Goal: Task Accomplishment & Management: Use online tool/utility

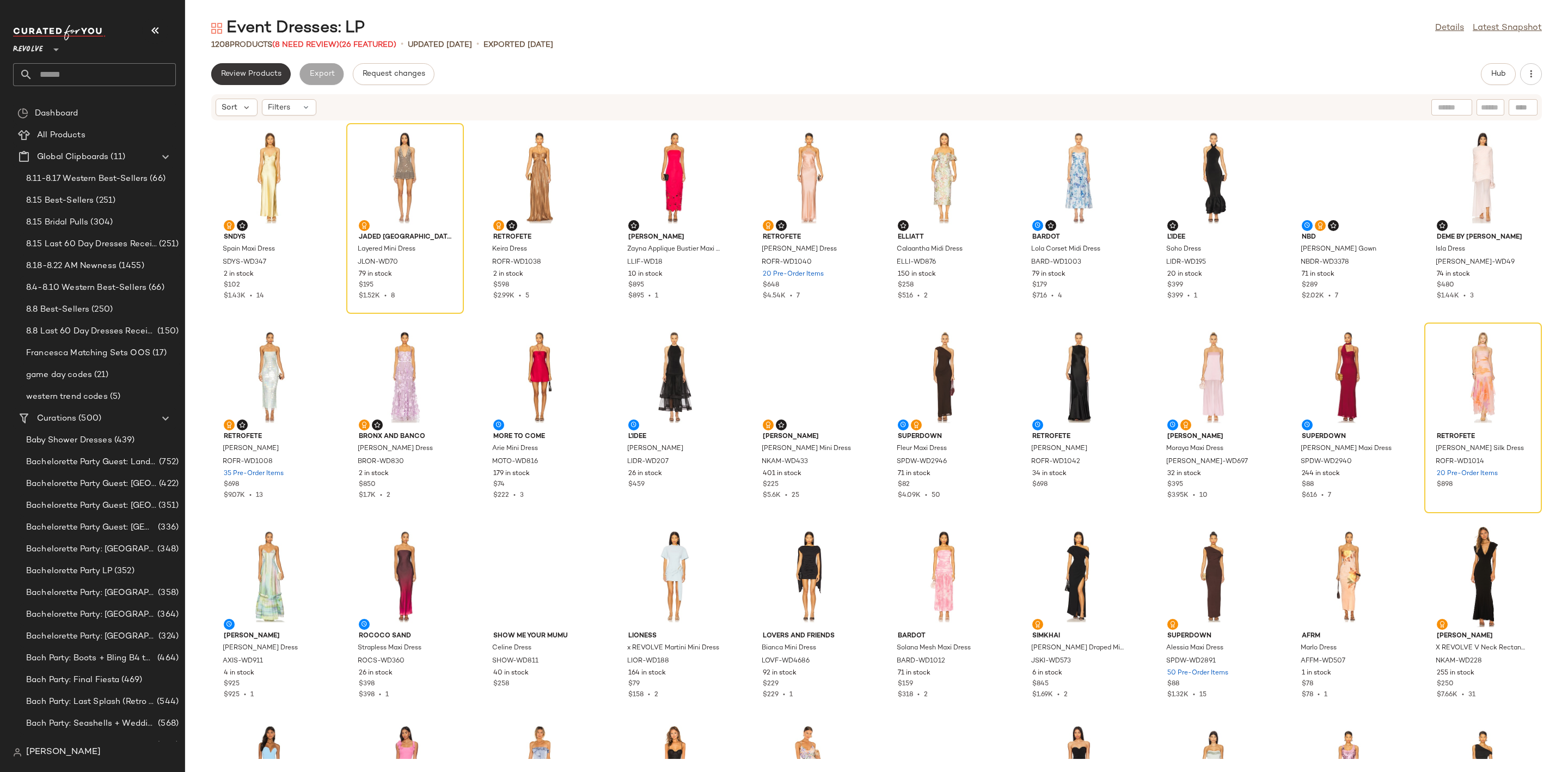
click at [253, 73] on span "Review Products" at bounding box center [251, 73] width 61 height 9
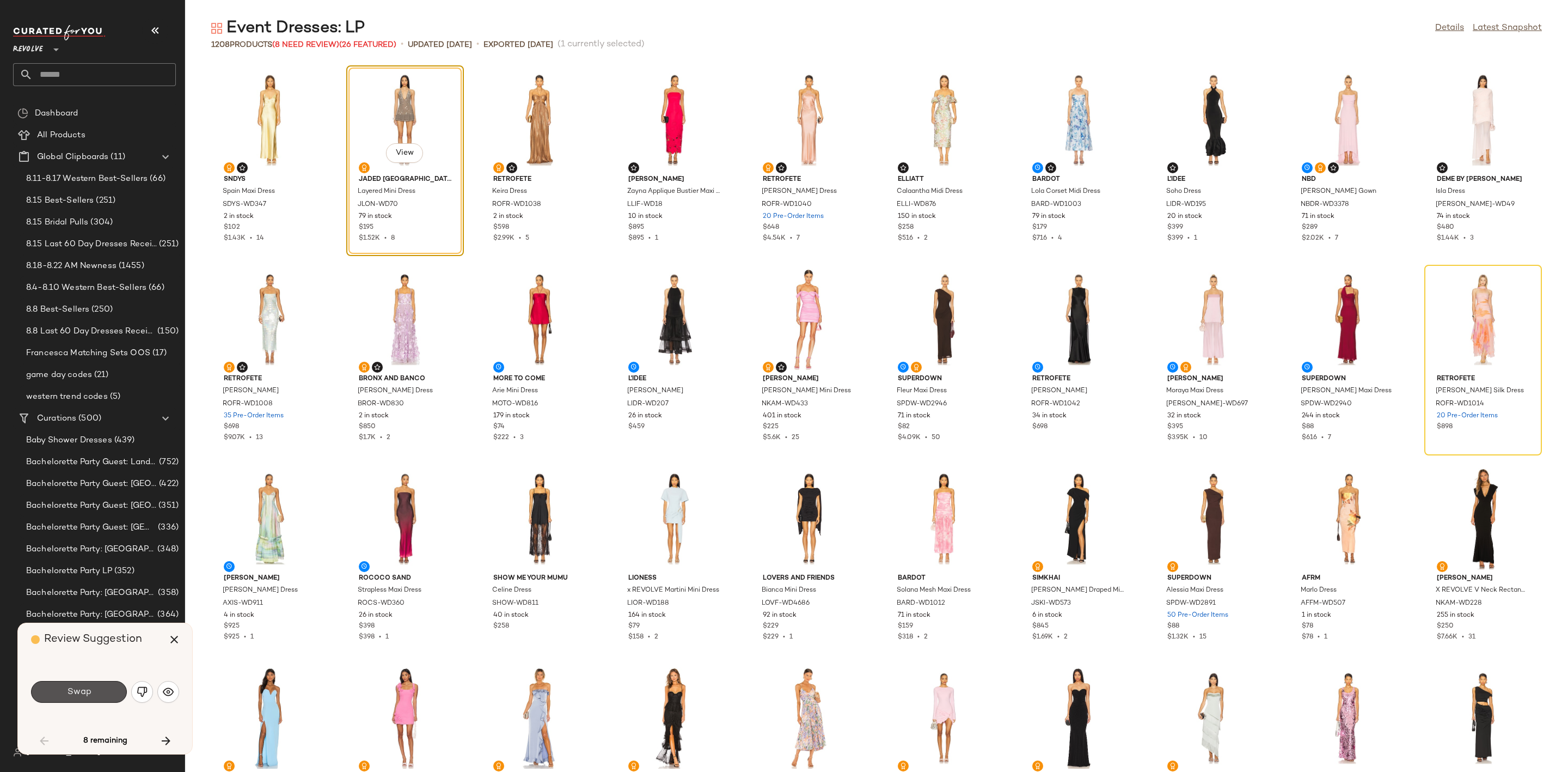
click at [93, 692] on button "Swap" at bounding box center [78, 692] width 96 height 22
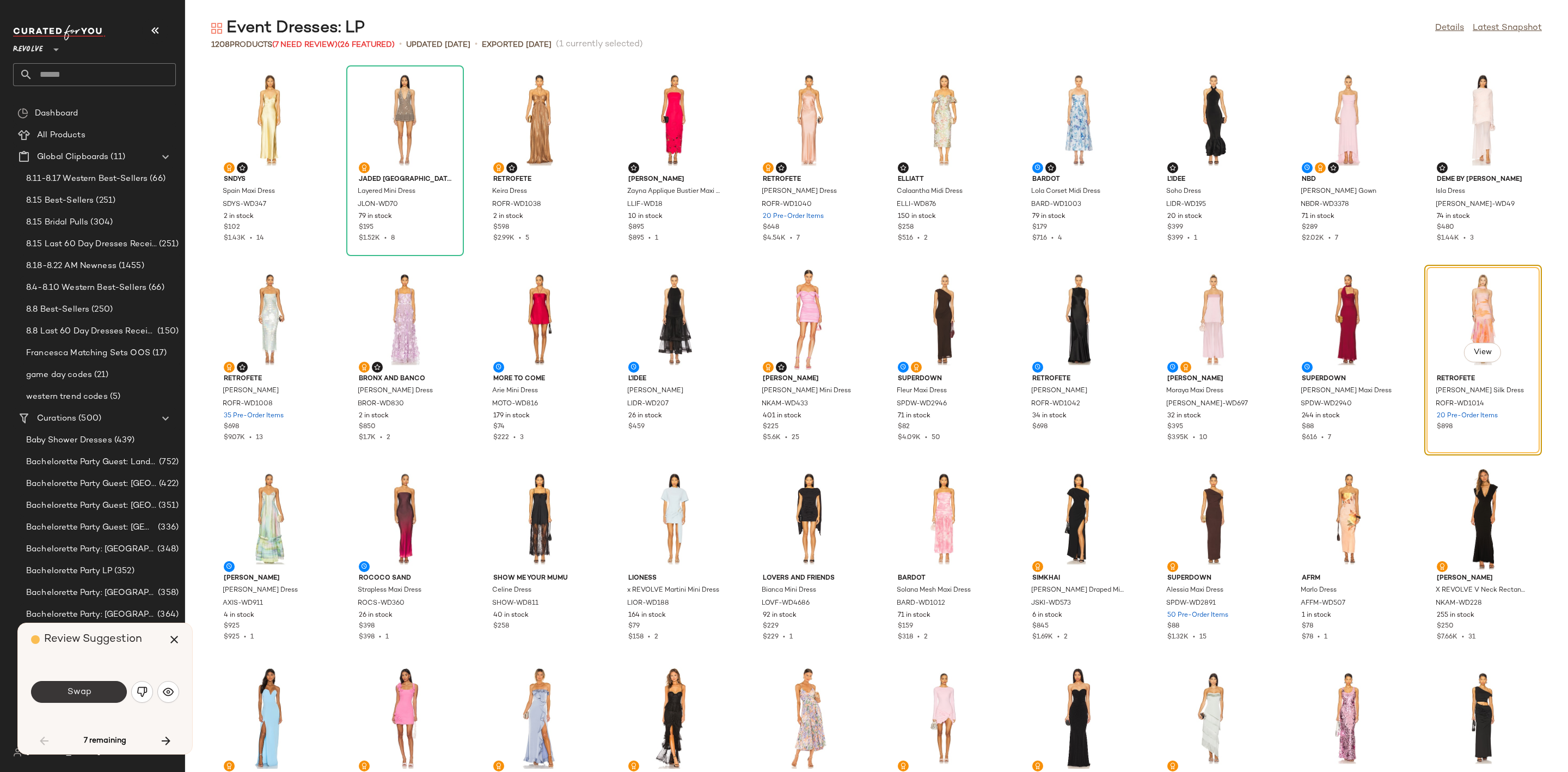
click at [62, 691] on button "Swap" at bounding box center [78, 692] width 96 height 22
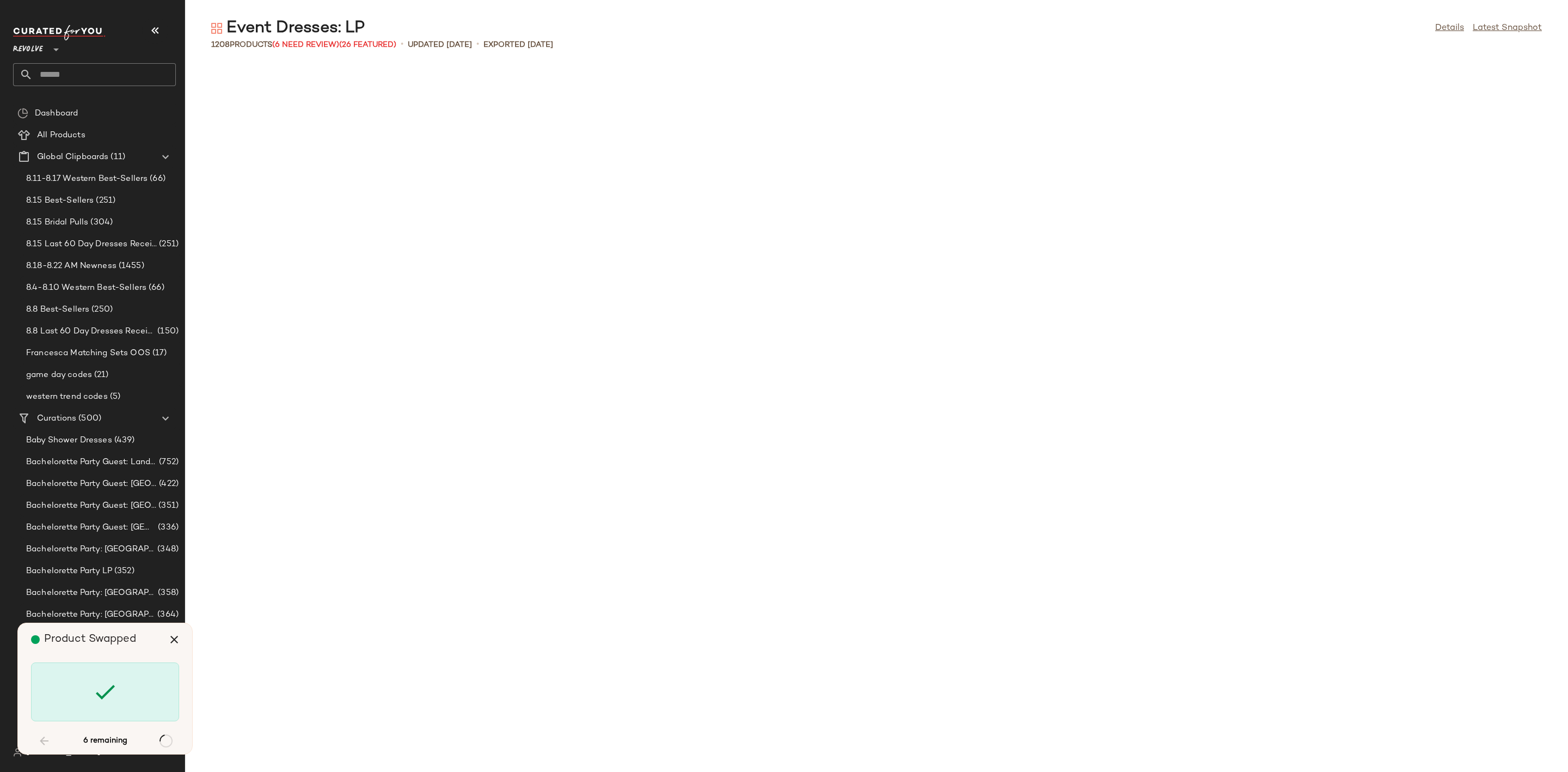
scroll to position [1396, 0]
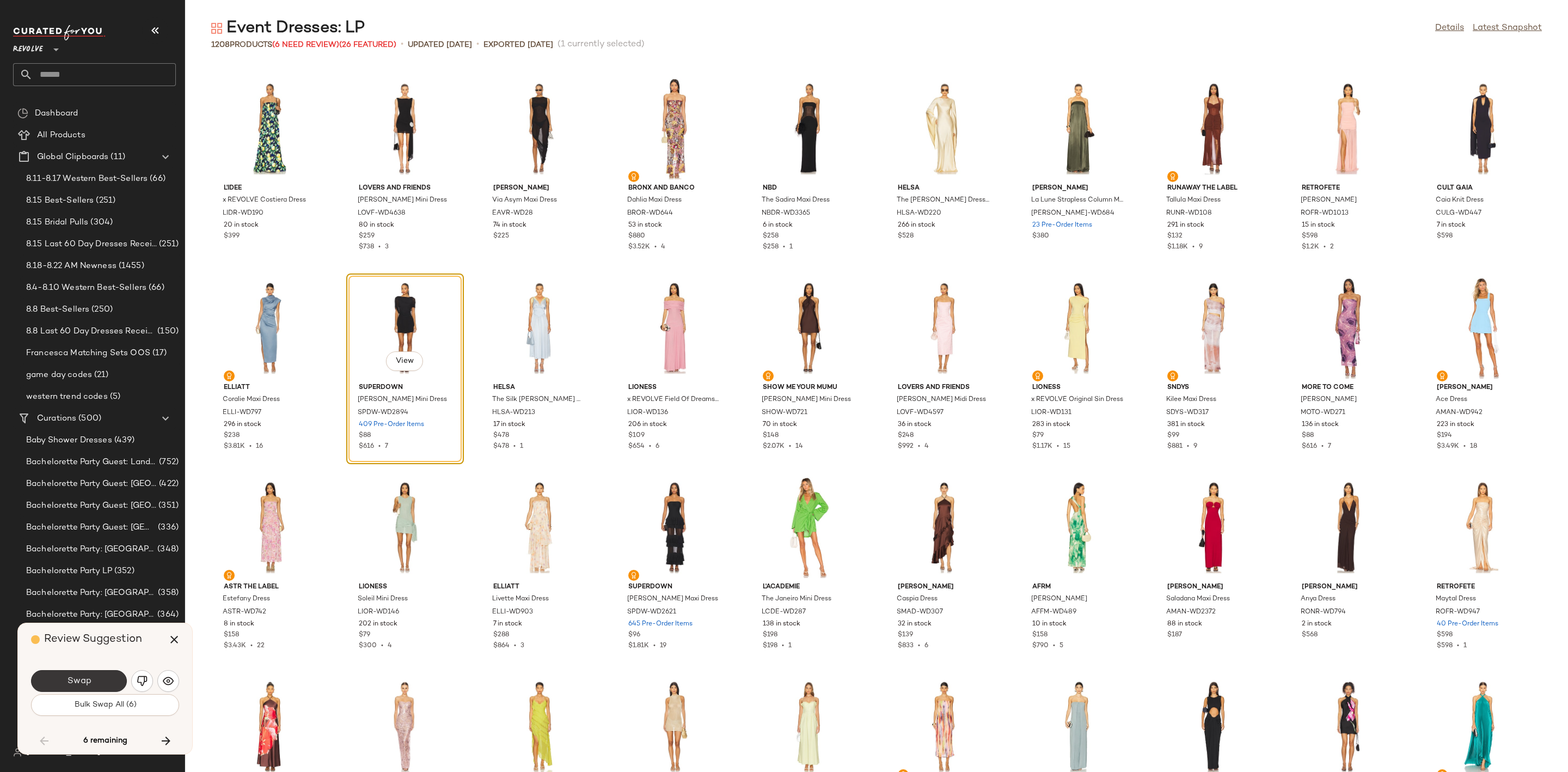
click at [83, 681] on span "Swap" at bounding box center [78, 681] width 25 height 10
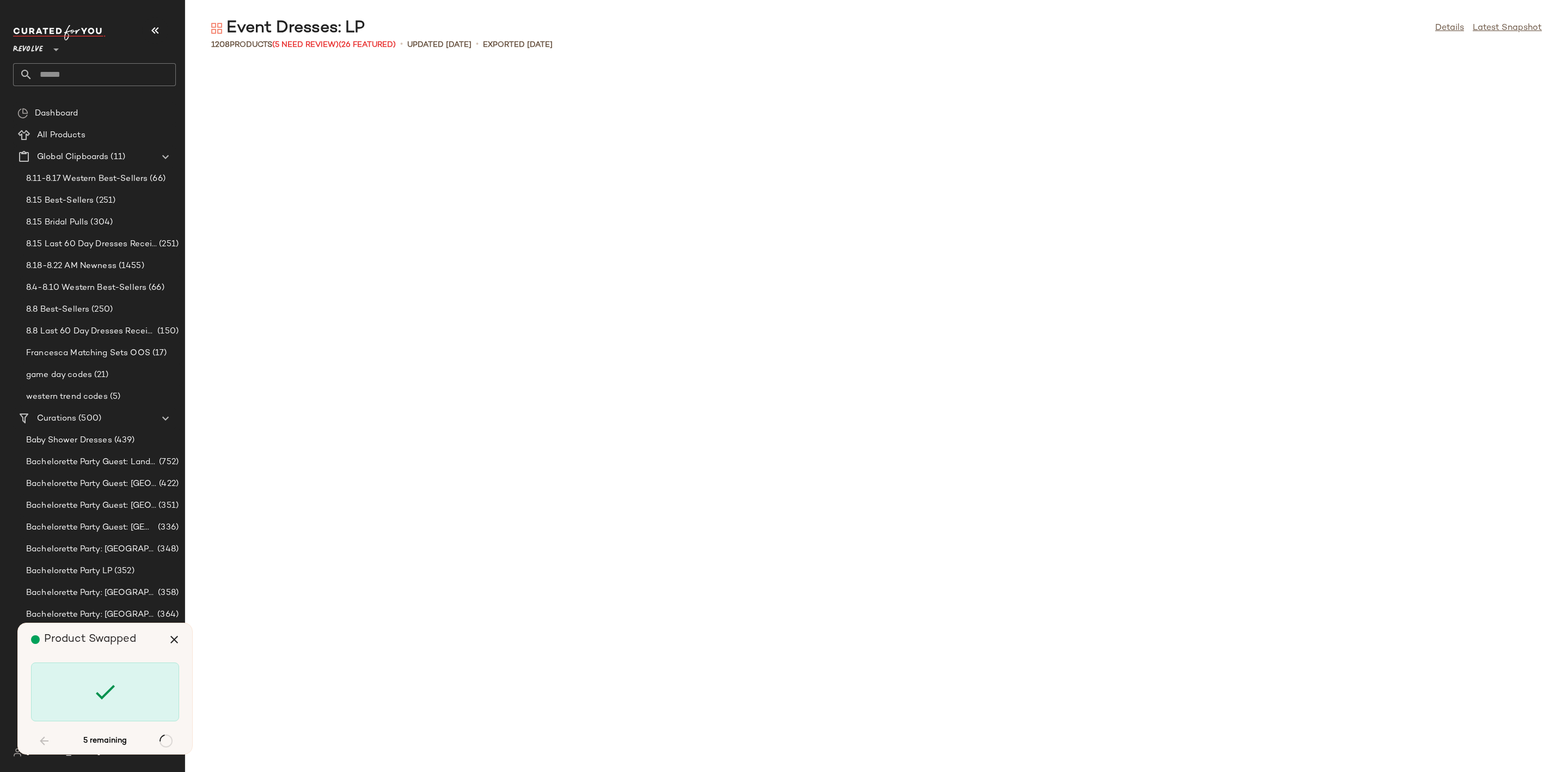
scroll to position [4982, 0]
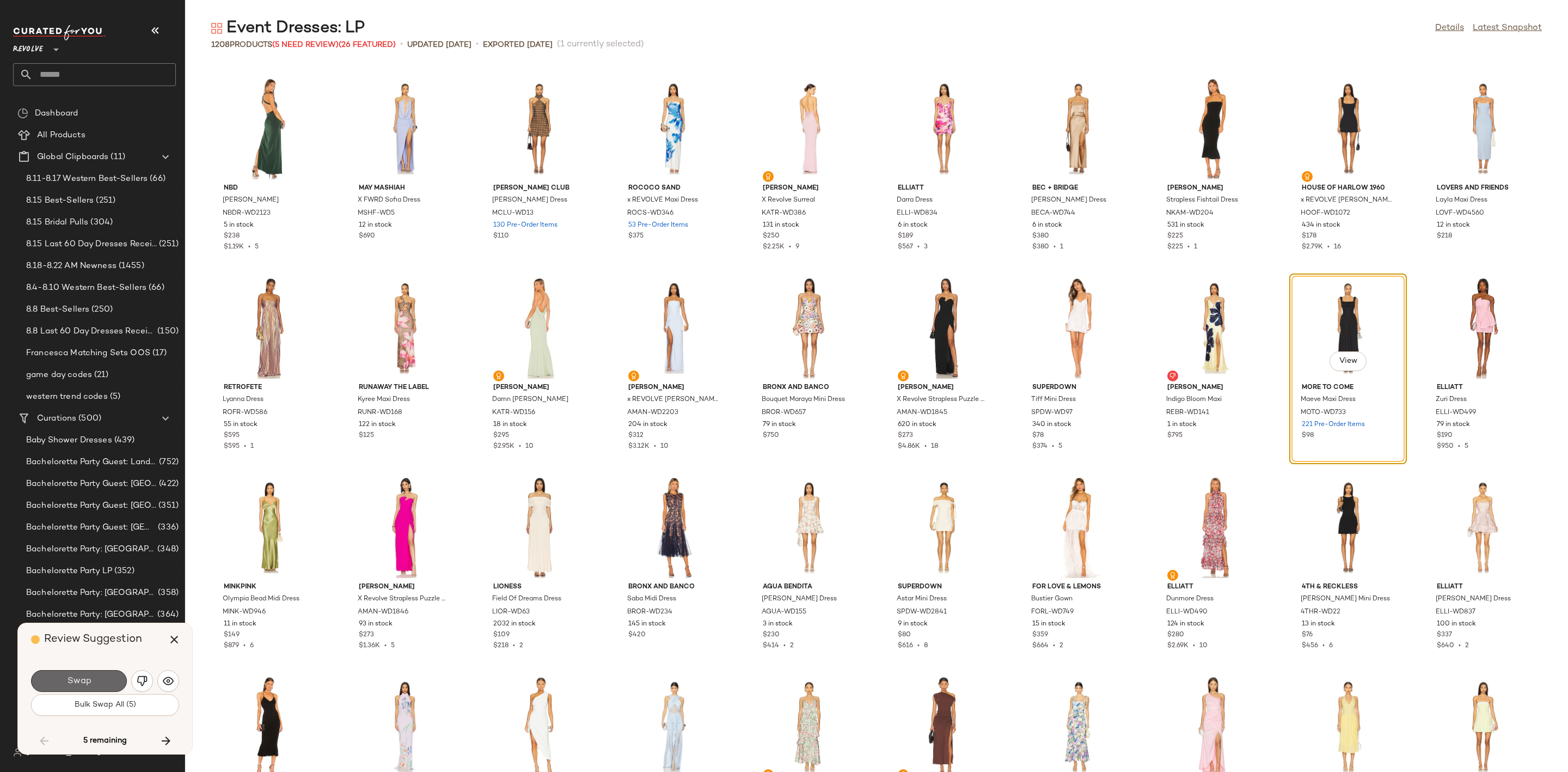
click at [72, 688] on button "Swap" at bounding box center [78, 681] width 96 height 22
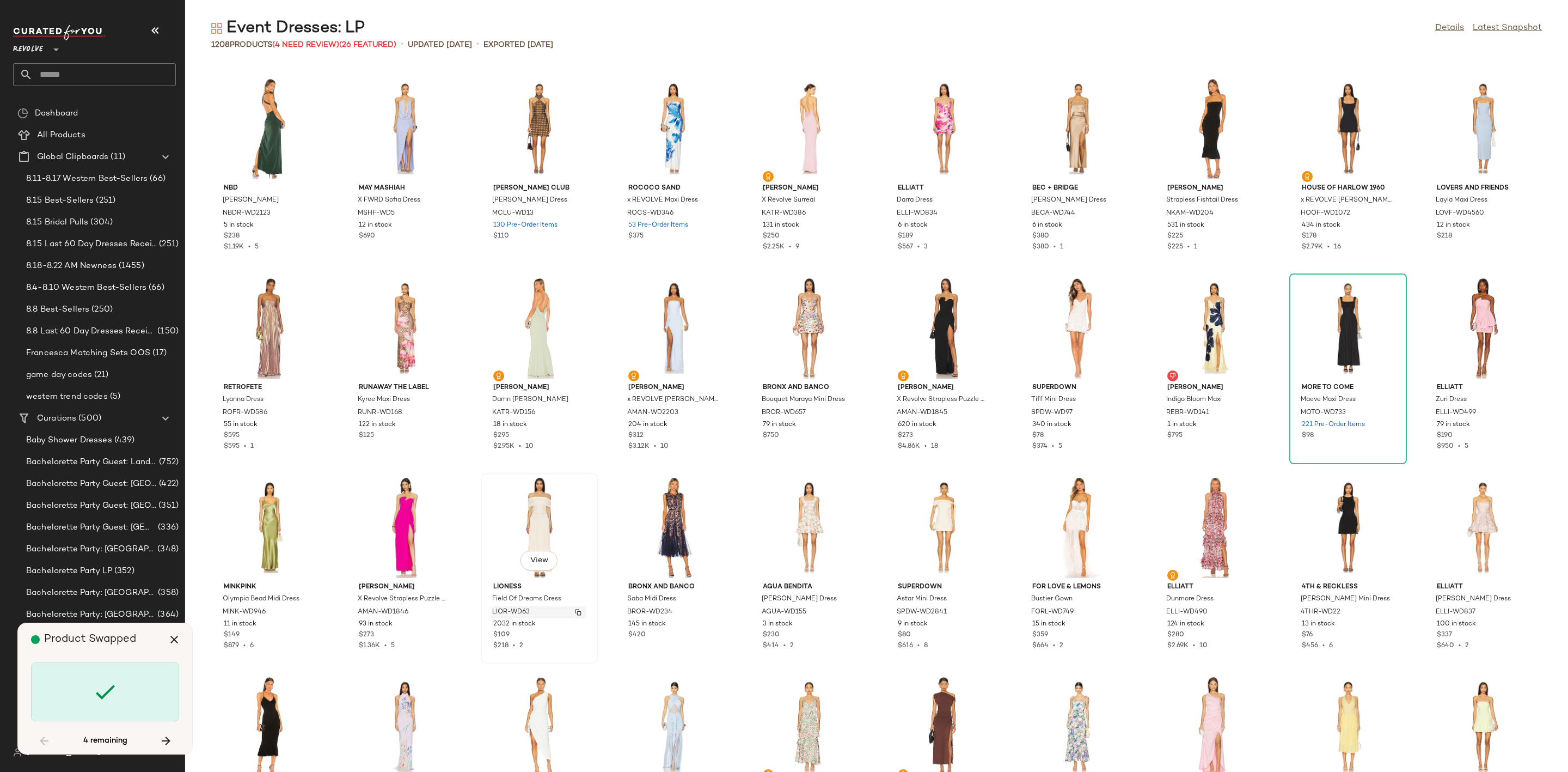
scroll to position [5780, 0]
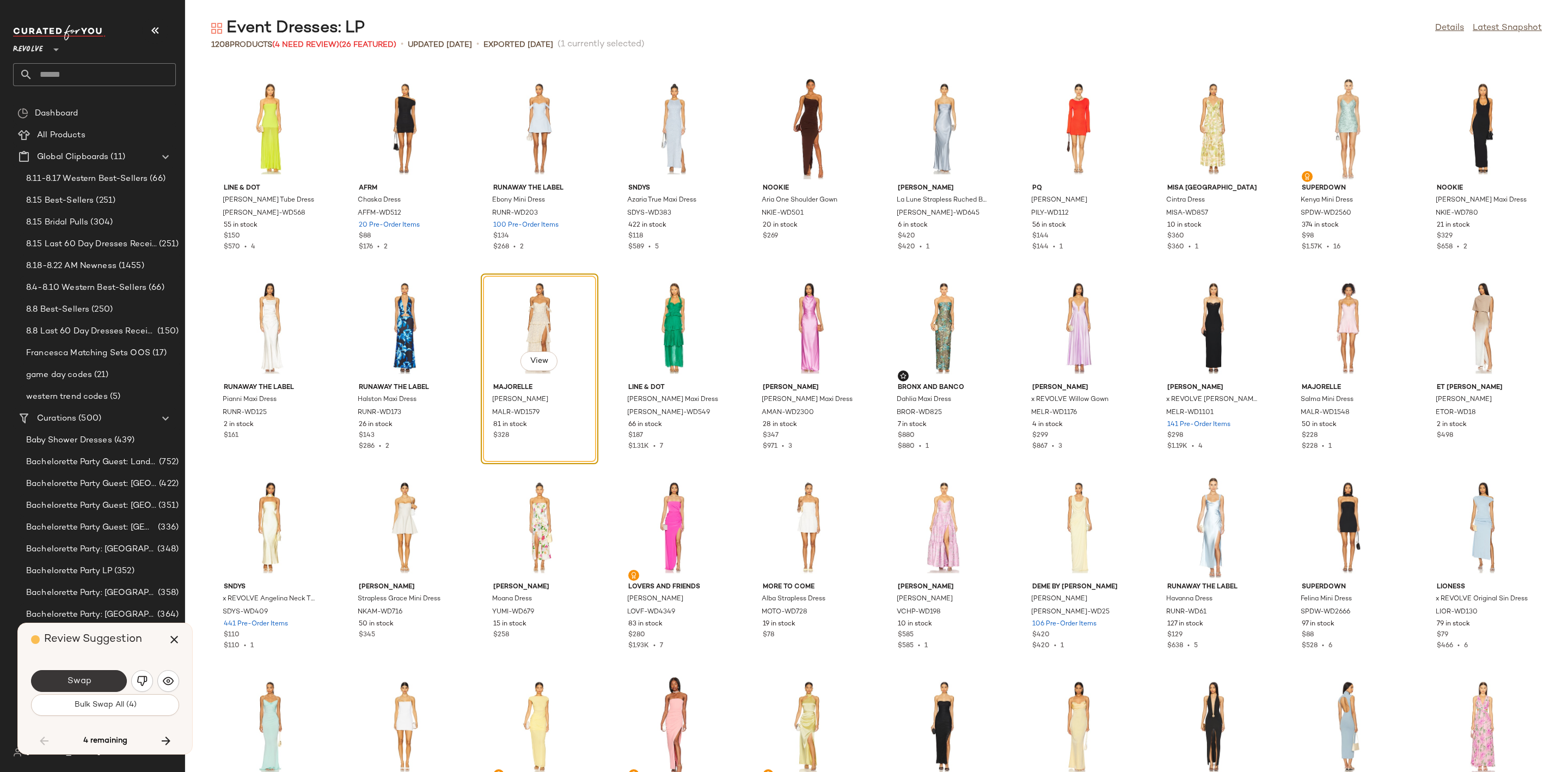
click at [88, 679] on span "Swap" at bounding box center [78, 681] width 25 height 10
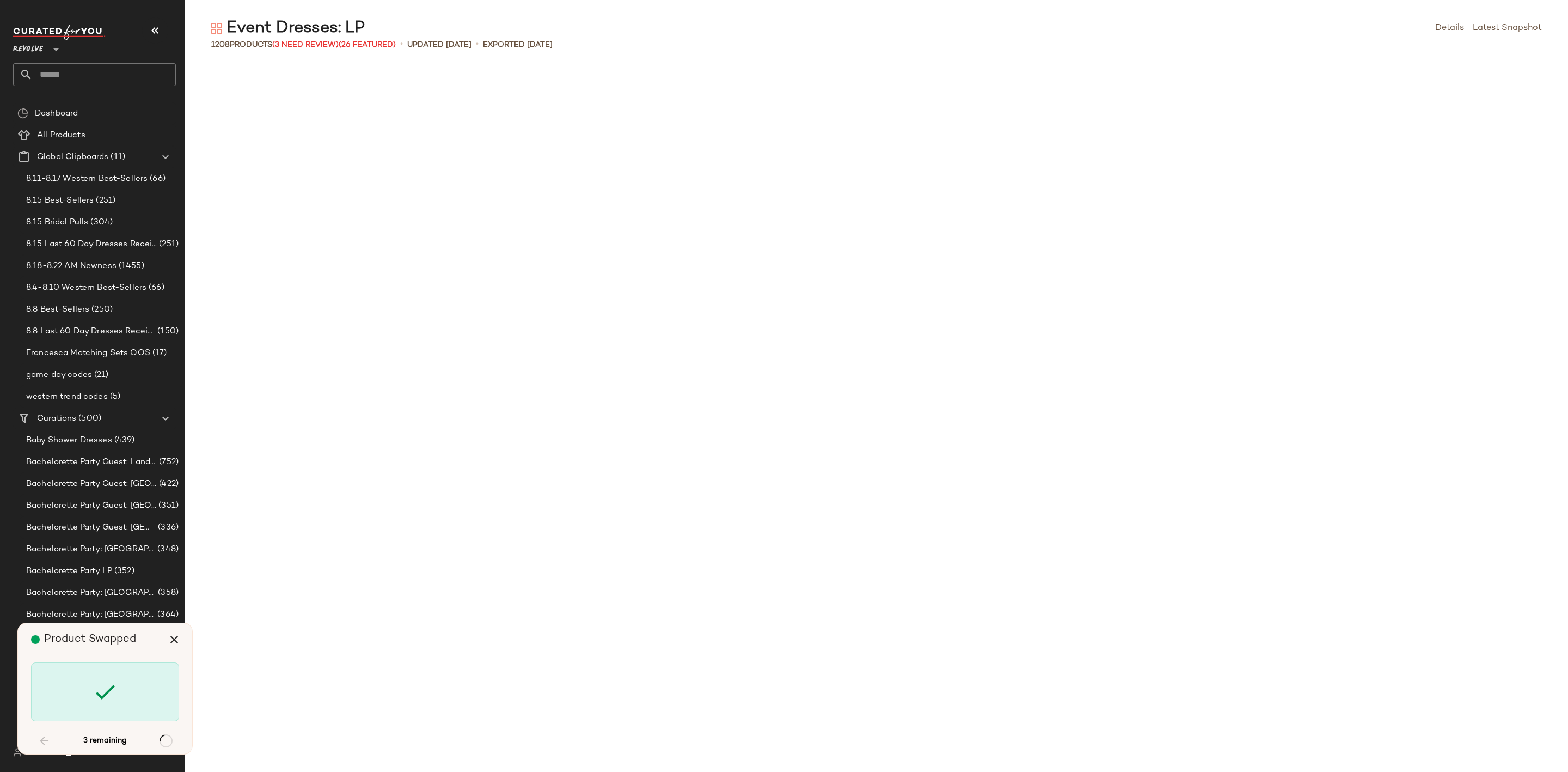
scroll to position [7772, 0]
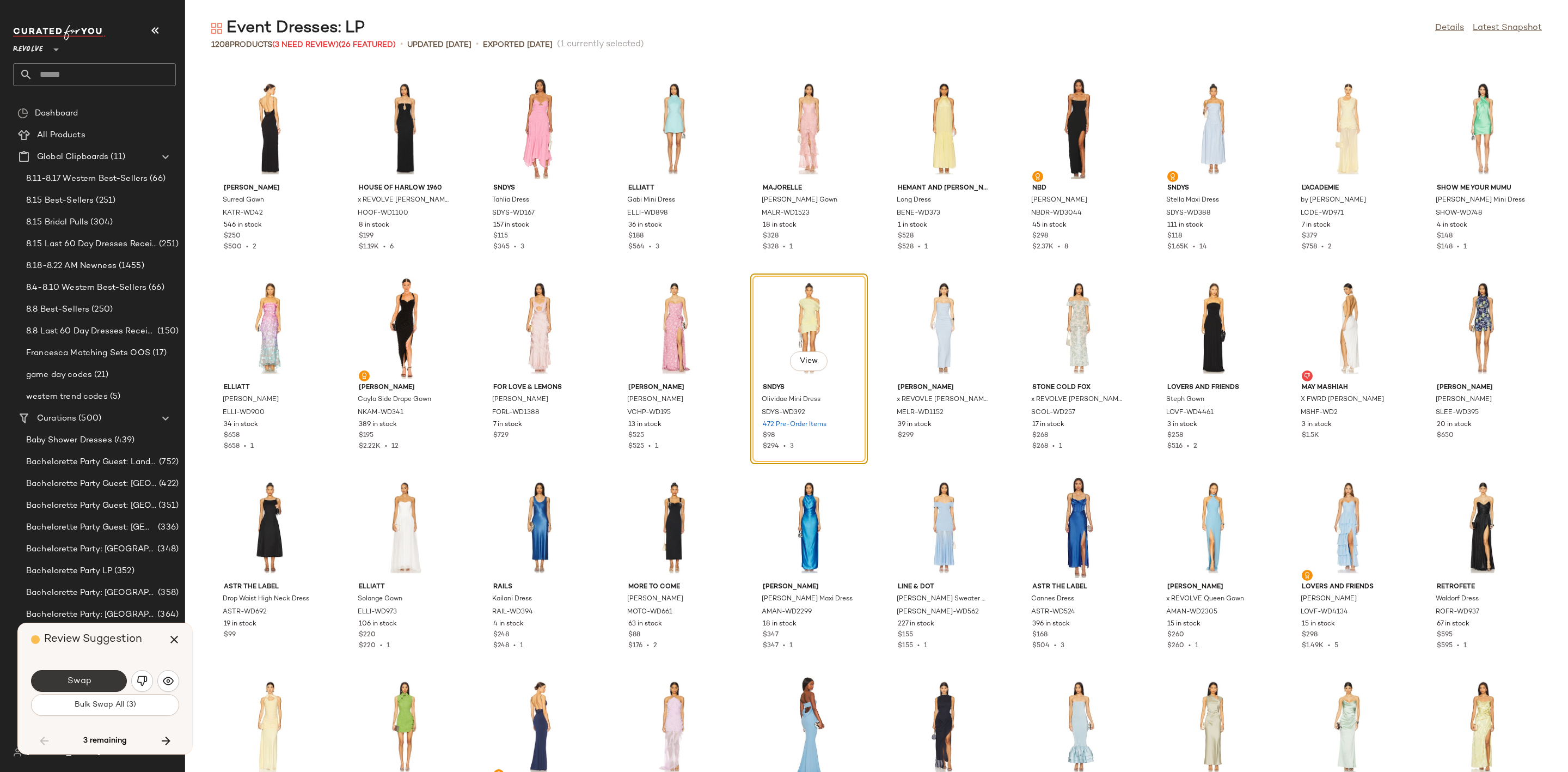
click at [95, 686] on button "Swap" at bounding box center [78, 681] width 96 height 22
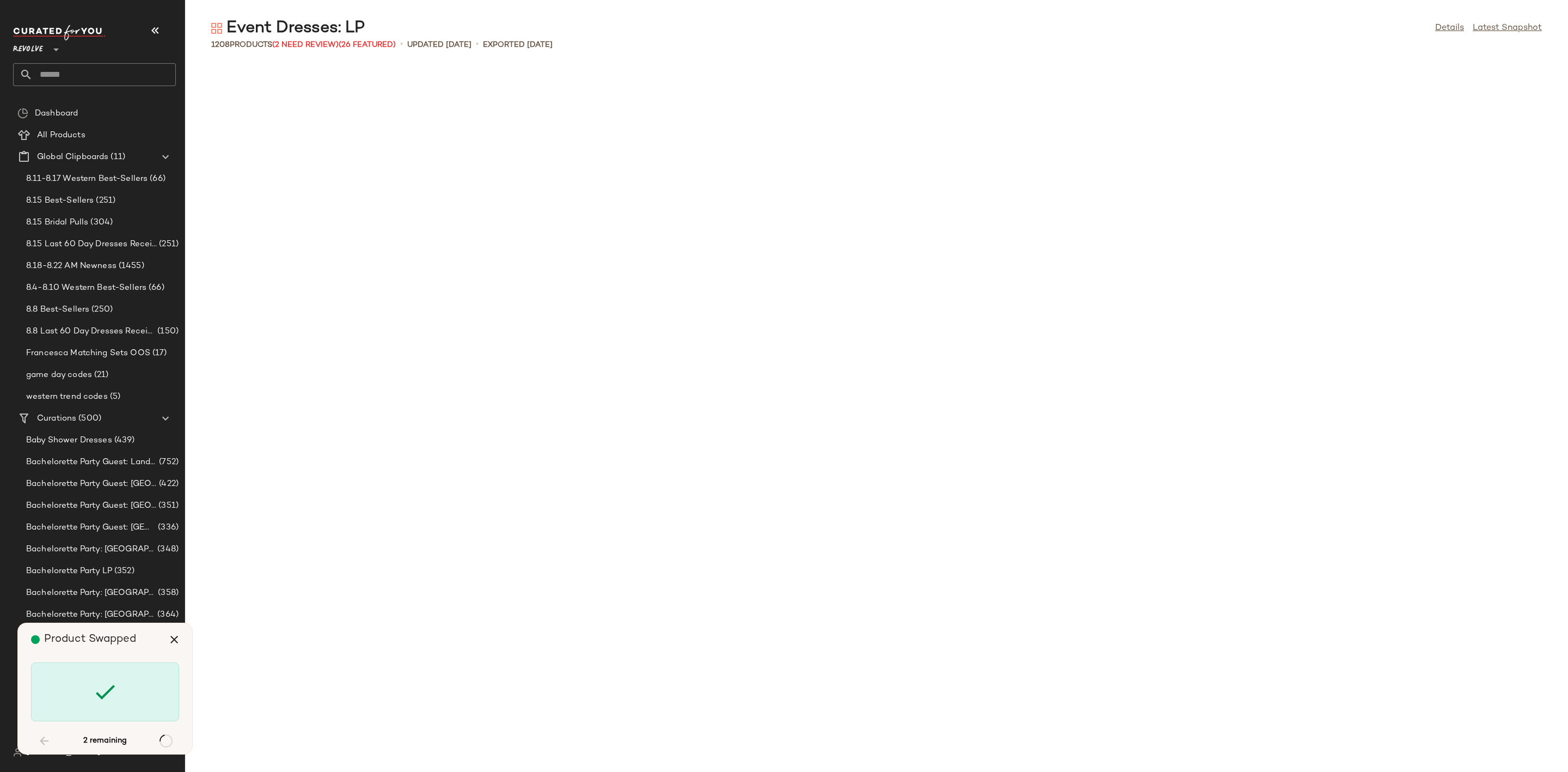
scroll to position [10165, 0]
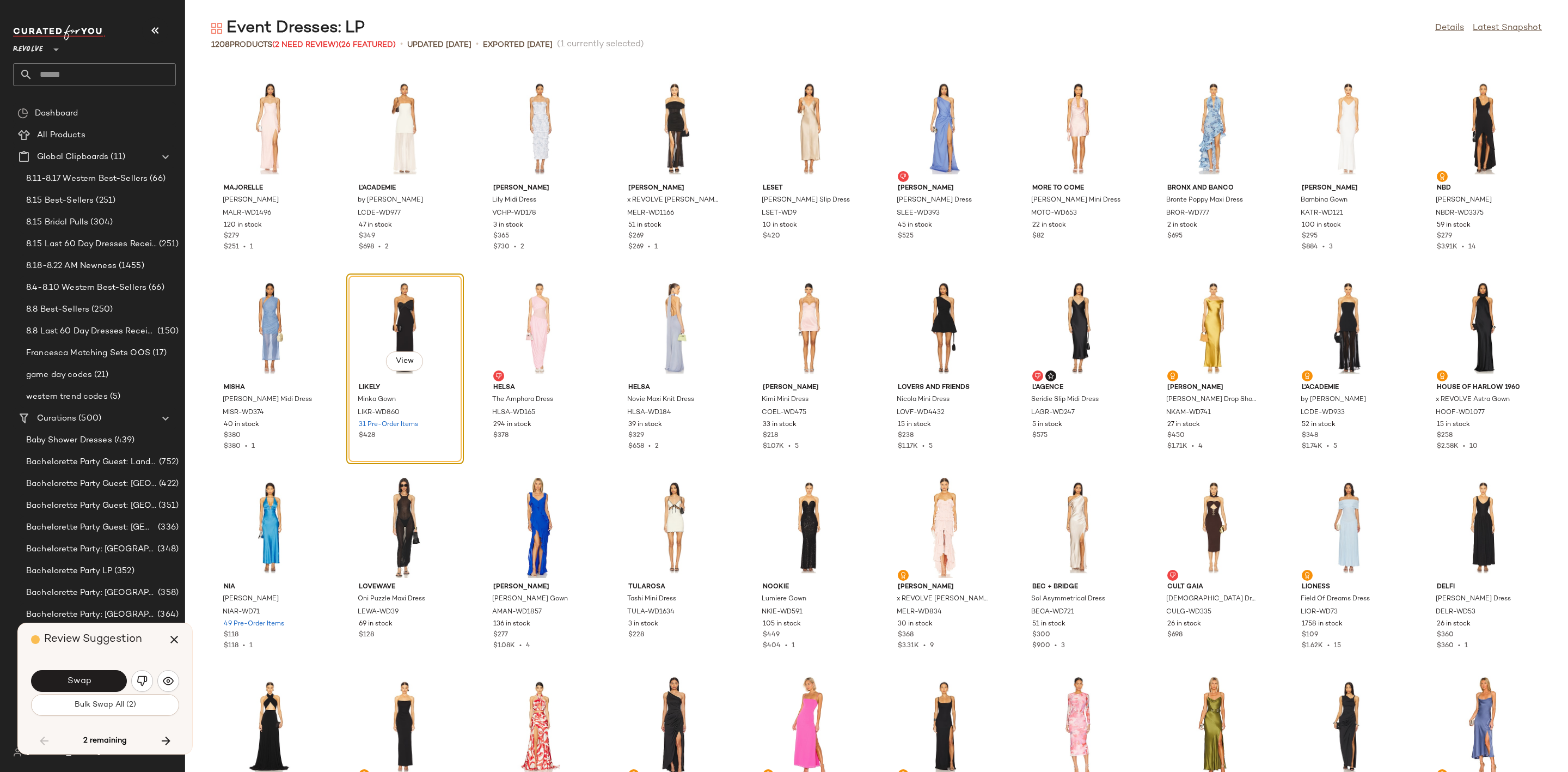
click at [92, 669] on div "Swap" at bounding box center [105, 681] width 148 height 26
click at [68, 687] on button "Swap" at bounding box center [78, 681] width 96 height 22
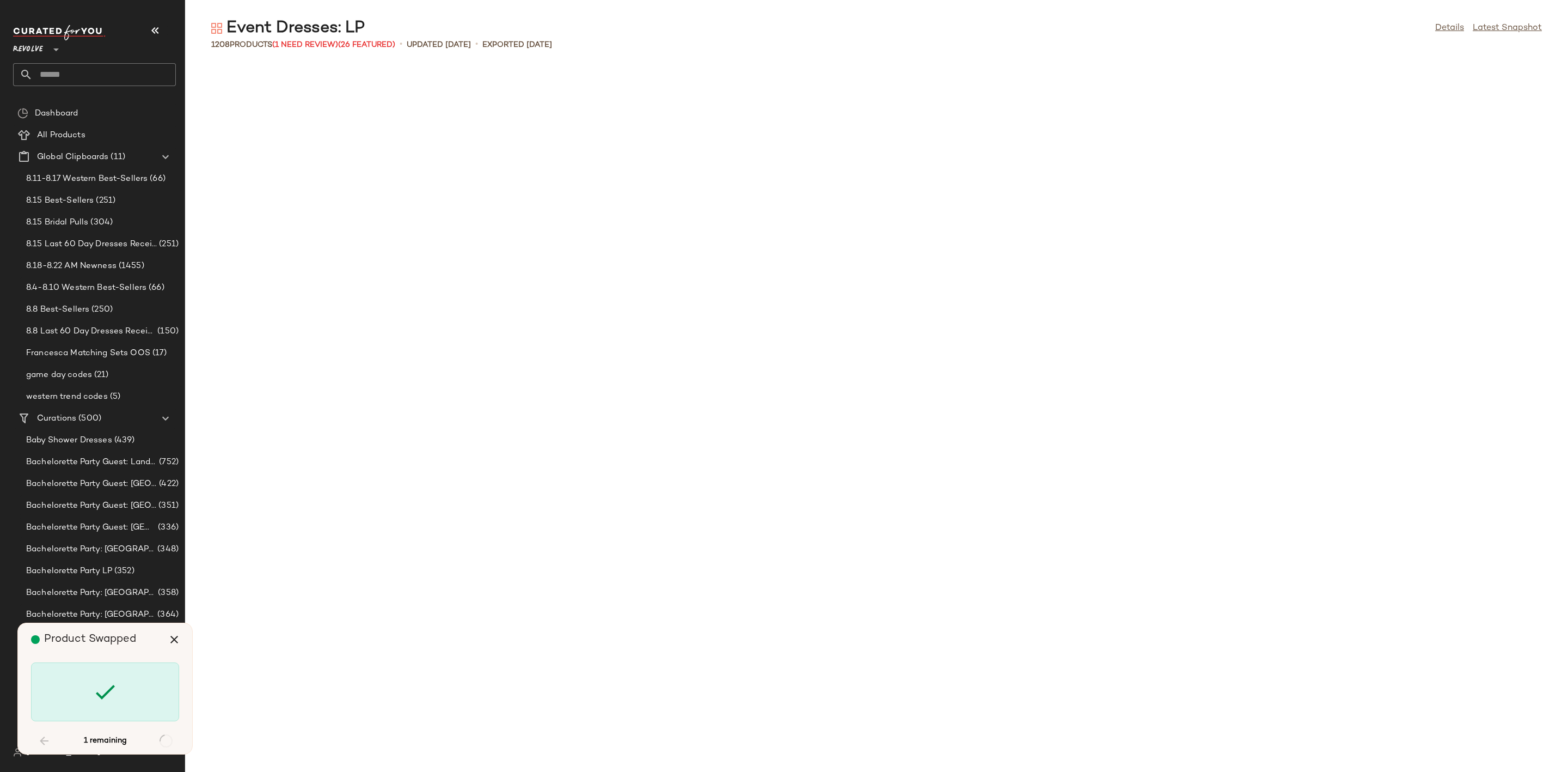
scroll to position [23119, 0]
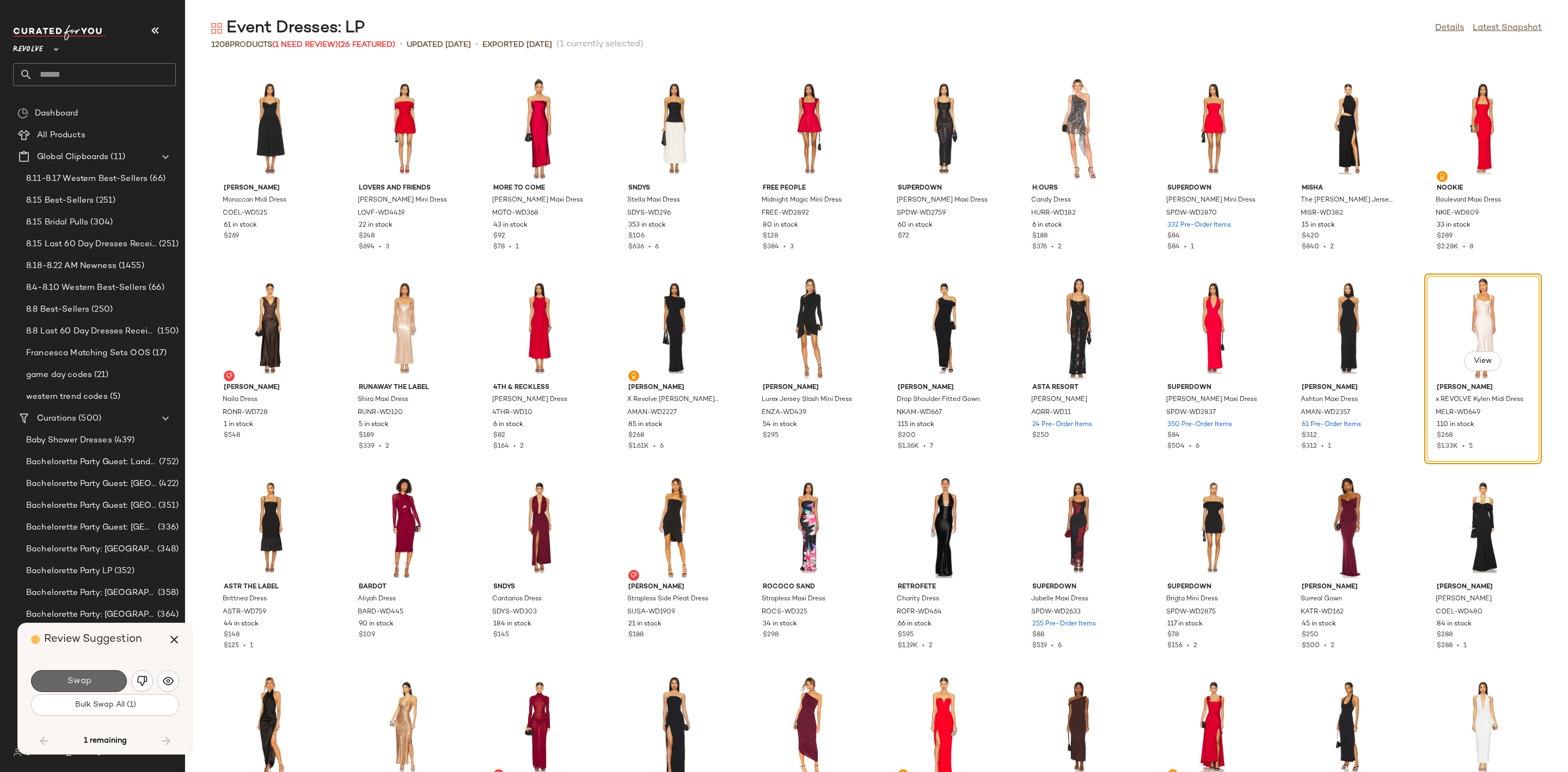
click at [67, 673] on button "Swap" at bounding box center [78, 681] width 96 height 22
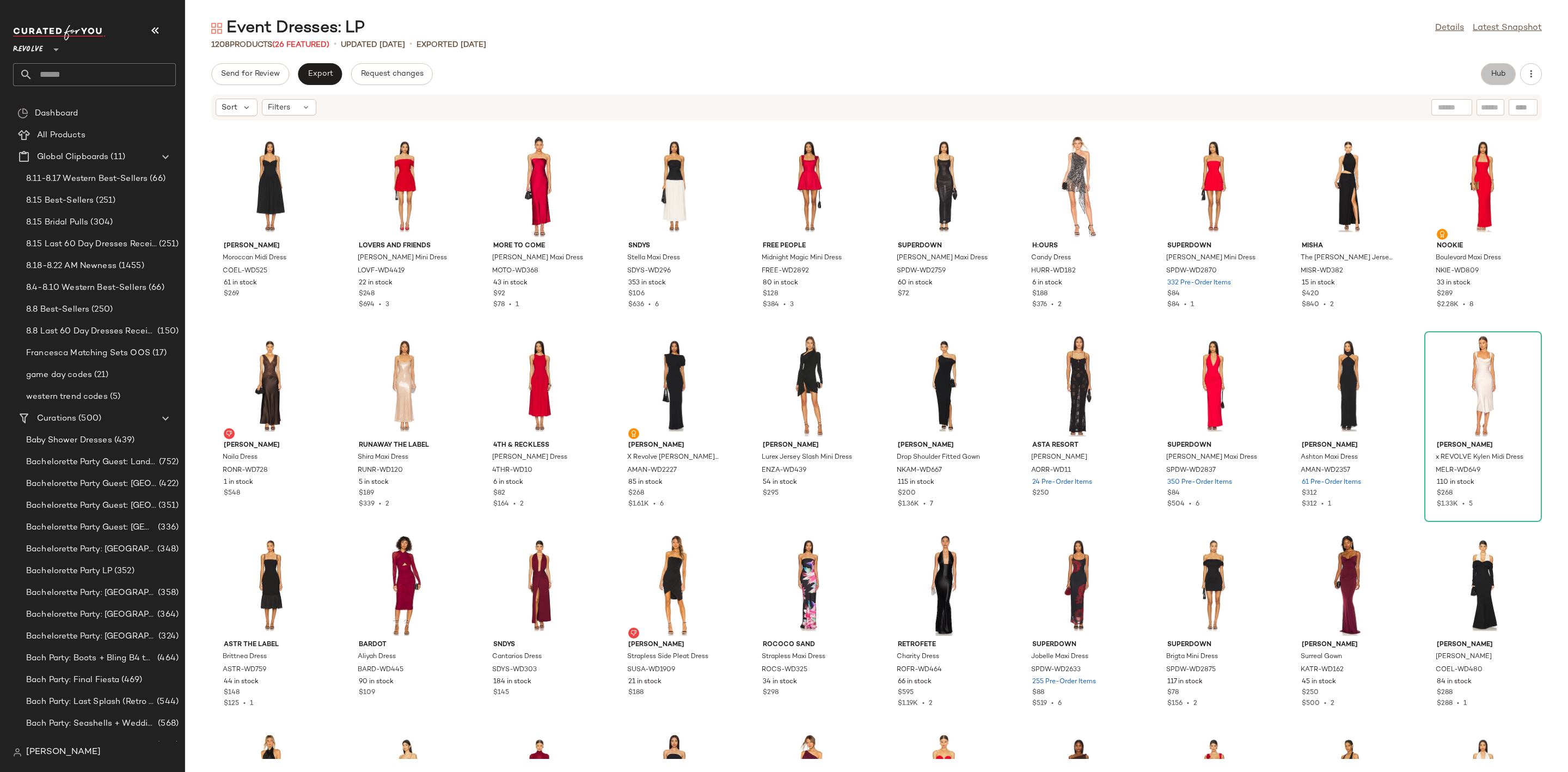
click at [1495, 72] on span "Hub" at bounding box center [1497, 73] width 15 height 9
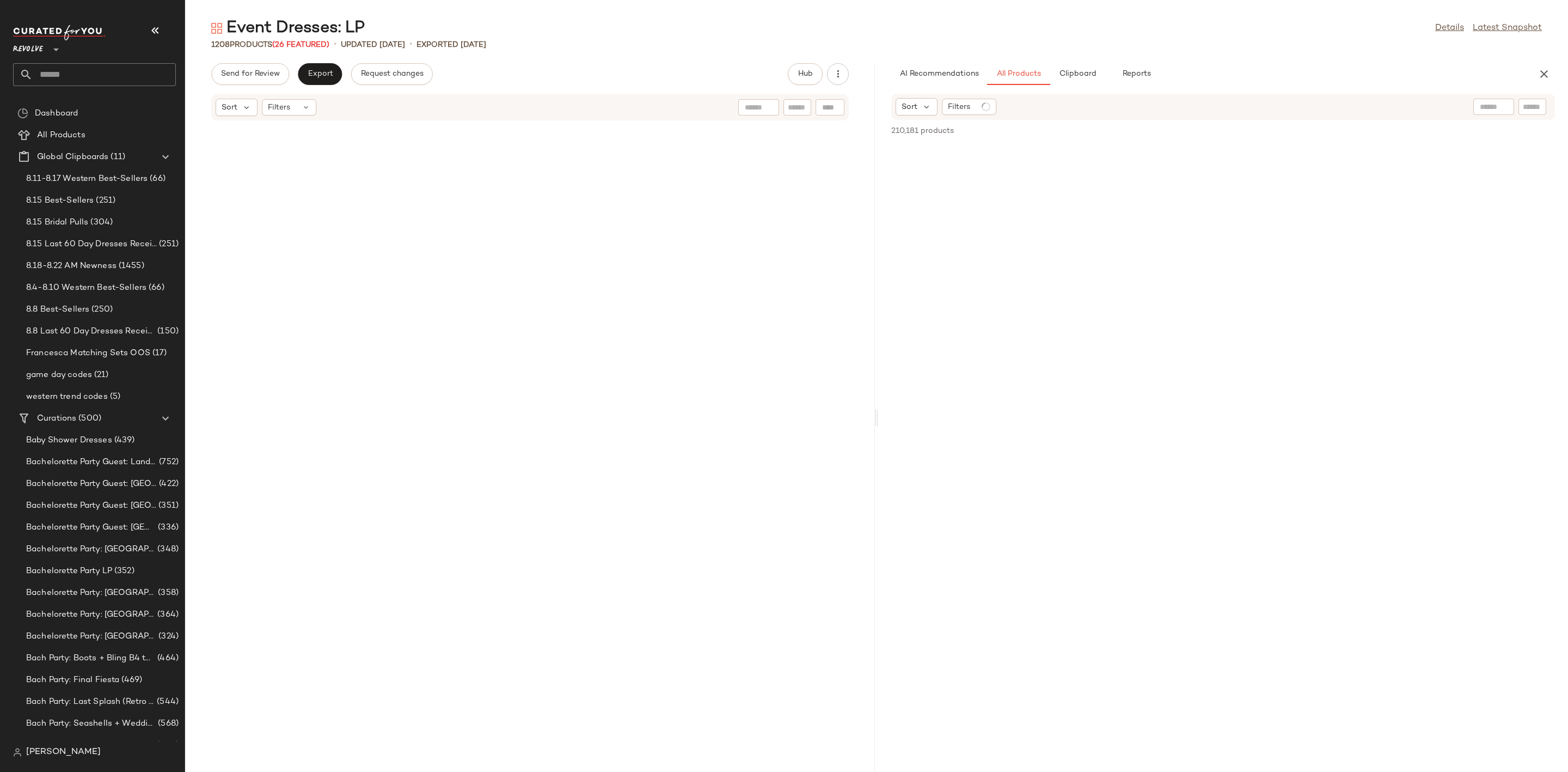
scroll to position [46039, 0]
drag, startPoint x: 874, startPoint y: 419, endPoint x: 837, endPoint y: 417, distance: 37.1
click at [837, 417] on div "Event Dresses: LP Details Latest Snapshot 1208 Products (26 Featured) • updated…" at bounding box center [876, 395] width 1382 height 754
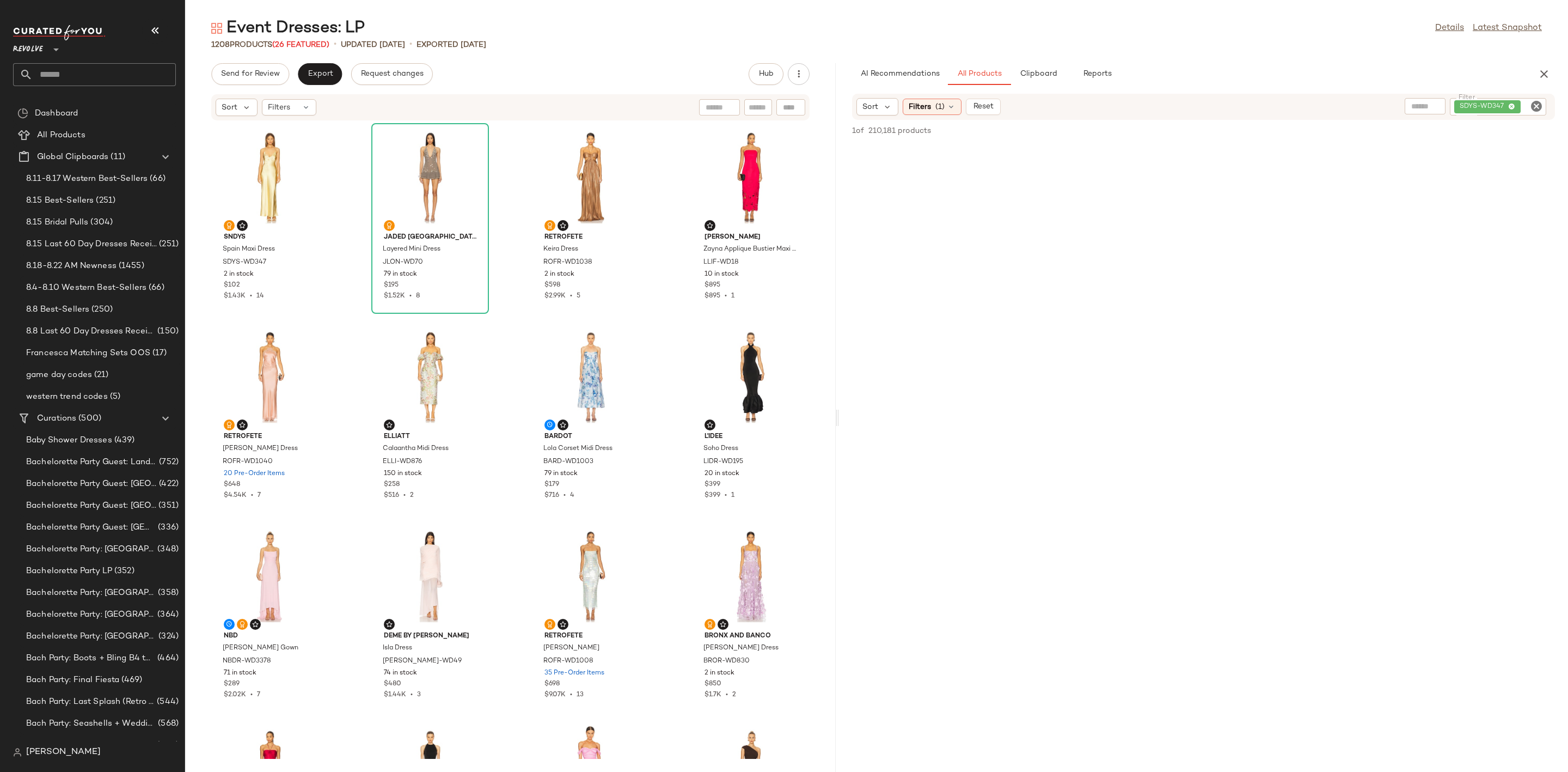
click at [1537, 108] on icon "Clear Filter" at bounding box center [1535, 106] width 13 height 13
click at [1382, 18] on div "Event Dresses: LP Details Latest Snapshot" at bounding box center [876, 29] width 1382 height 22
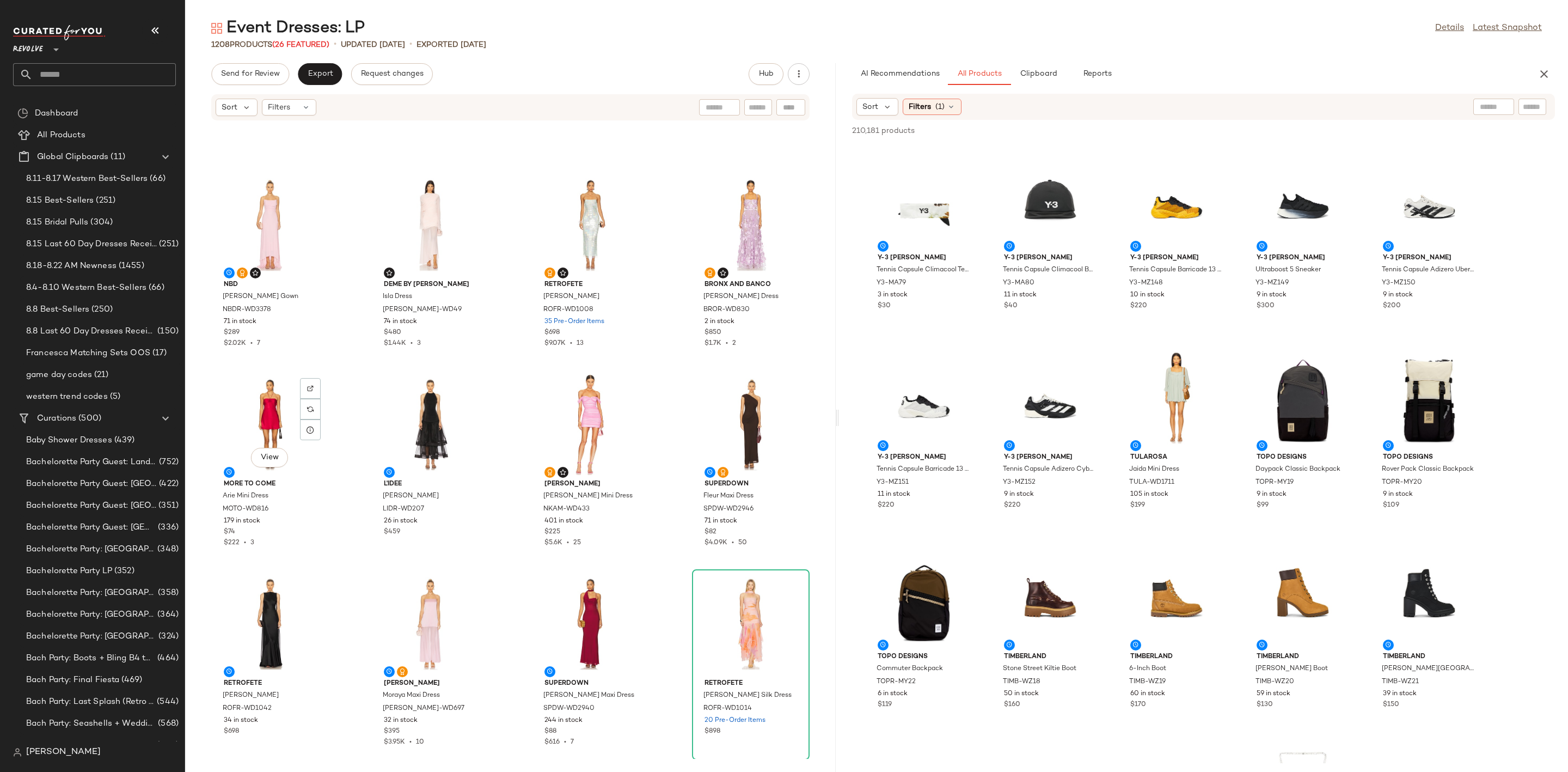
scroll to position [499, 0]
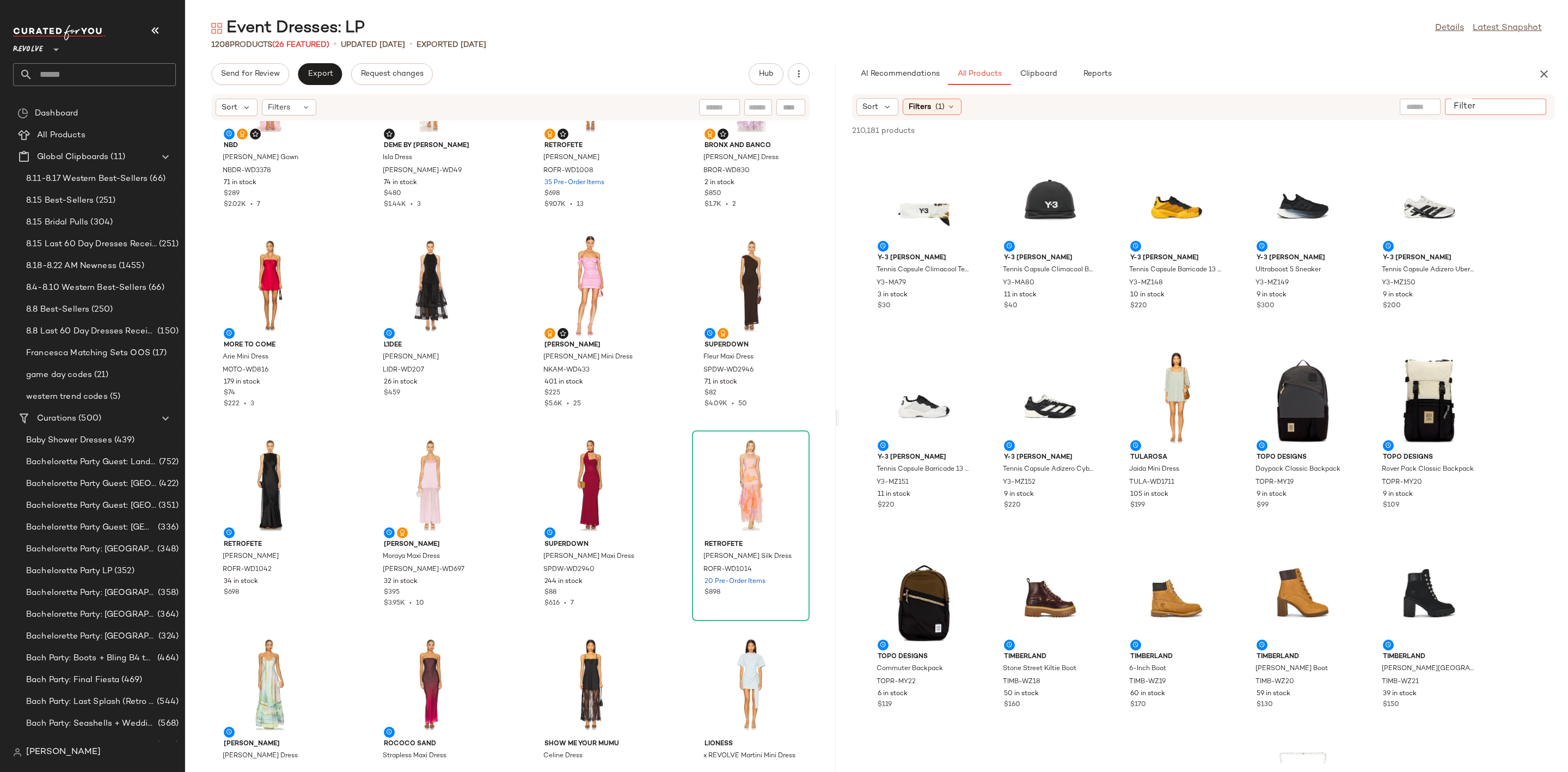
click at [1533, 101] on input "Filter" at bounding box center [1496, 107] width 93 height 12
type input "*****"
click at [1280, 48] on div "1208 Products (26 Featured) • updated [DATE] • Exported [DATE]" at bounding box center [876, 45] width 1382 height 11
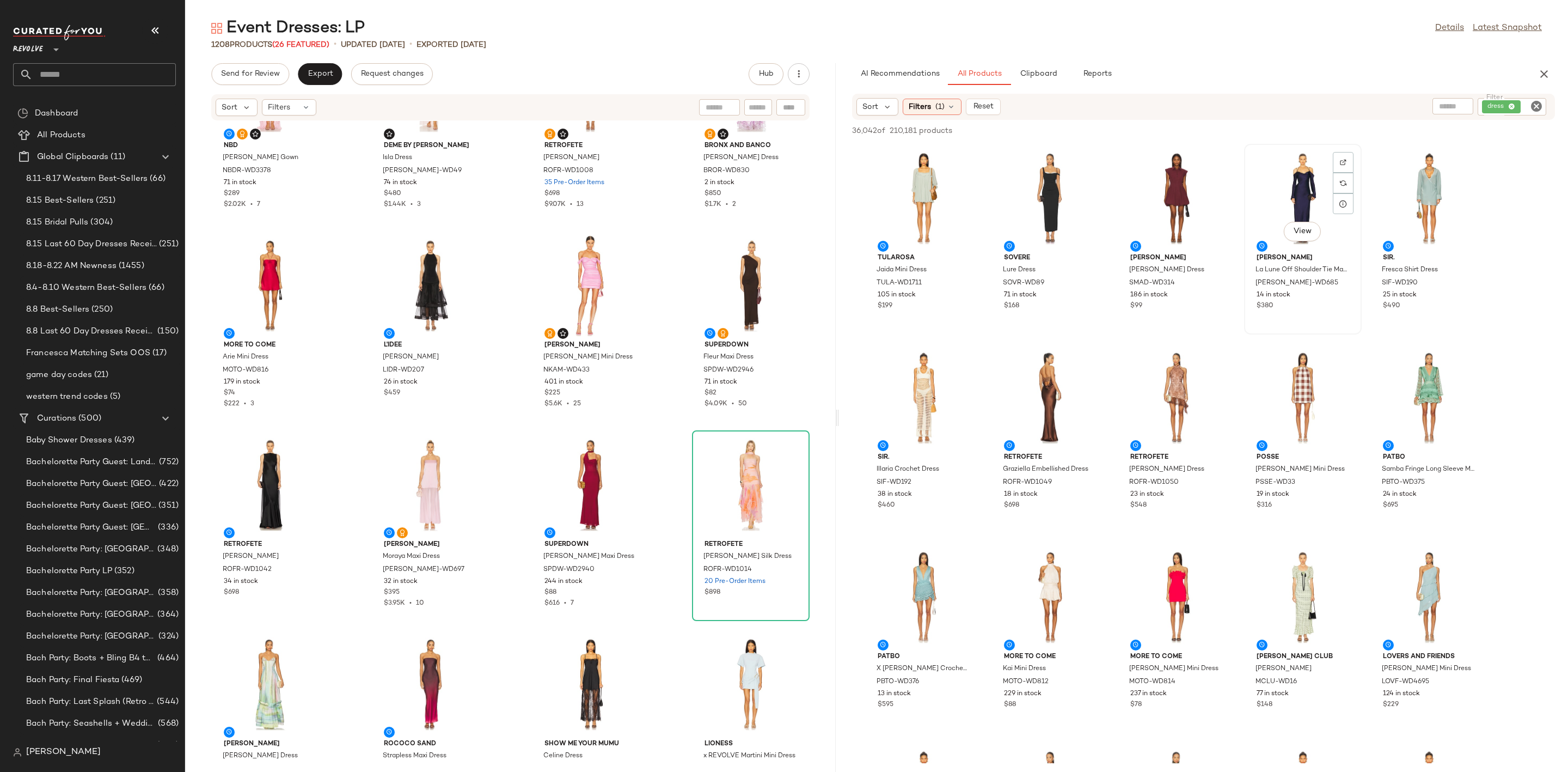
click at [1302, 181] on div "View" at bounding box center [1302, 198] width 110 height 101
click at [1345, 159] on img at bounding box center [1342, 162] width 7 height 7
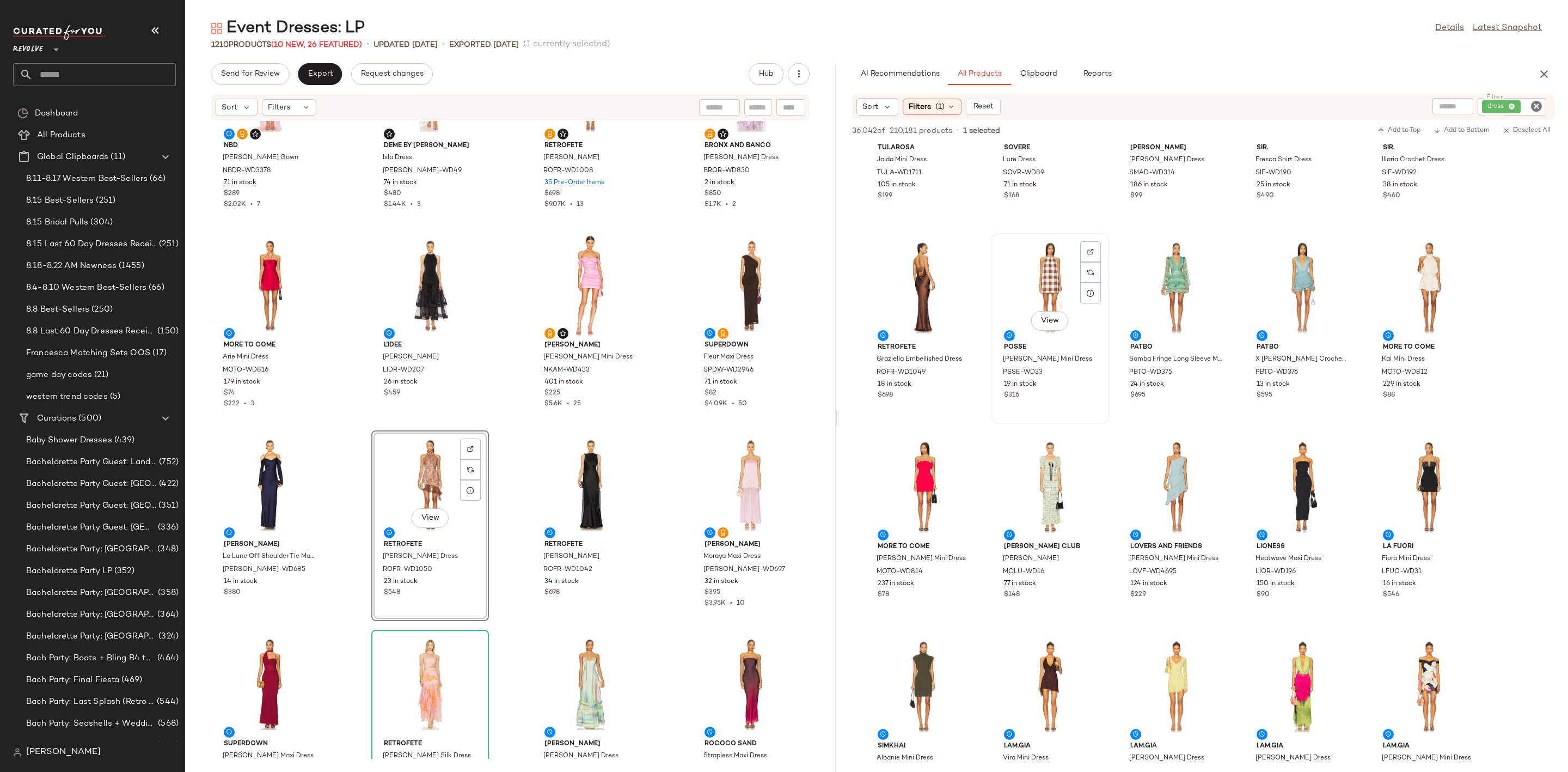
scroll to position [245, 0]
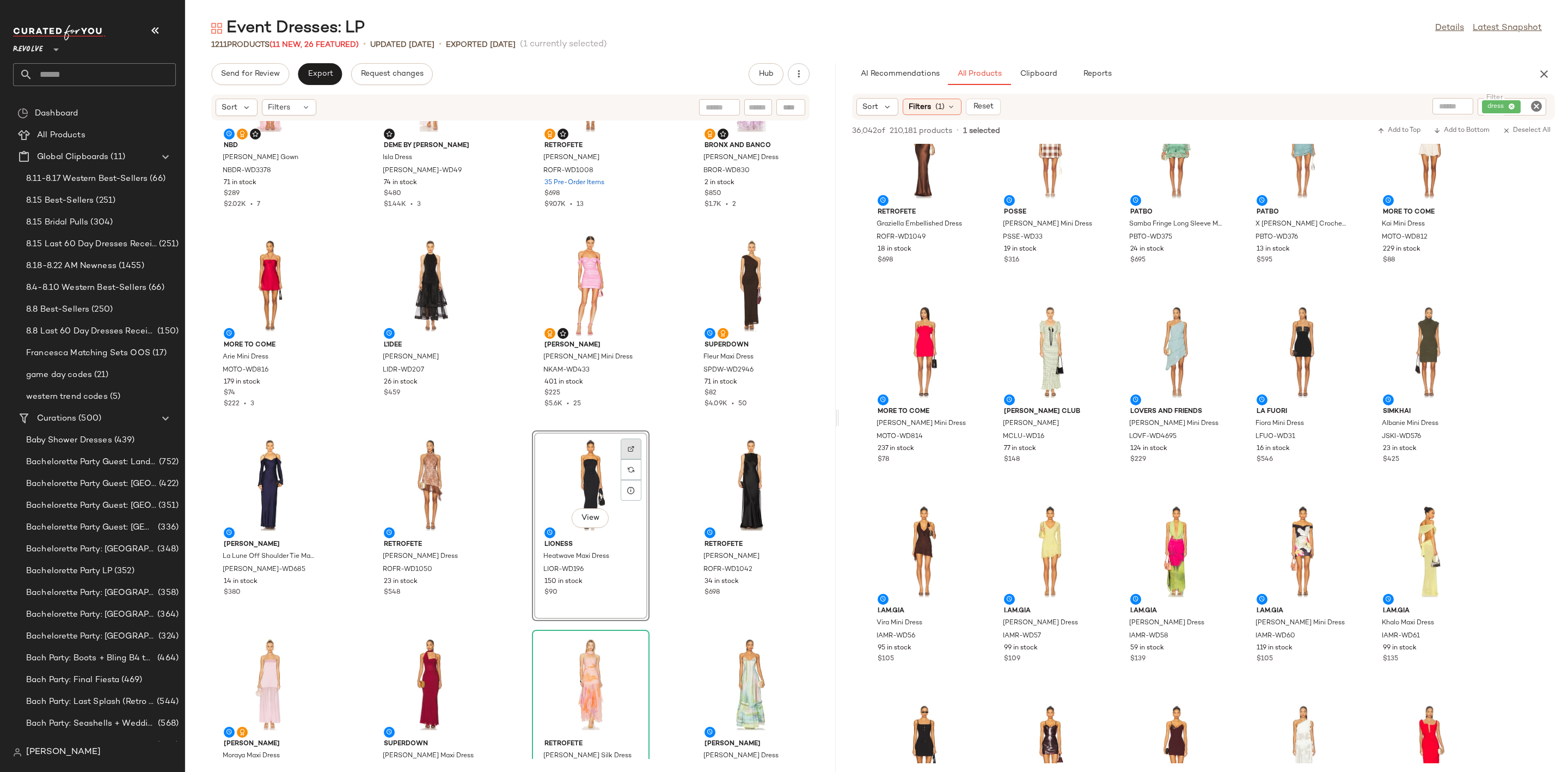
click at [631, 459] on div at bounding box center [630, 469] width 21 height 21
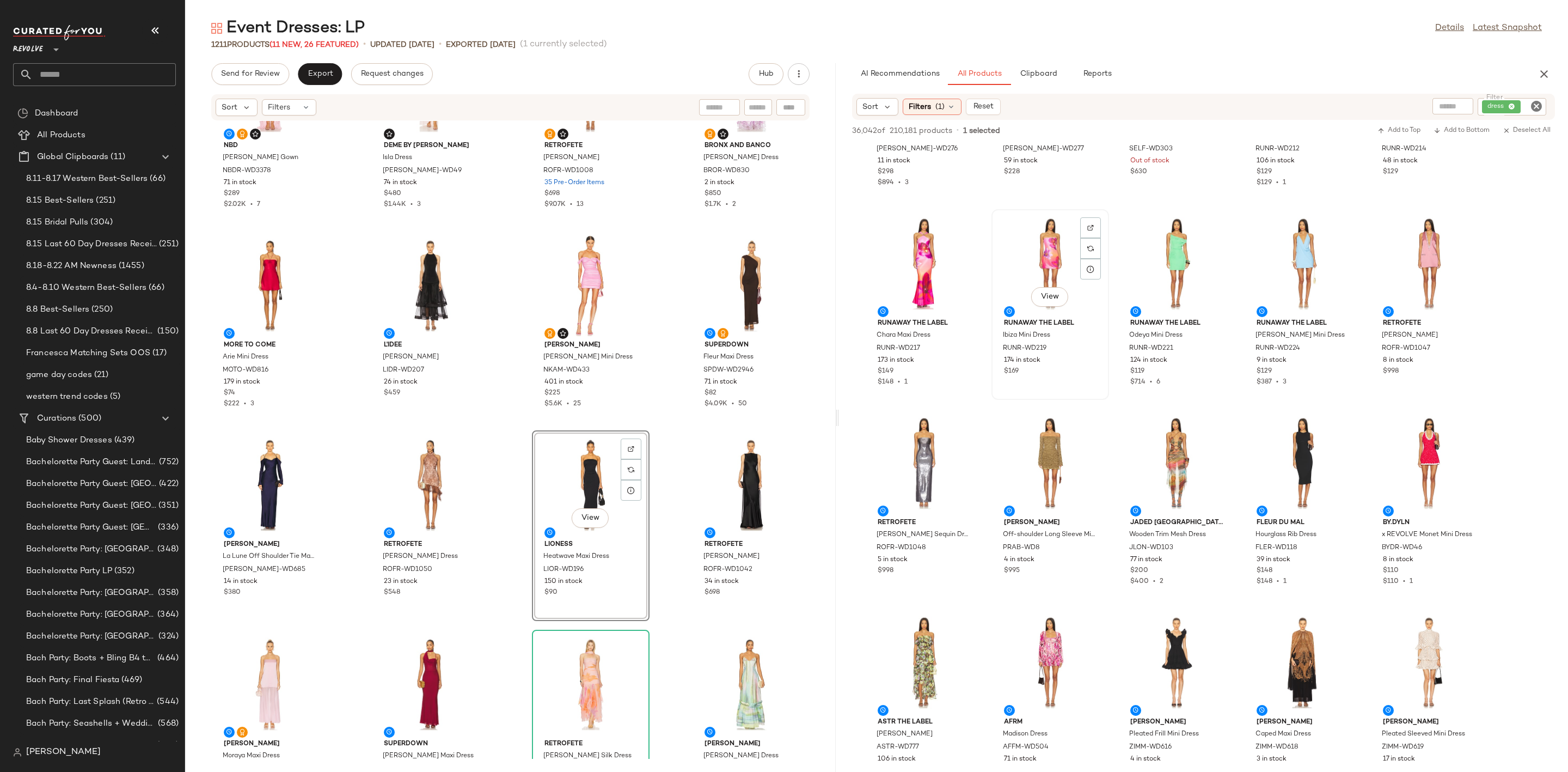
scroll to position [4166, 0]
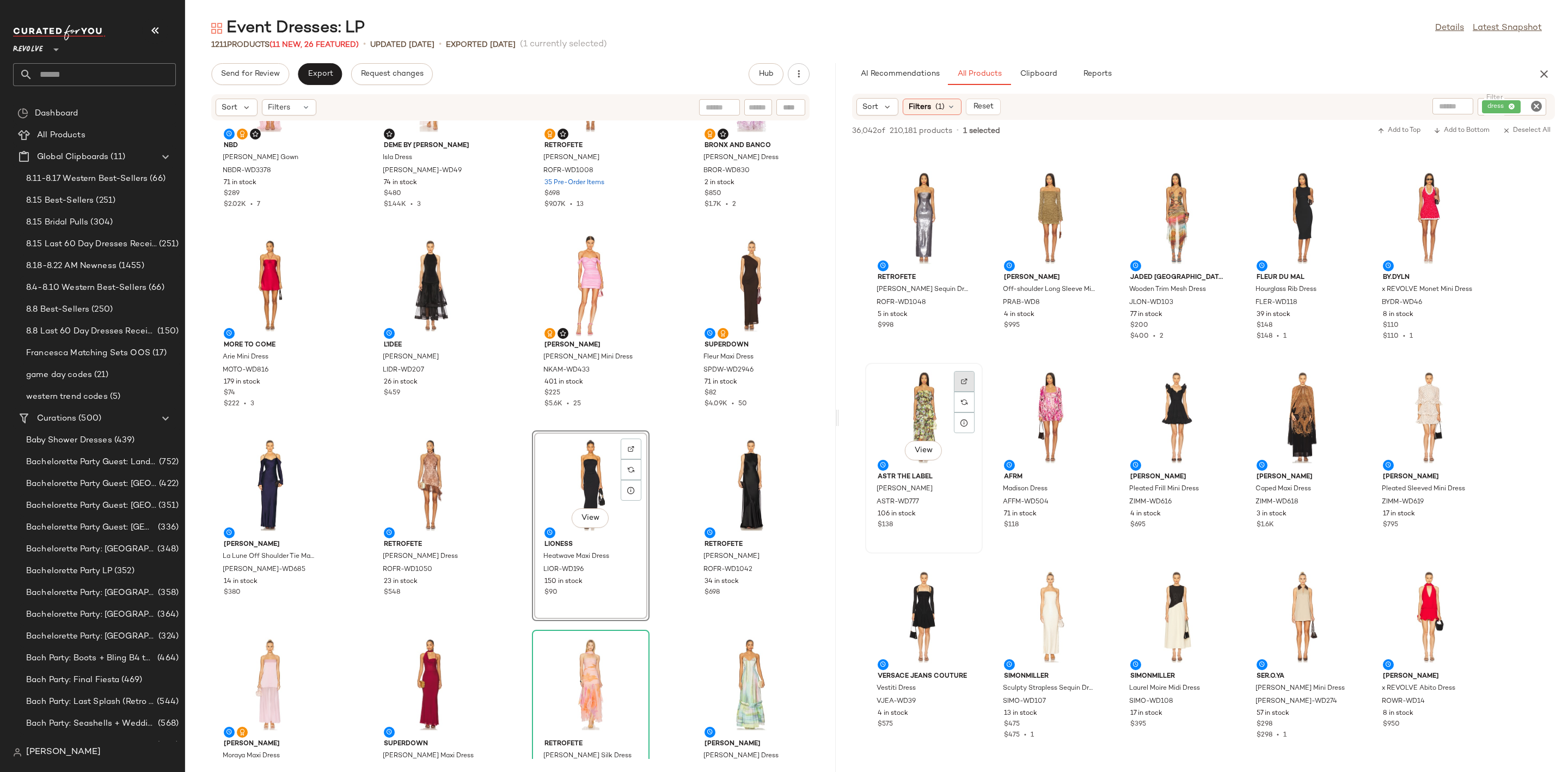
click at [964, 382] on img at bounding box center [964, 381] width 7 height 7
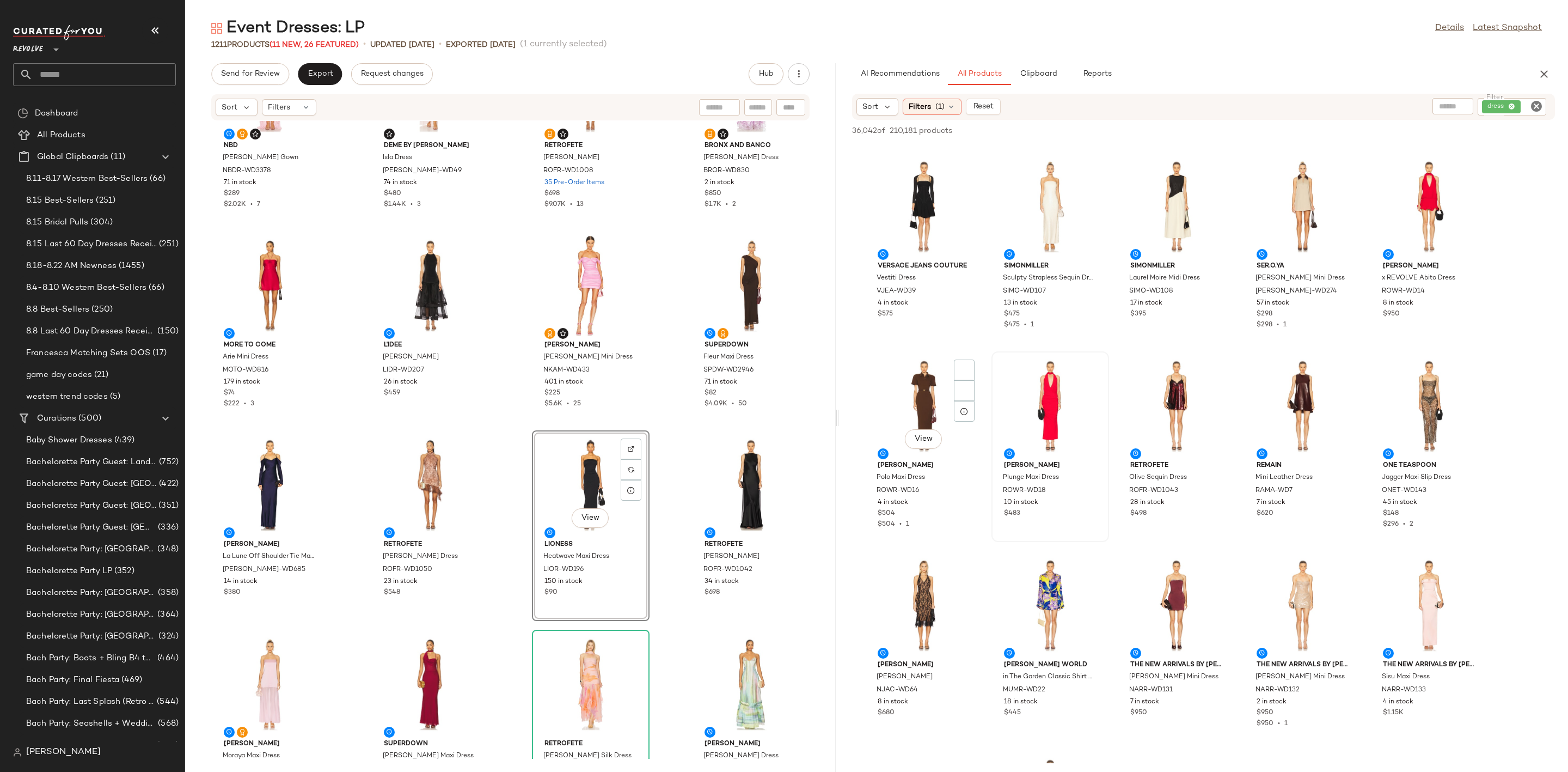
scroll to position [4738, 0]
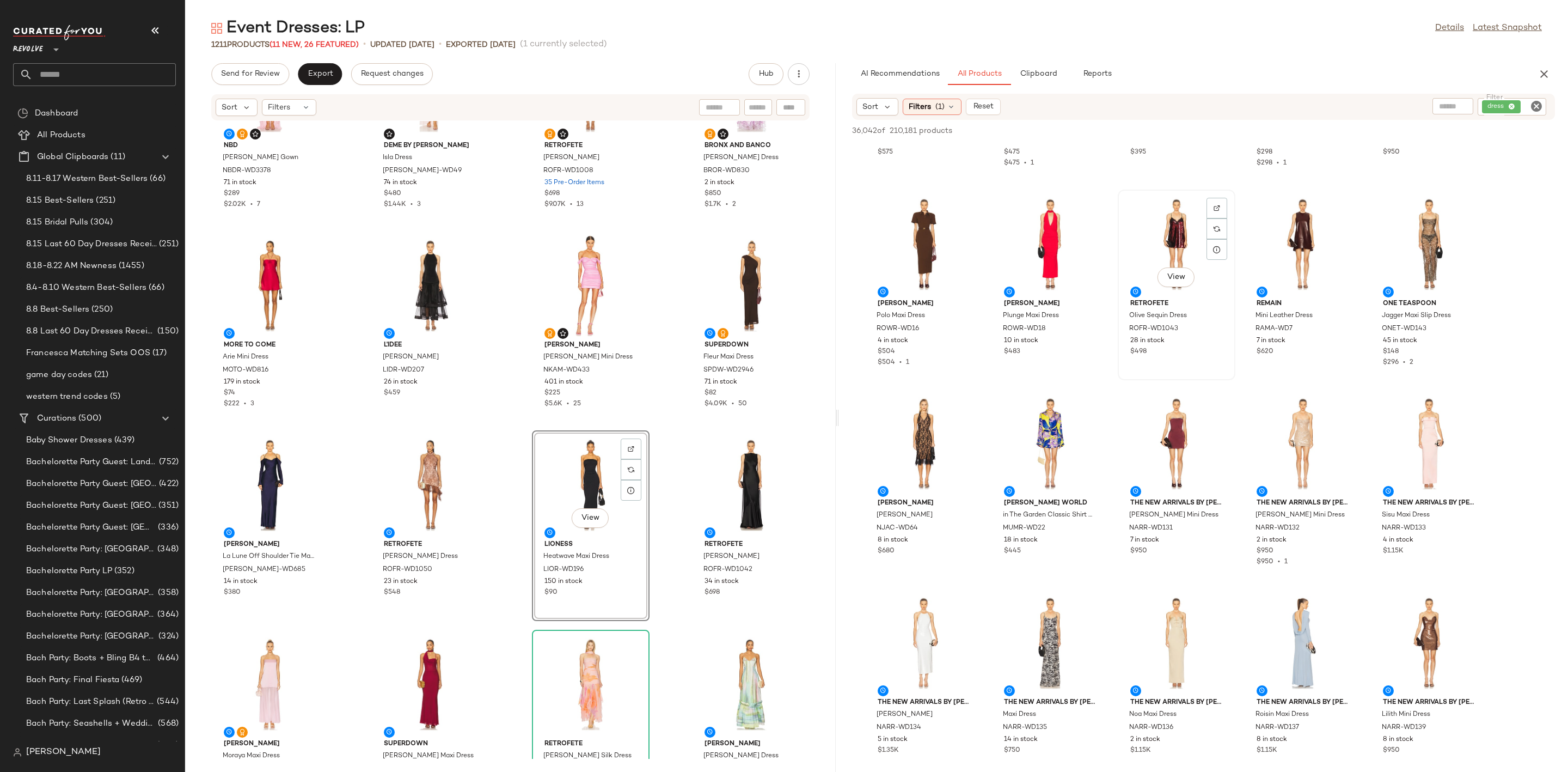
click at [1184, 230] on div "View" at bounding box center [1175, 243] width 110 height 101
click at [1217, 196] on div "View" at bounding box center [1175, 243] width 110 height 101
click at [1211, 219] on div at bounding box center [1216, 229] width 21 height 21
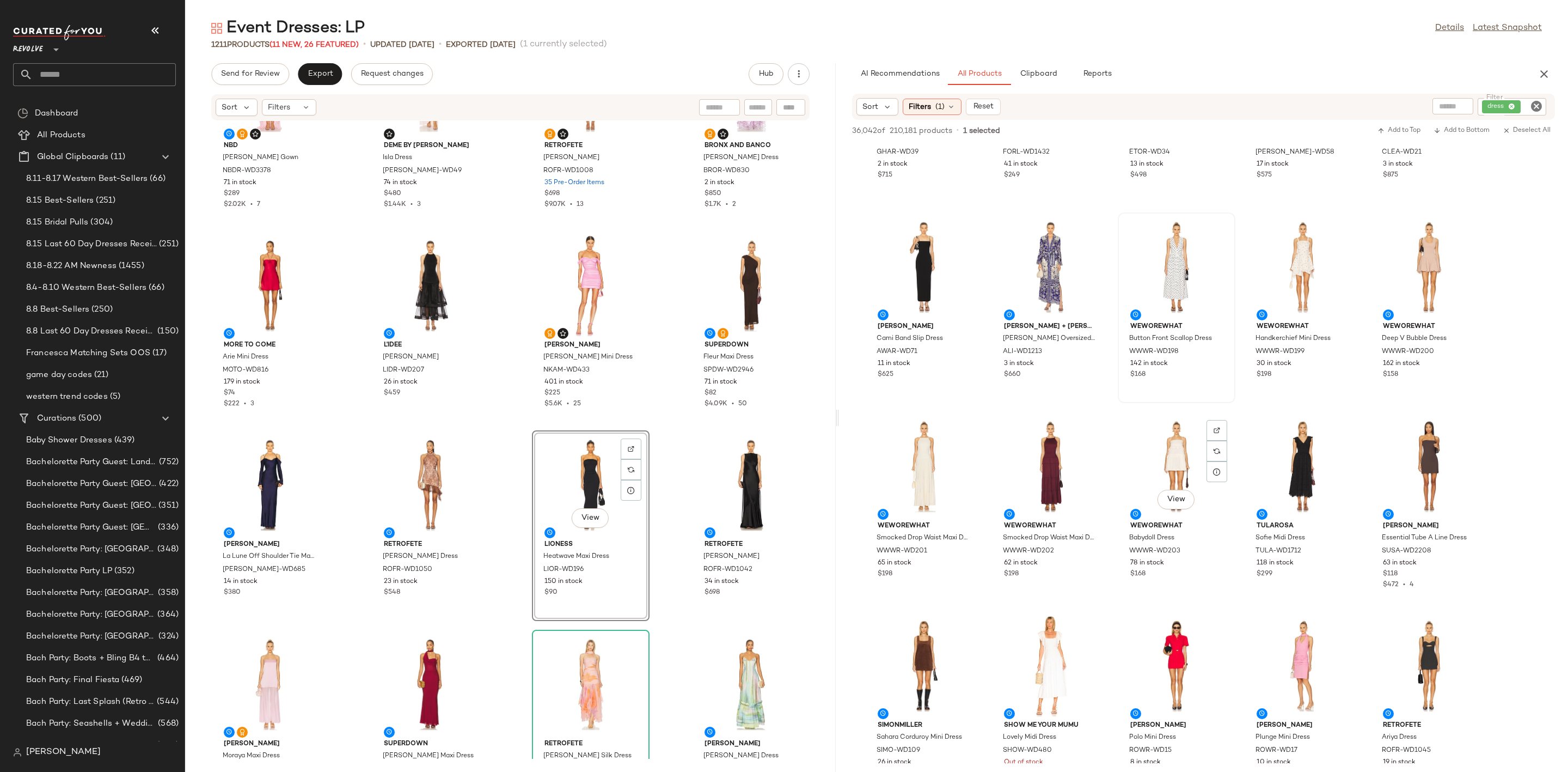
scroll to position [6371, 0]
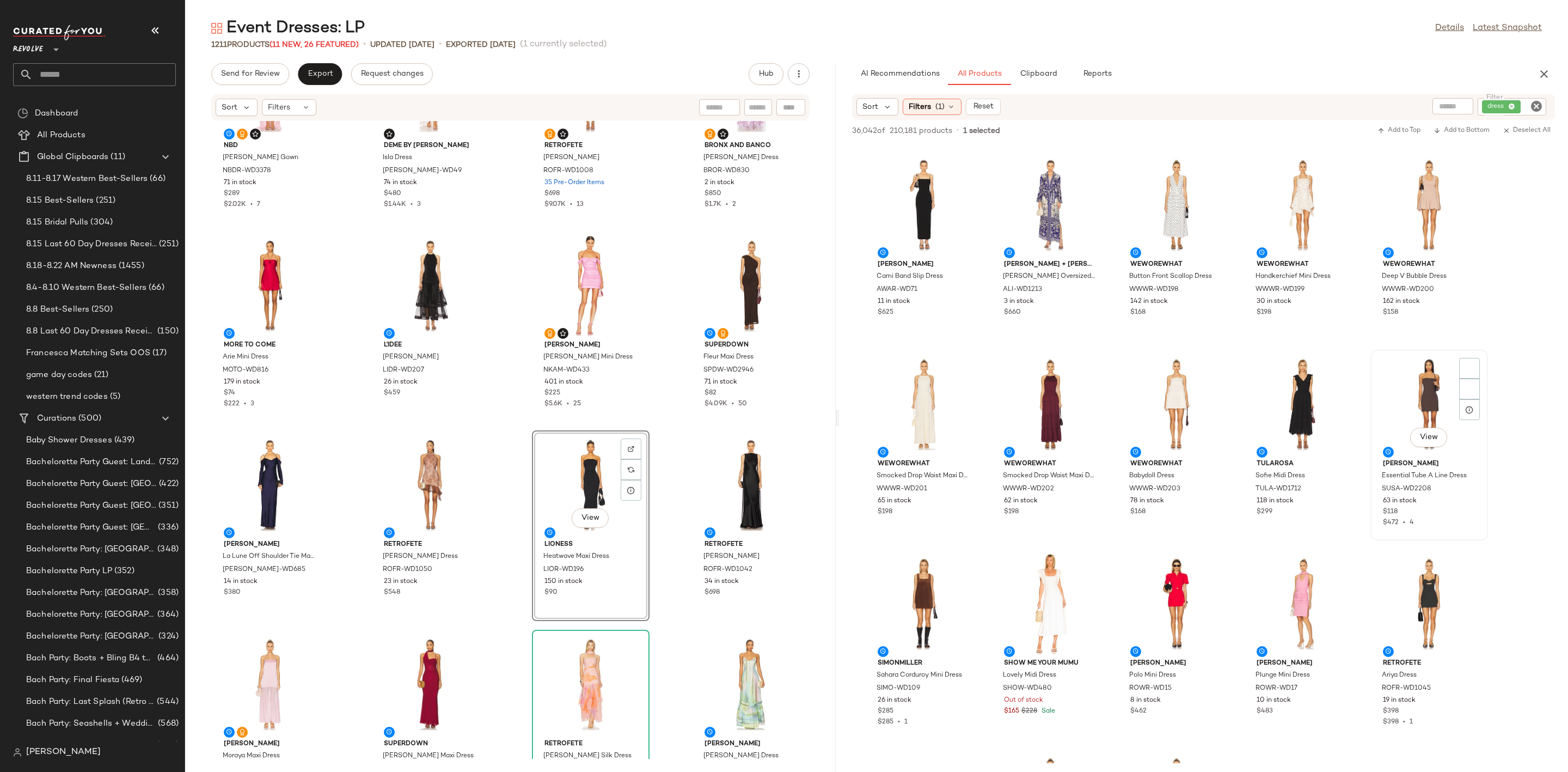
click at [1393, 412] on div "View" at bounding box center [1429, 404] width 110 height 101
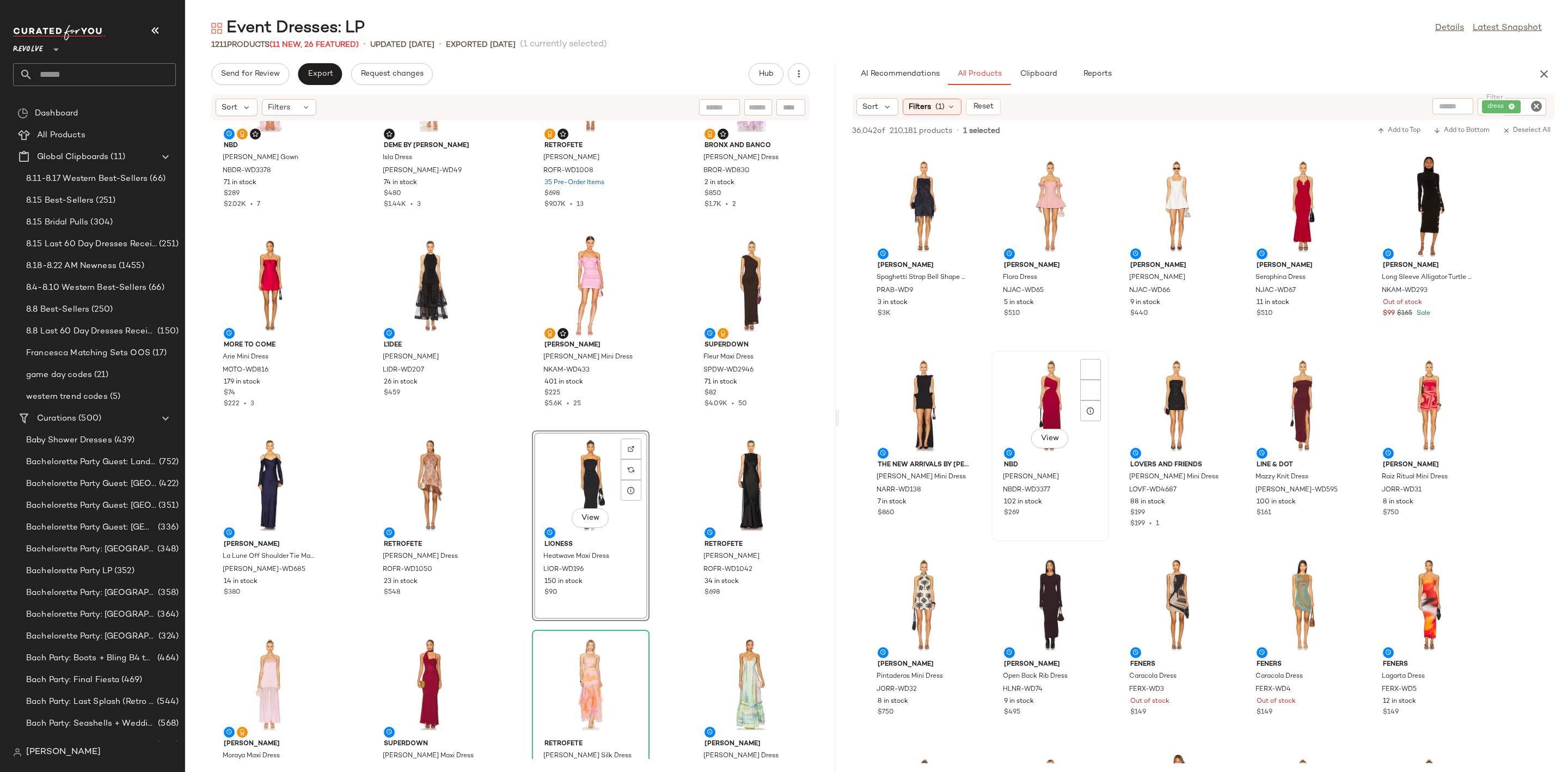
scroll to position [7024, 0]
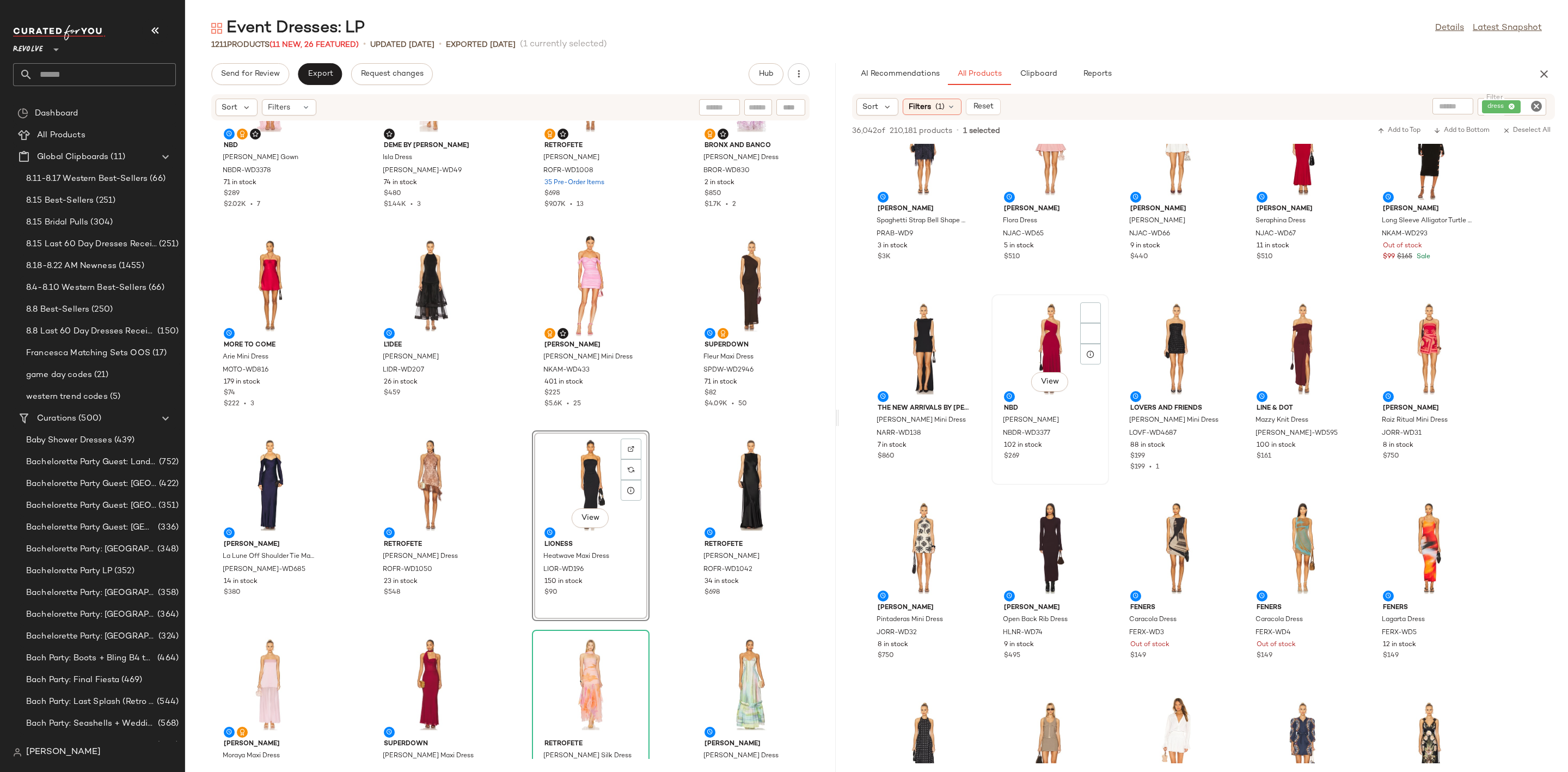
click at [1049, 348] on div "View" at bounding box center [1050, 348] width 110 height 101
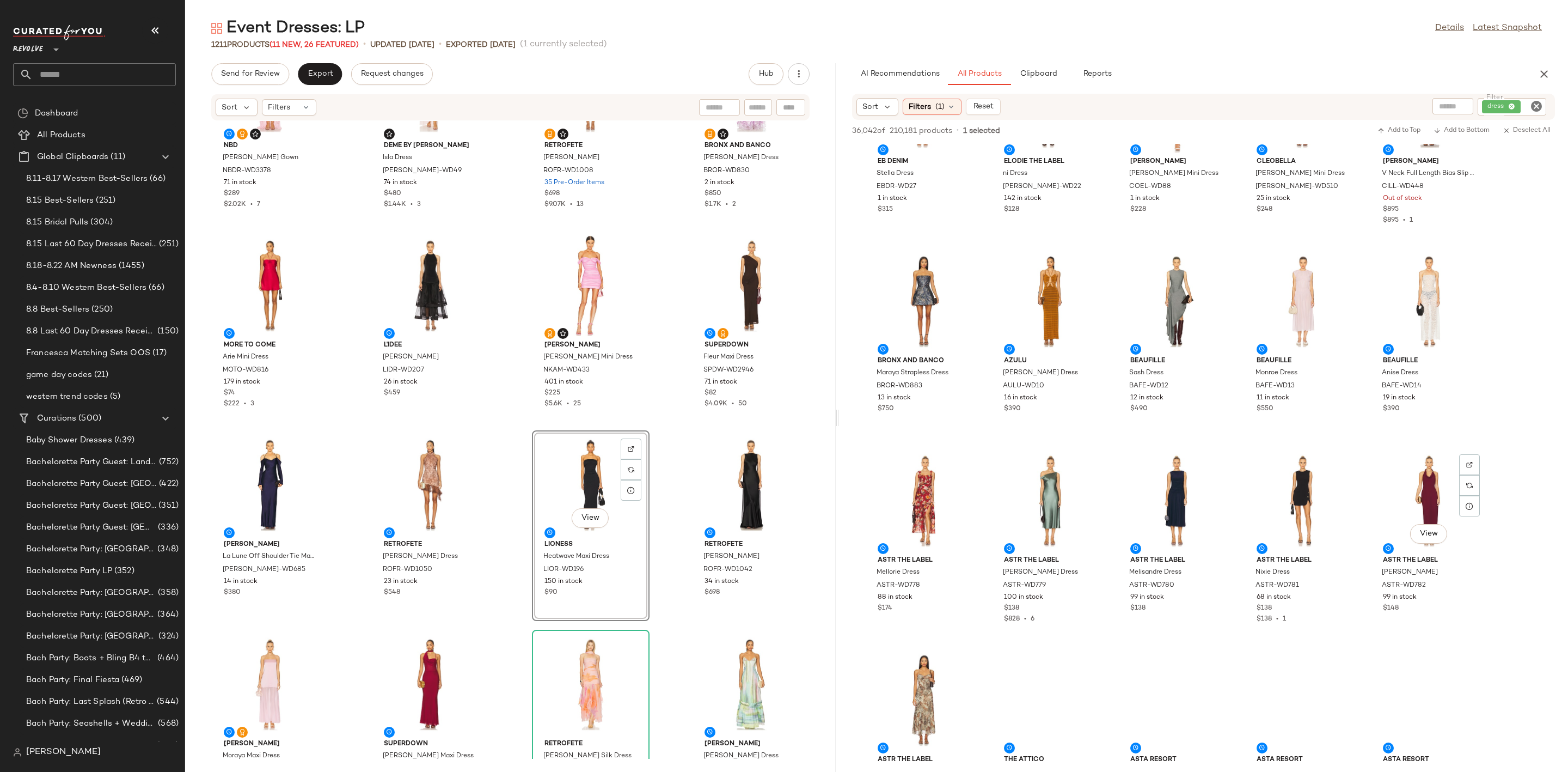
scroll to position [7760, 0]
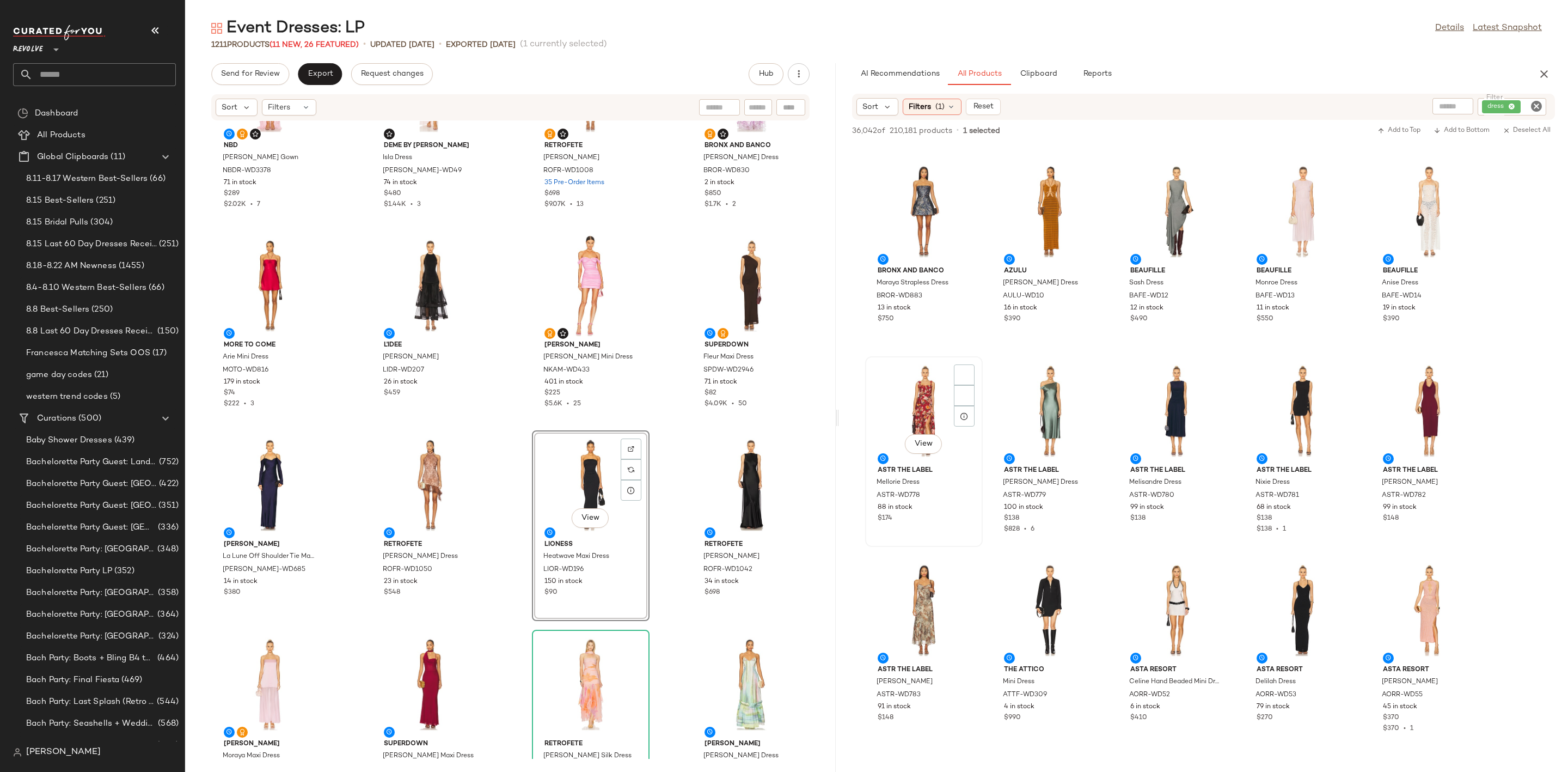
click at [918, 394] on div "View" at bounding box center [923, 411] width 110 height 101
click at [1039, 419] on div at bounding box center [1050, 411] width 110 height 101
click at [964, 574] on img at bounding box center [964, 574] width 7 height 7
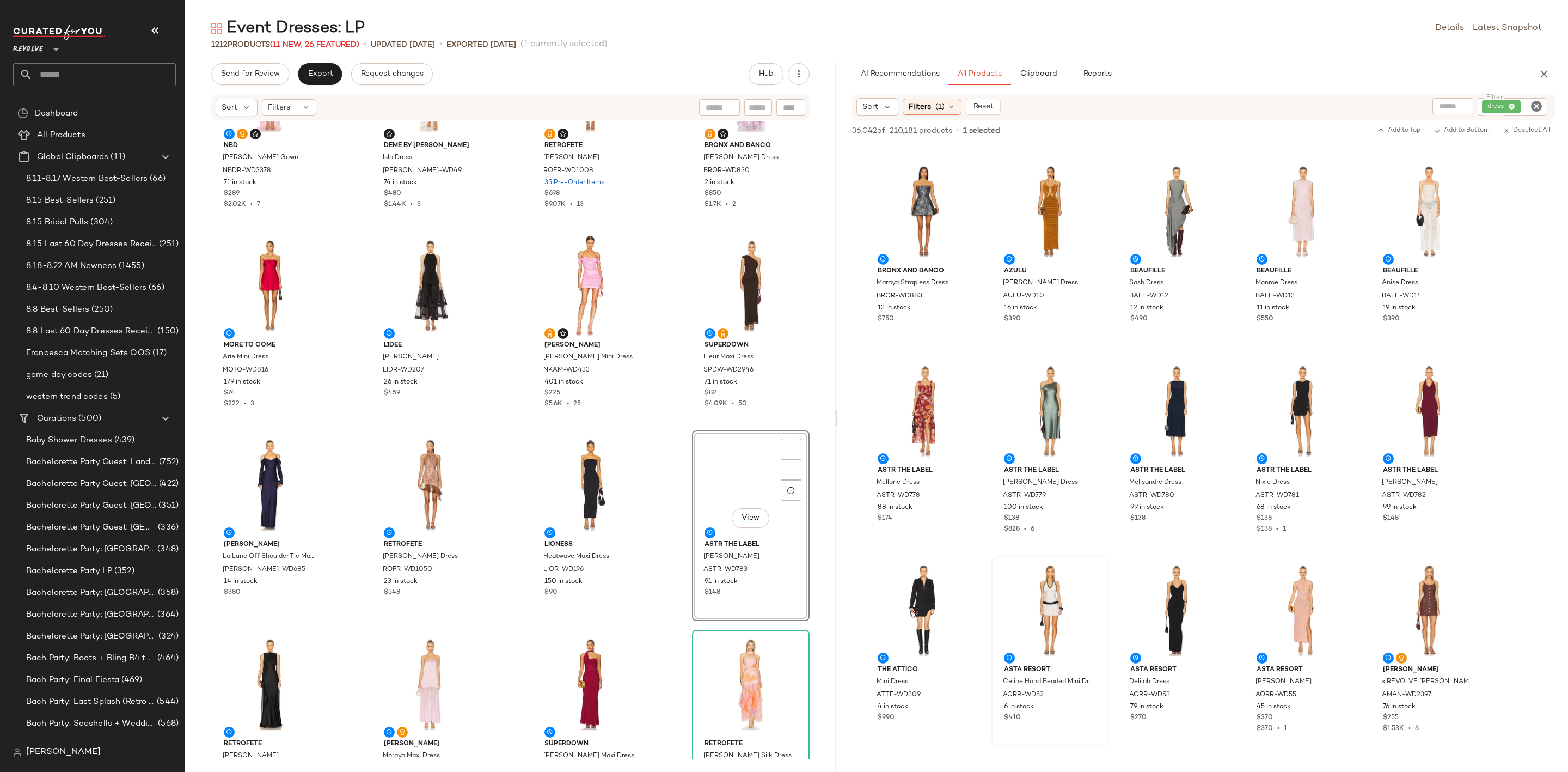
scroll to position [8250, 0]
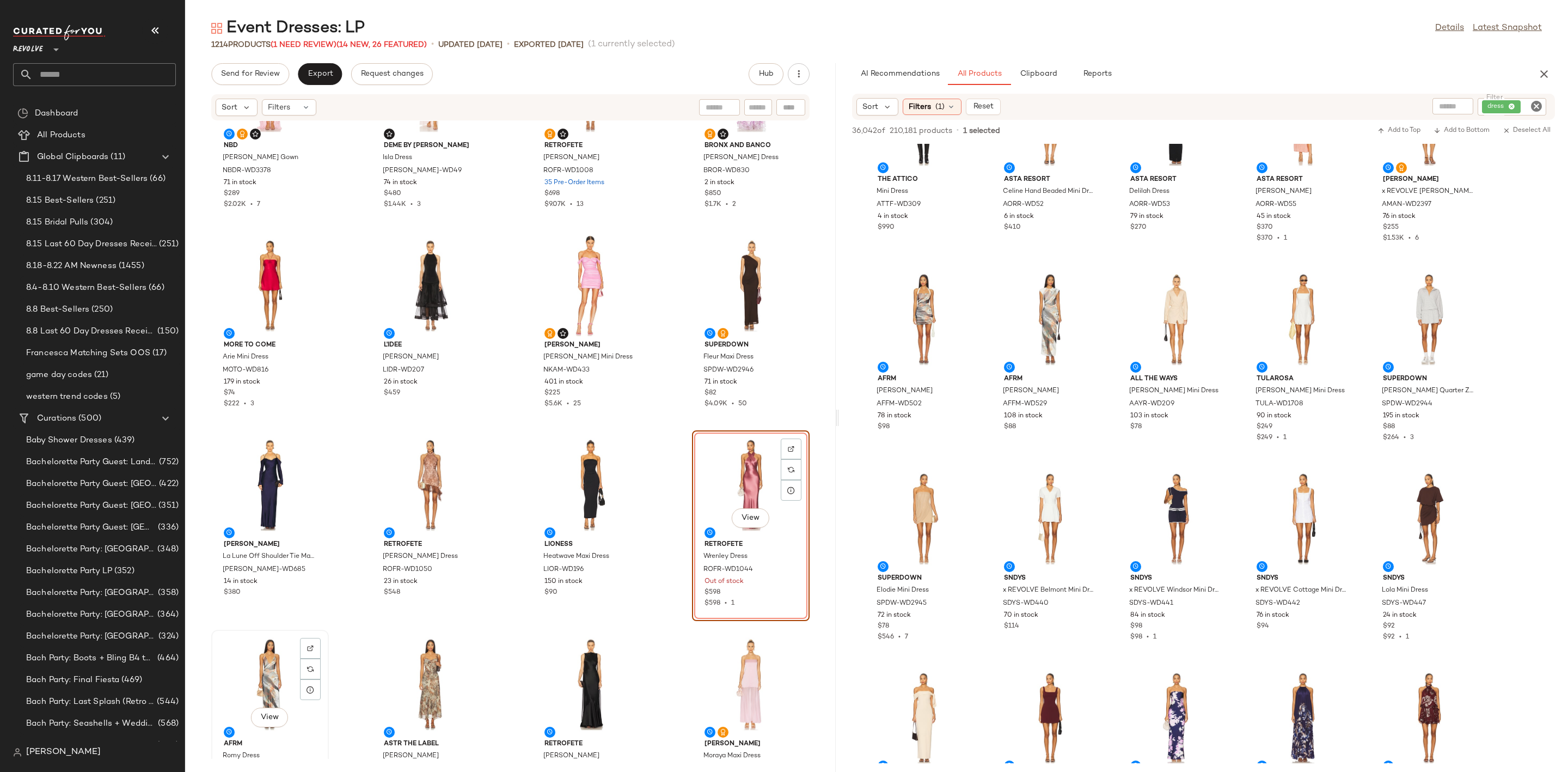
click at [253, 660] on div "View" at bounding box center [269, 684] width 110 height 101
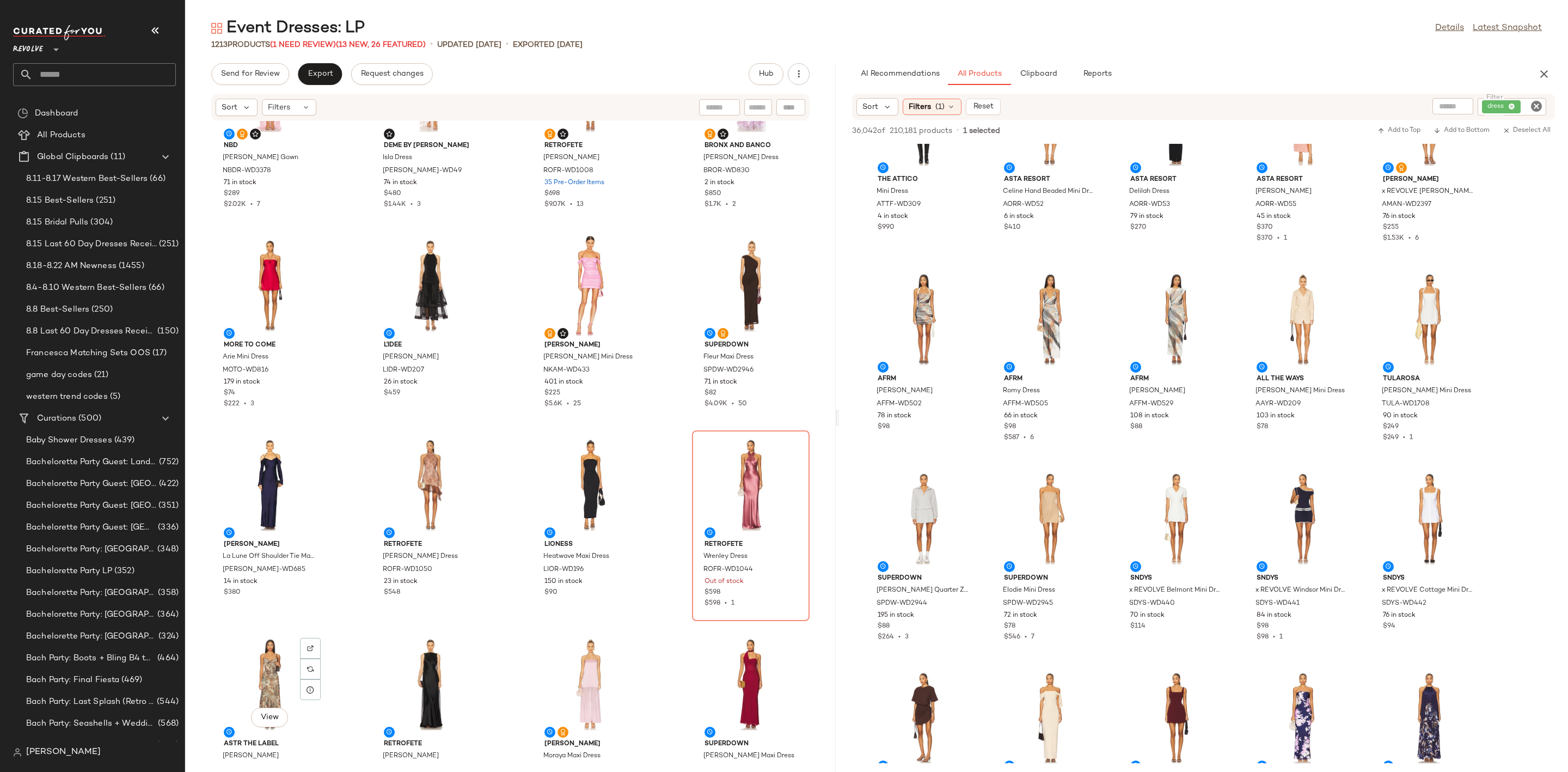
click at [253, 660] on div "View" at bounding box center [269, 684] width 110 height 101
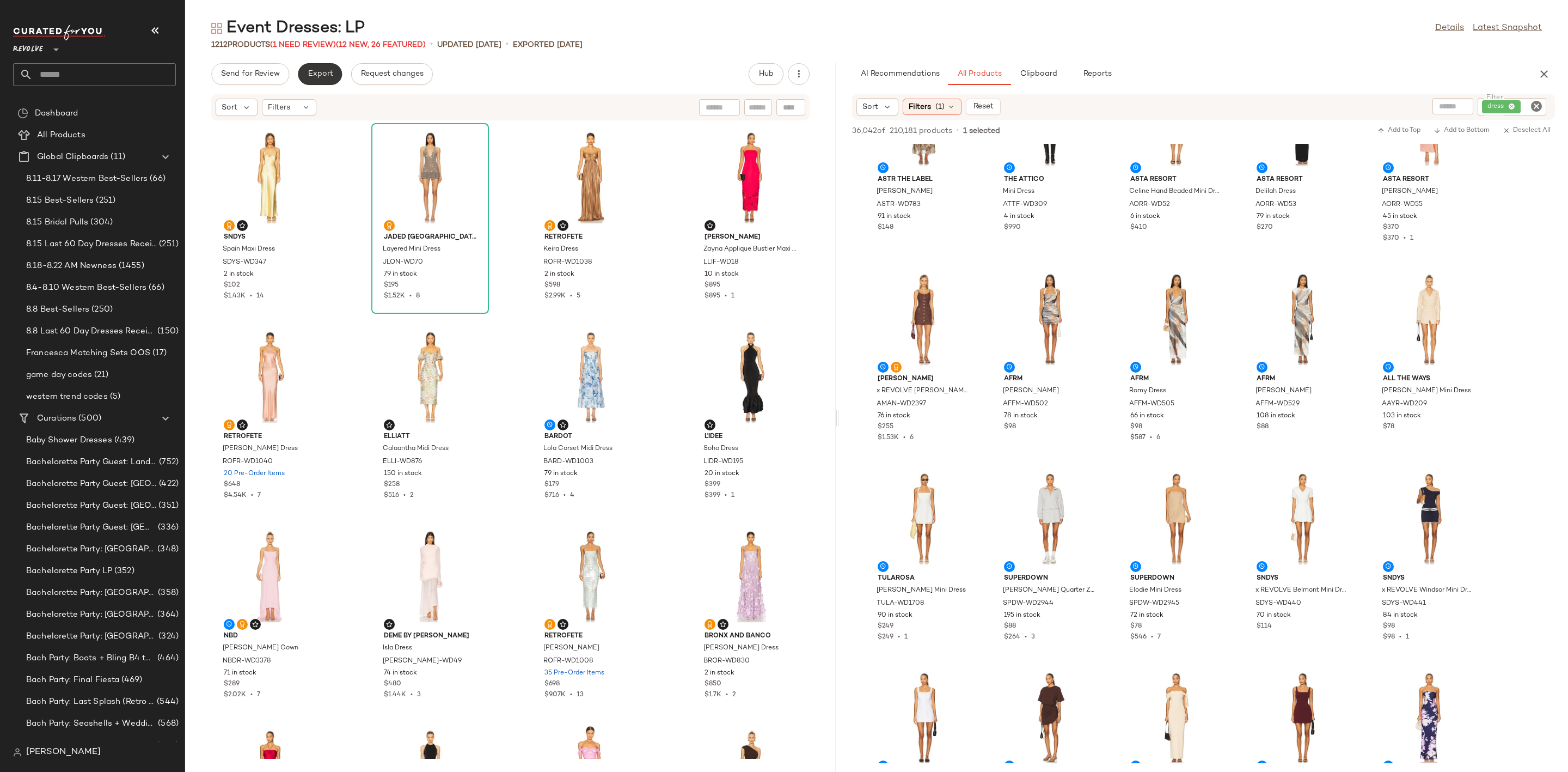
click at [327, 75] on span "Export" at bounding box center [320, 73] width 26 height 9
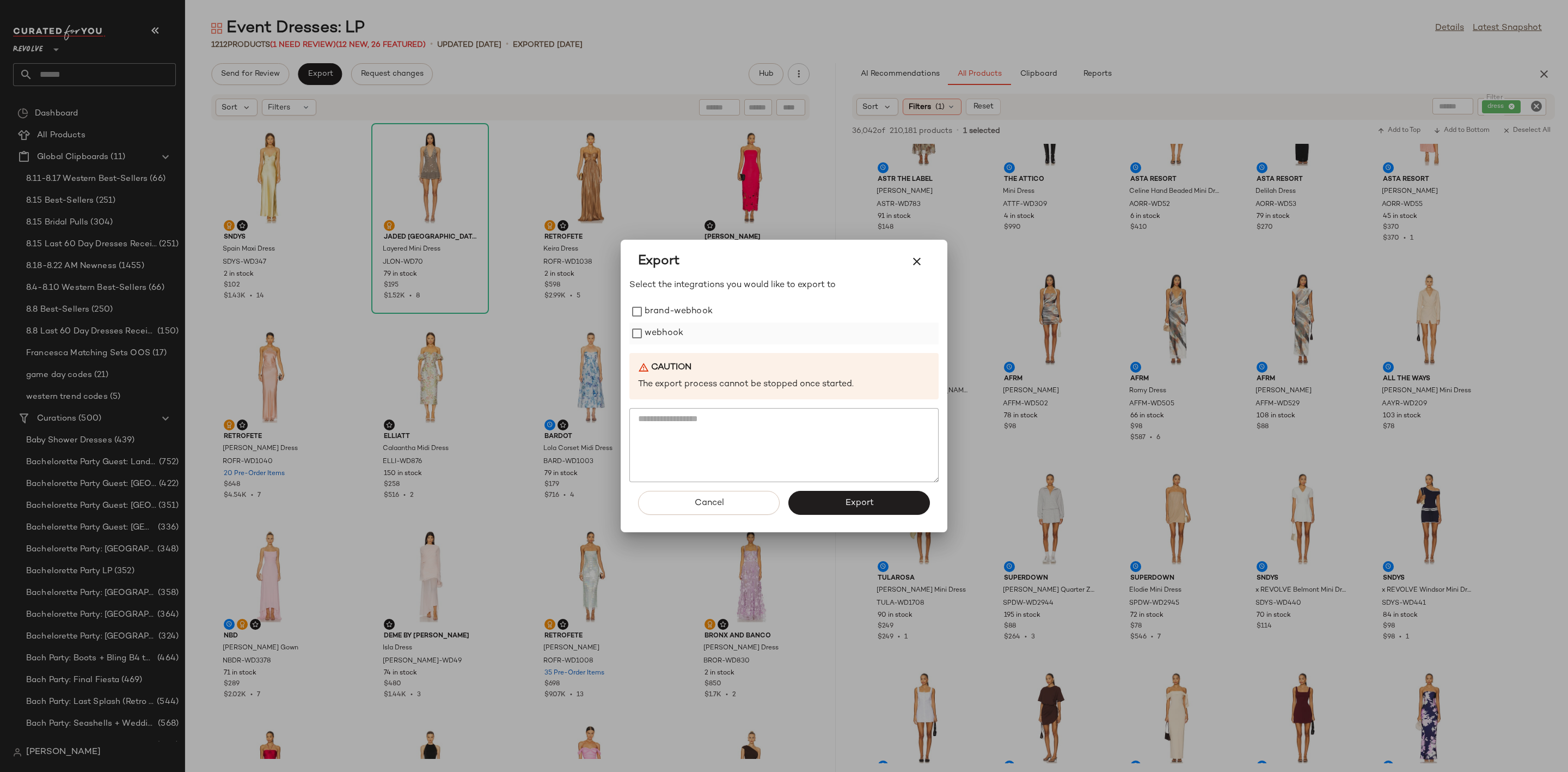
click at [661, 330] on label "webhook" at bounding box center [663, 334] width 39 height 22
drag, startPoint x: 878, startPoint y: 504, endPoint x: 533, endPoint y: 243, distance: 432.6
click at [876, 502] on button "Export" at bounding box center [859, 503] width 141 height 24
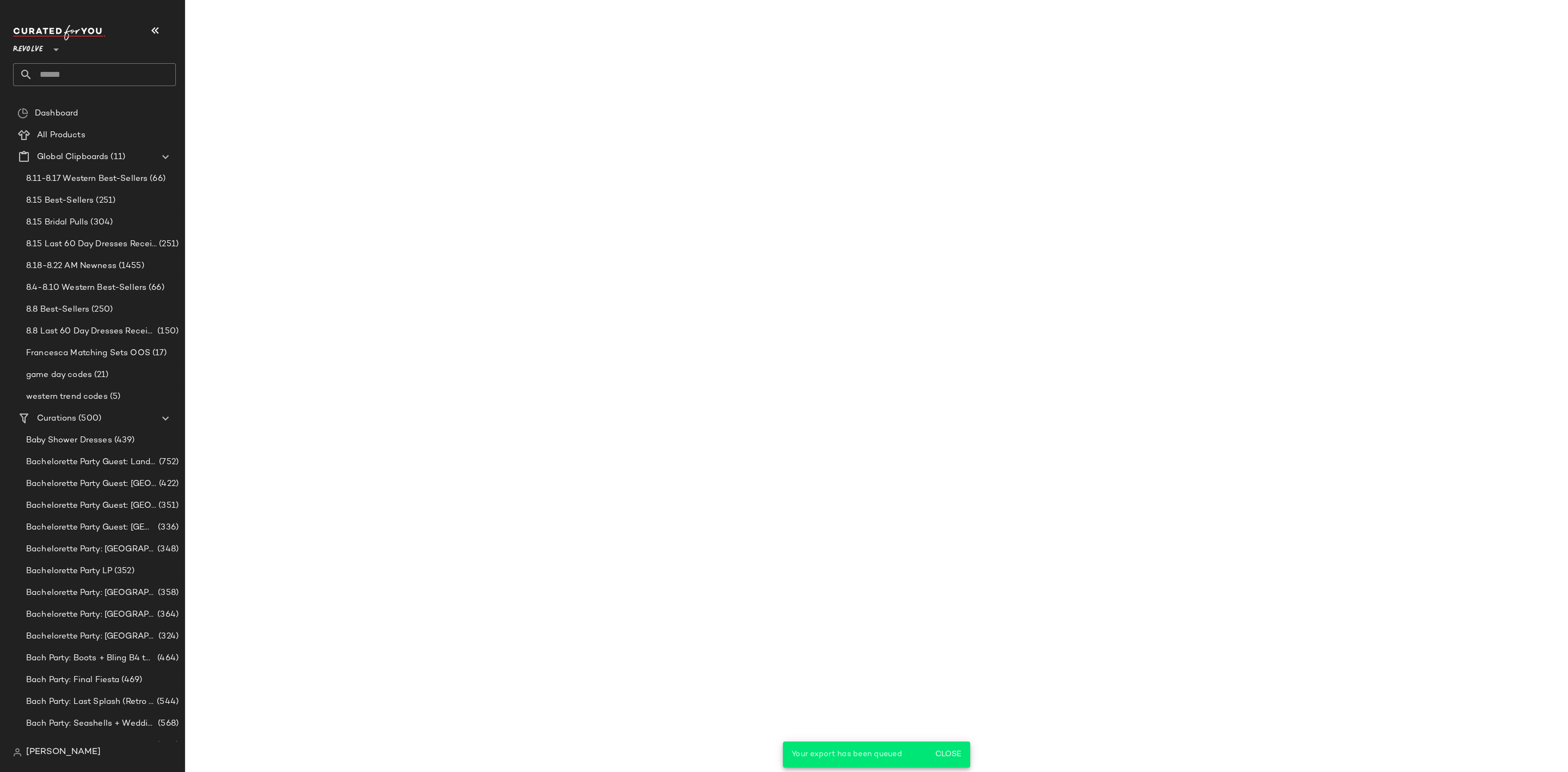
scroll to position [10243, 0]
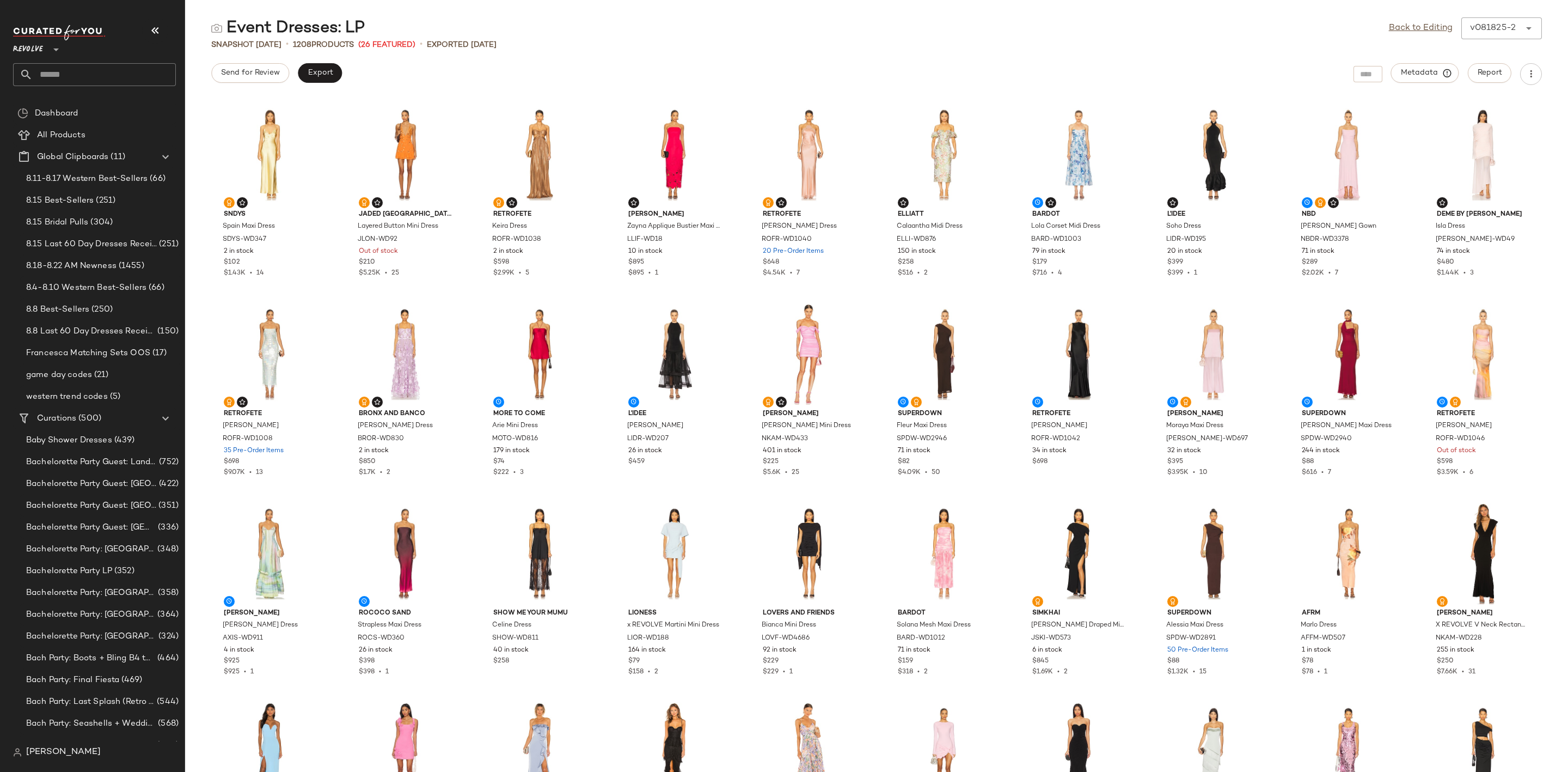
click at [95, 77] on input "text" at bounding box center [104, 74] width 143 height 23
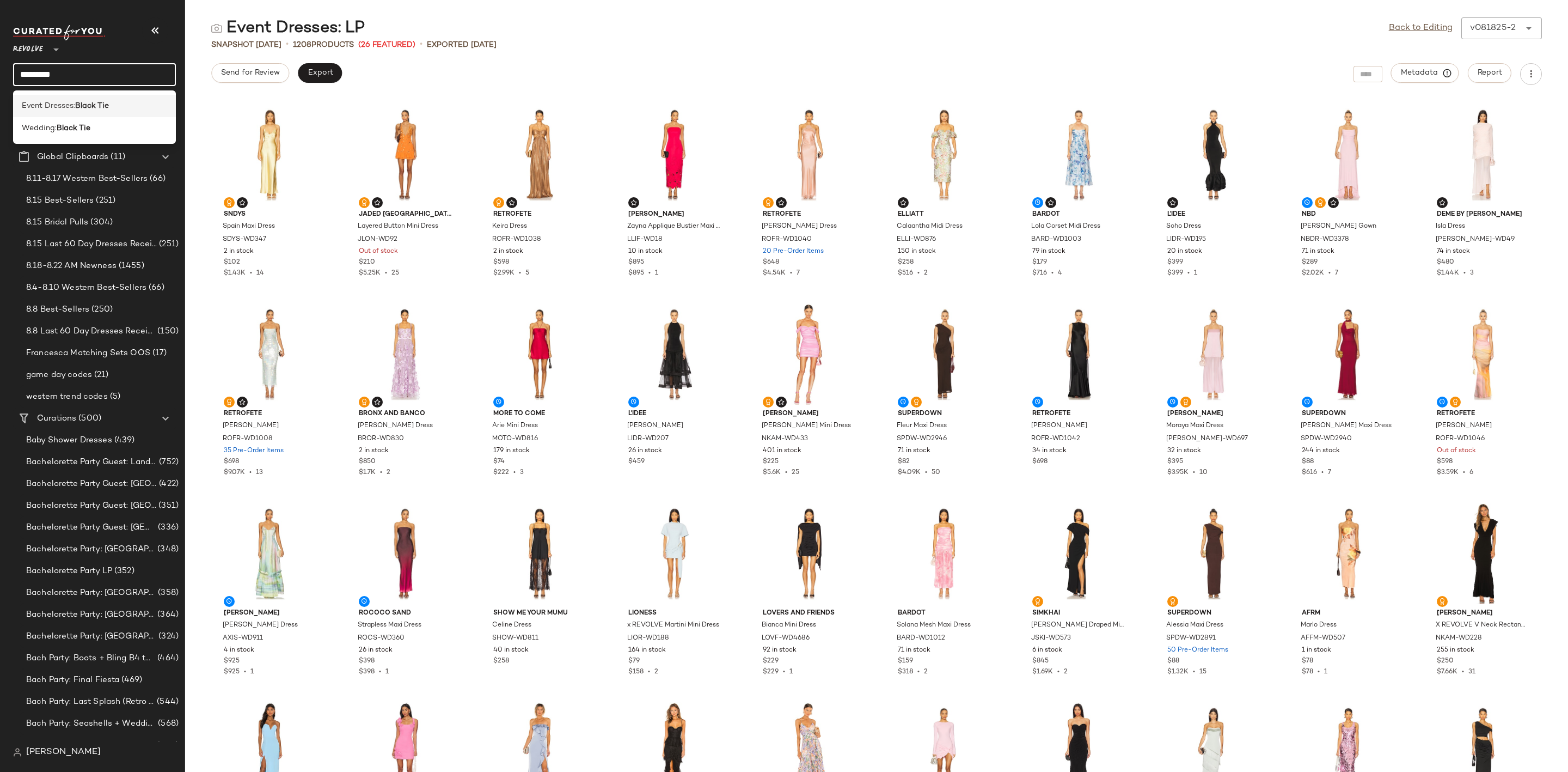
type input "*********"
click at [113, 110] on div "Event Dresses: Black Tie" at bounding box center [94, 106] width 145 height 12
click at [90, 74] on input "text" at bounding box center [104, 74] width 143 height 23
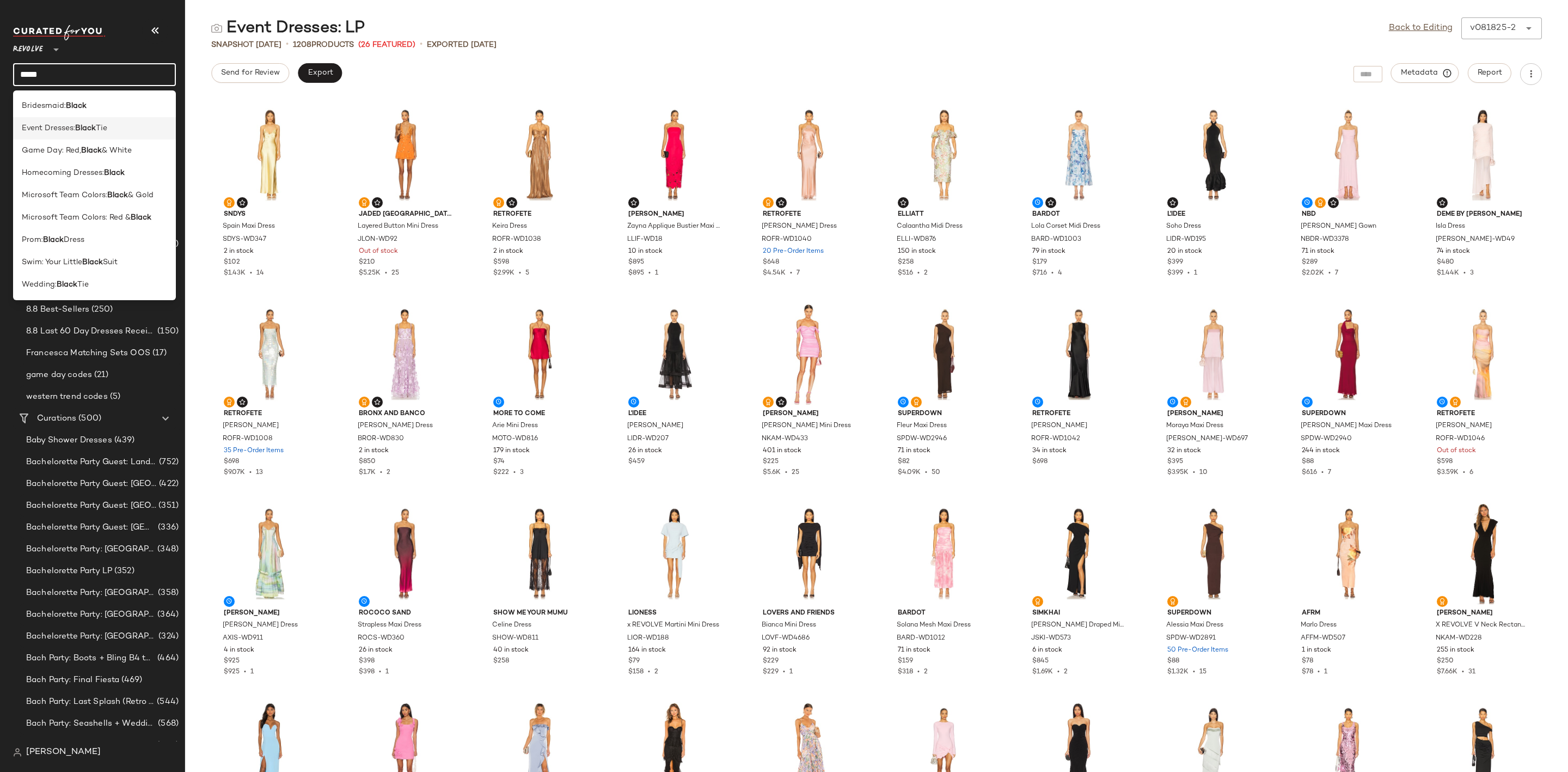
type input "*****"
click at [49, 128] on span "Event Dresses:" at bounding box center [48, 129] width 53 height 12
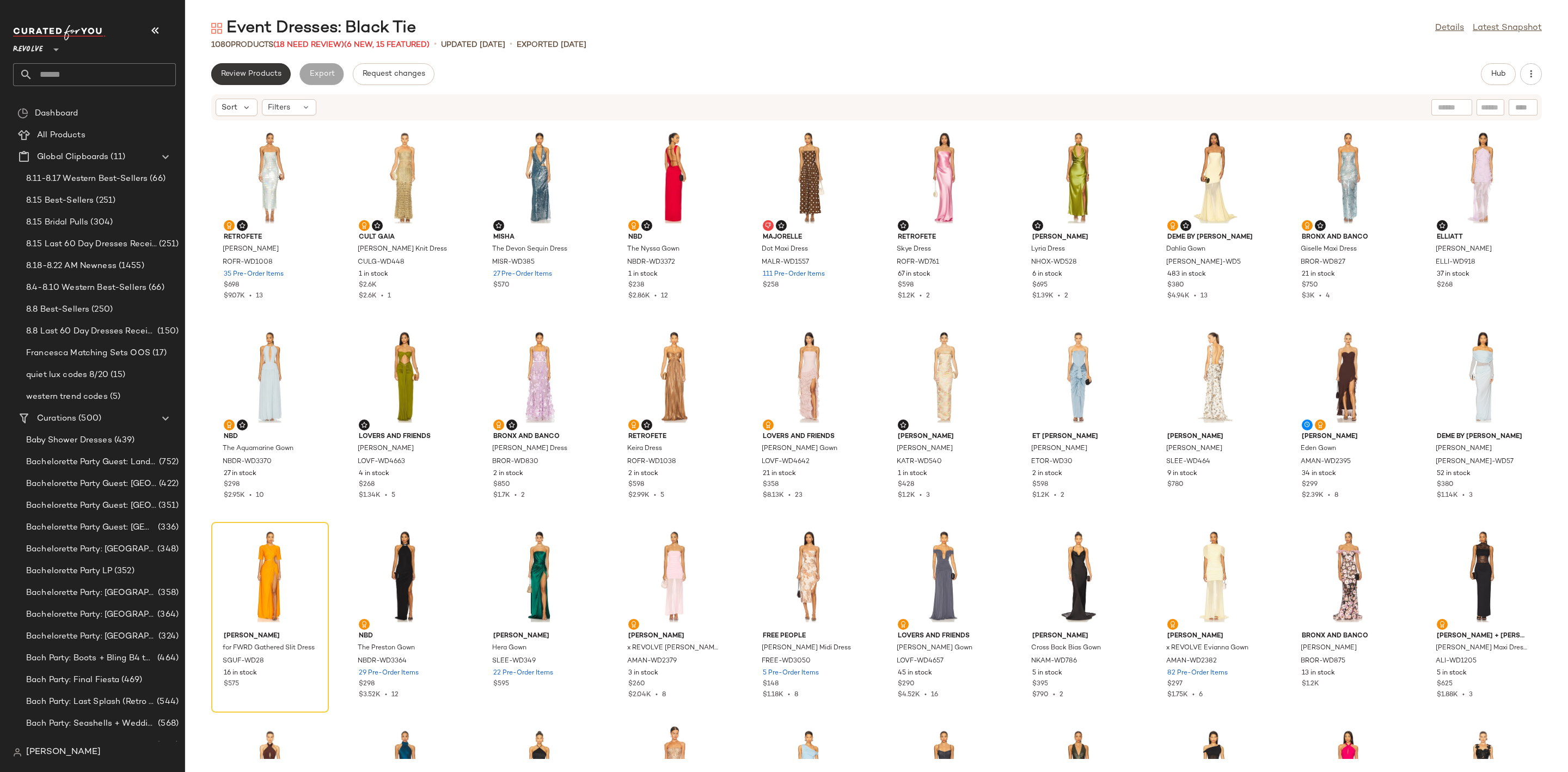
click at [243, 67] on button "Review Products" at bounding box center [250, 74] width 79 height 22
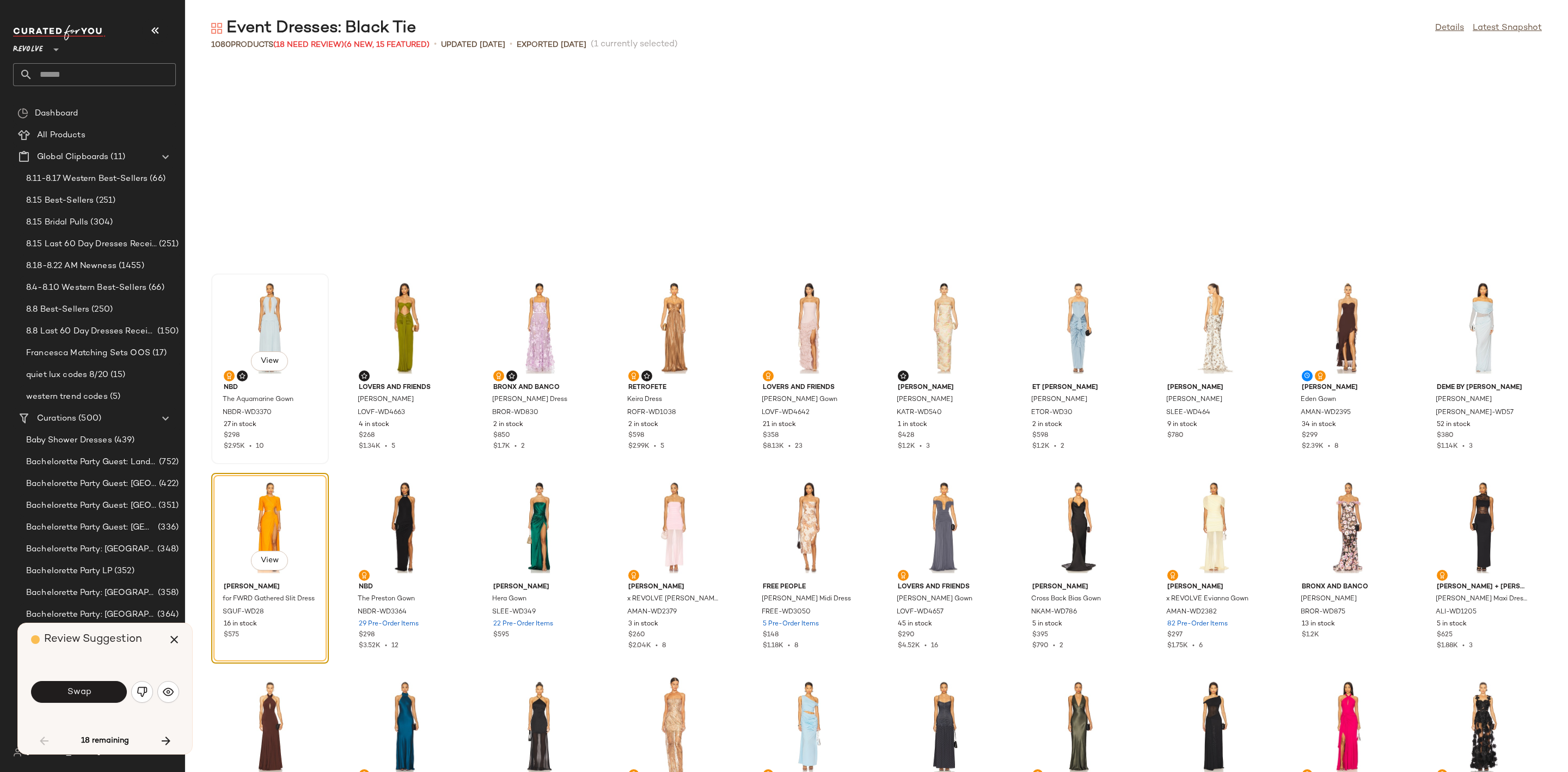
scroll to position [208, 0]
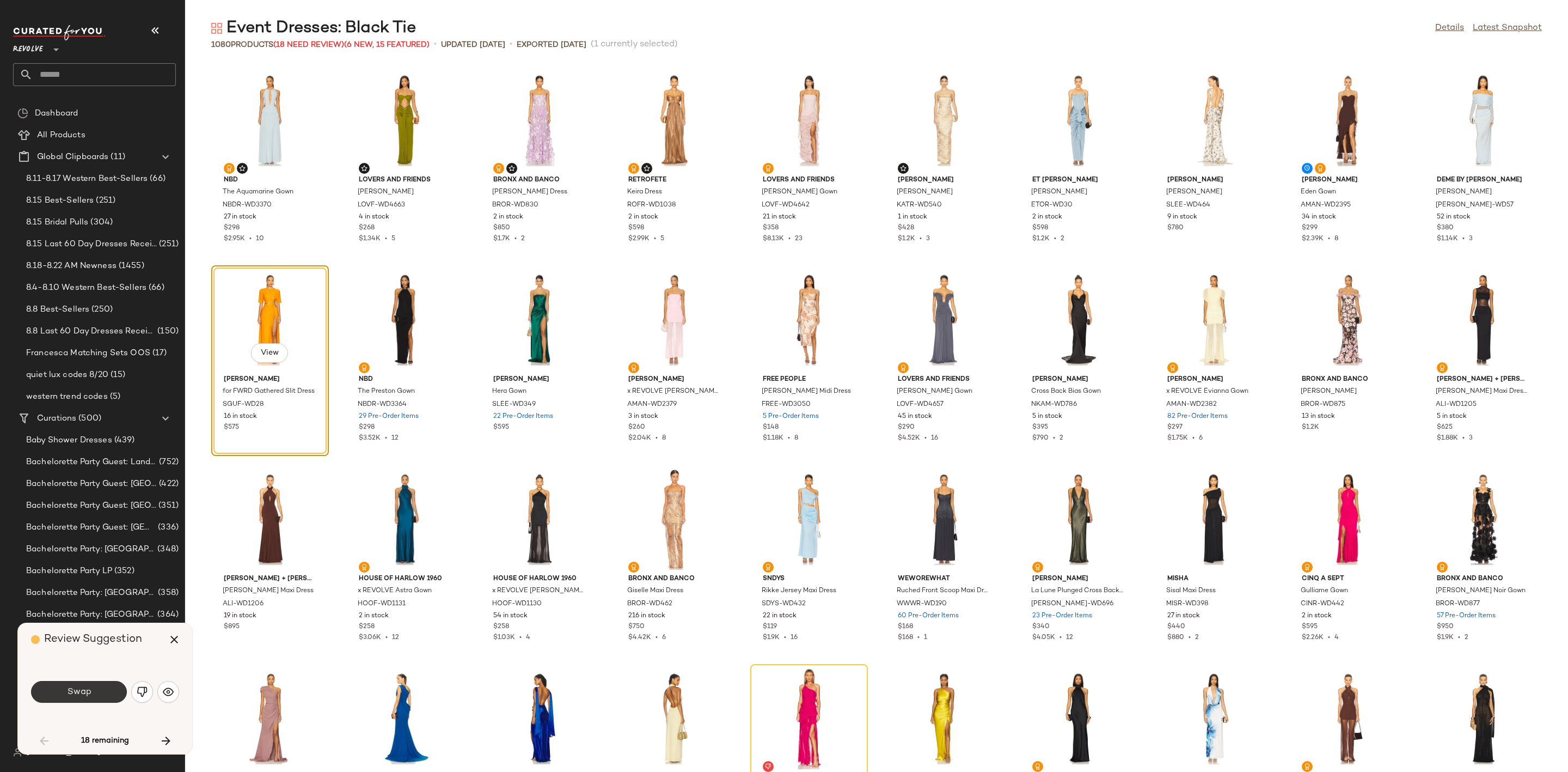
click at [91, 691] on button "Swap" at bounding box center [78, 692] width 96 height 22
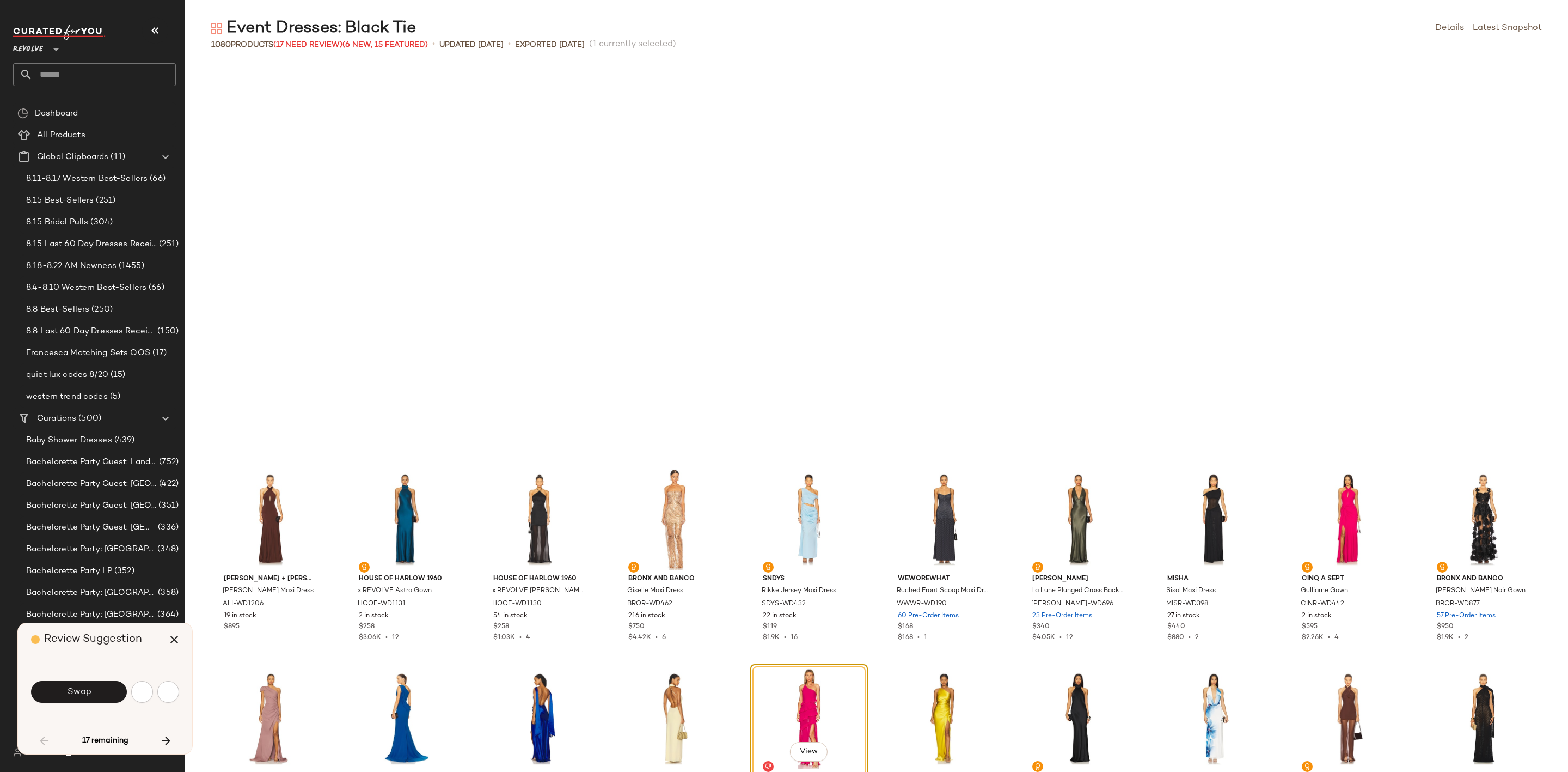
scroll to position [598, 0]
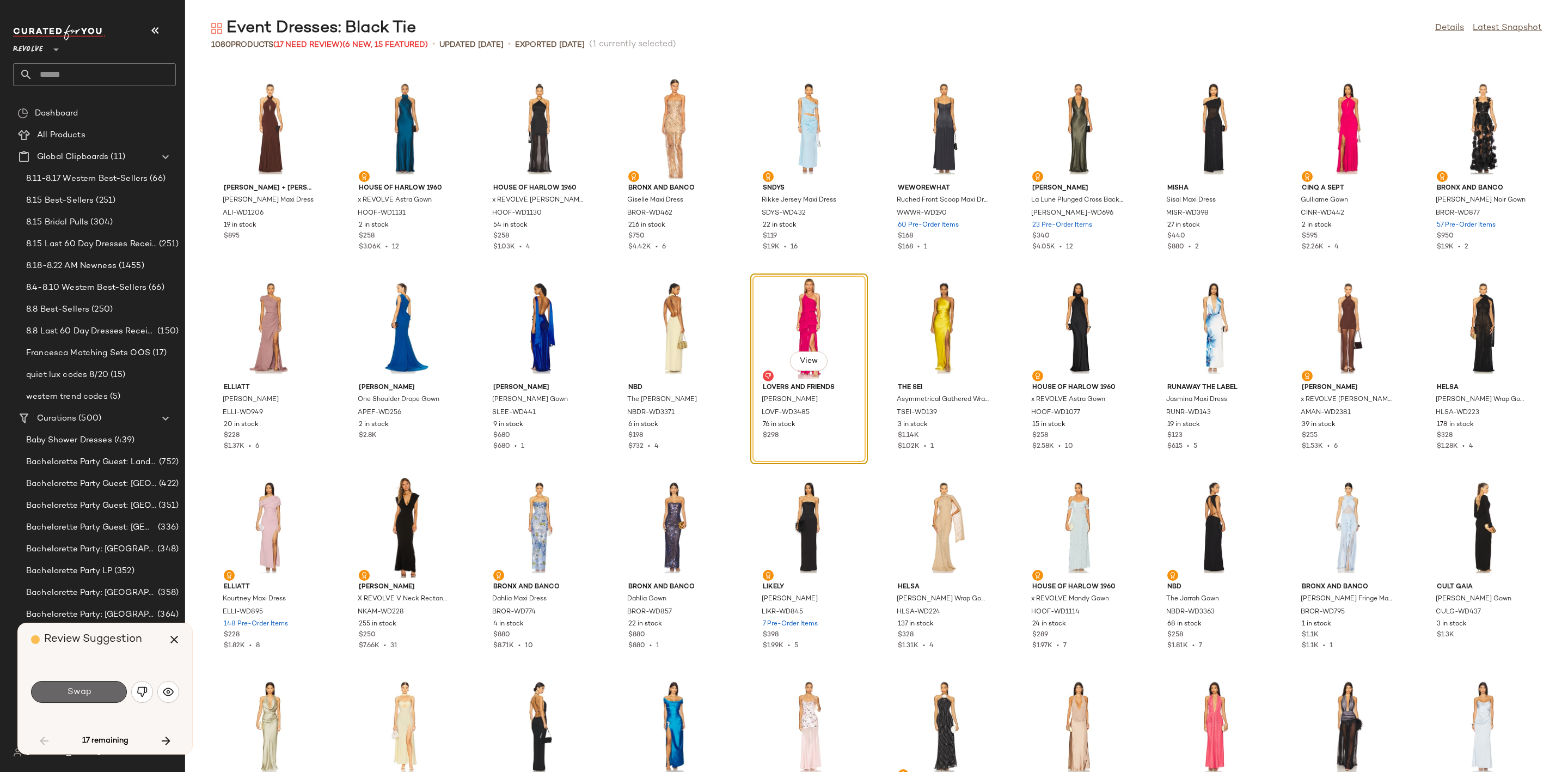
click at [96, 693] on button "Swap" at bounding box center [78, 692] width 96 height 22
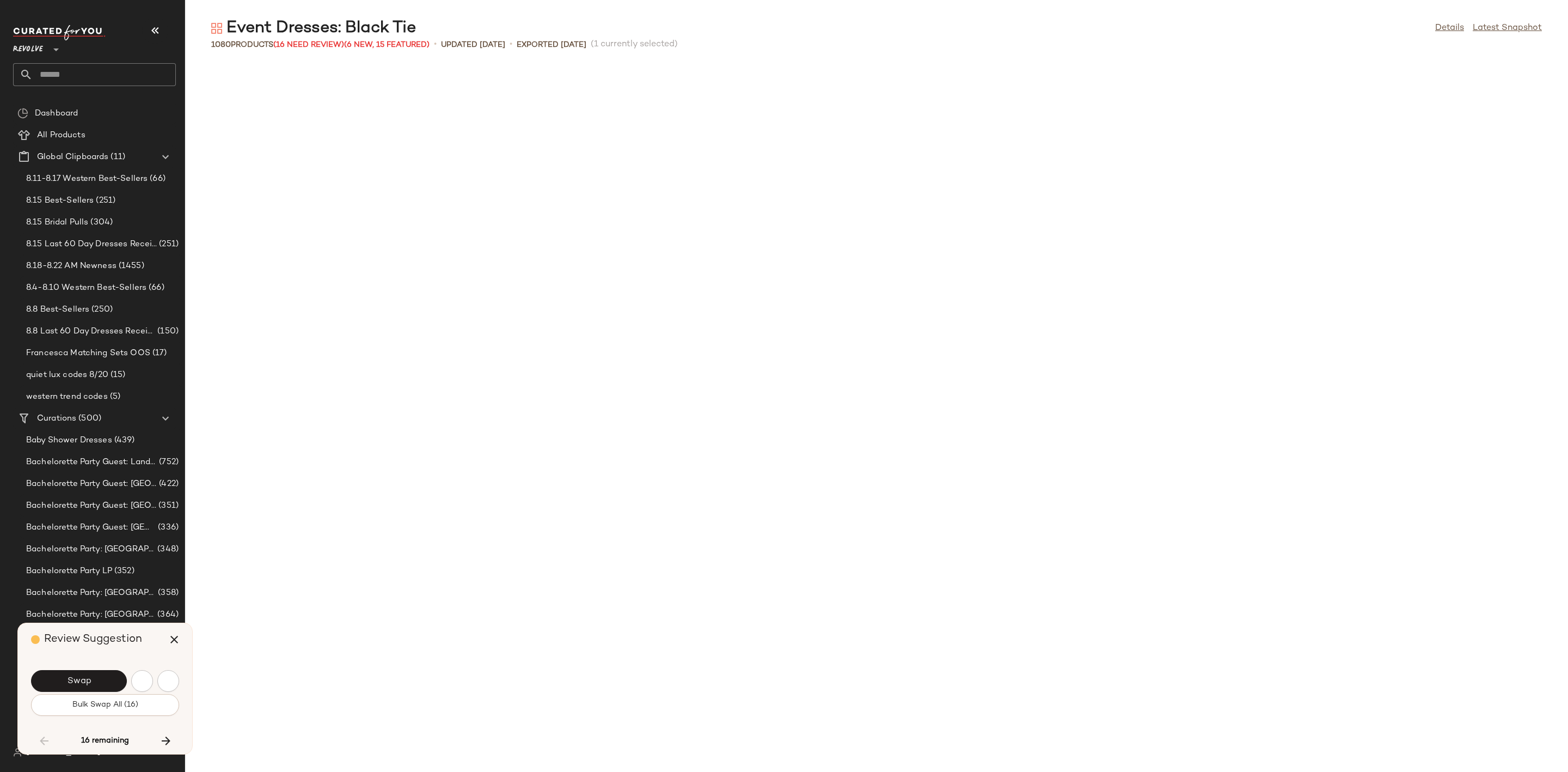
scroll to position [1396, 0]
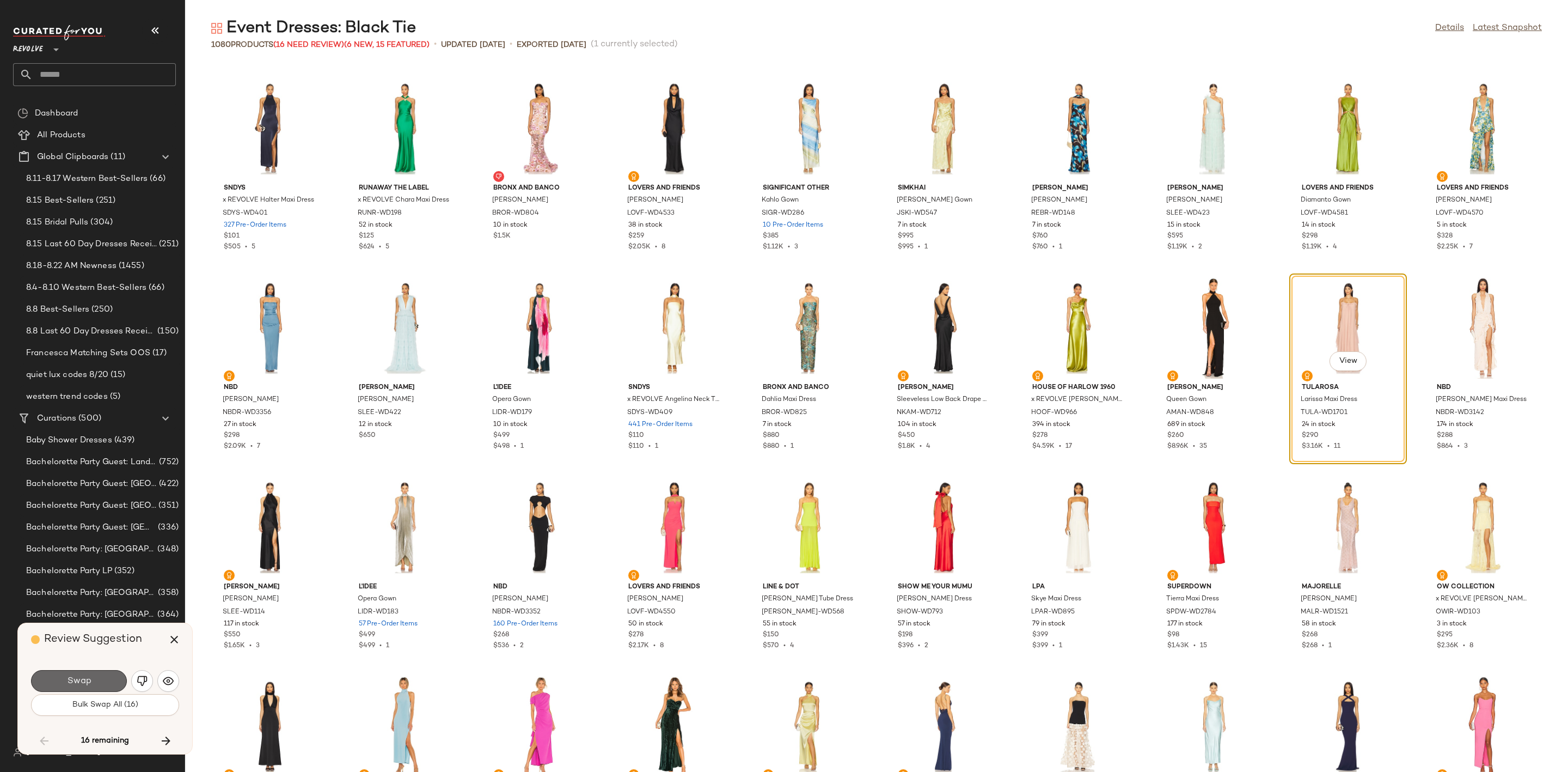
click at [99, 680] on button "Swap" at bounding box center [78, 681] width 96 height 22
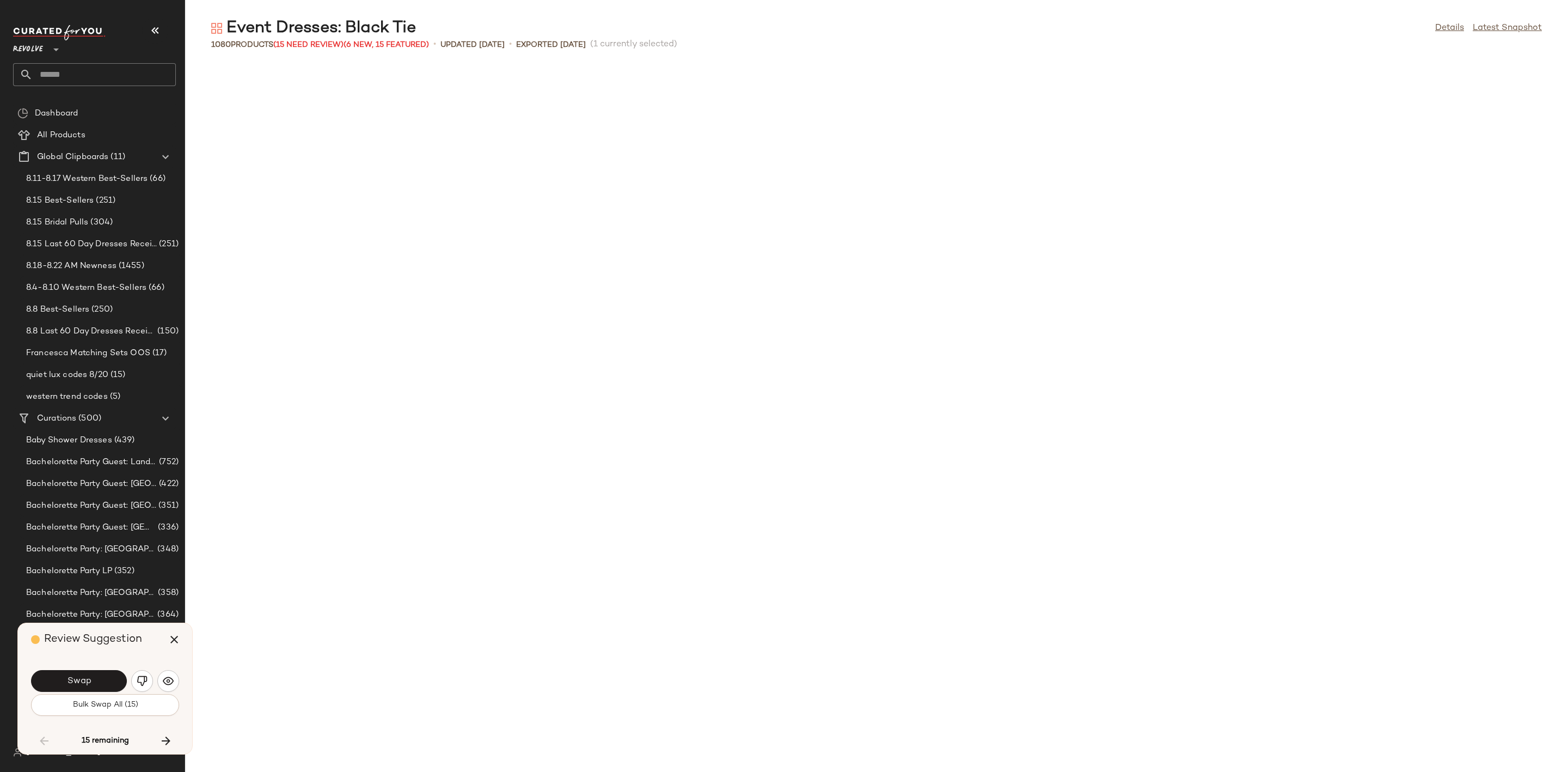
scroll to position [2192, 0]
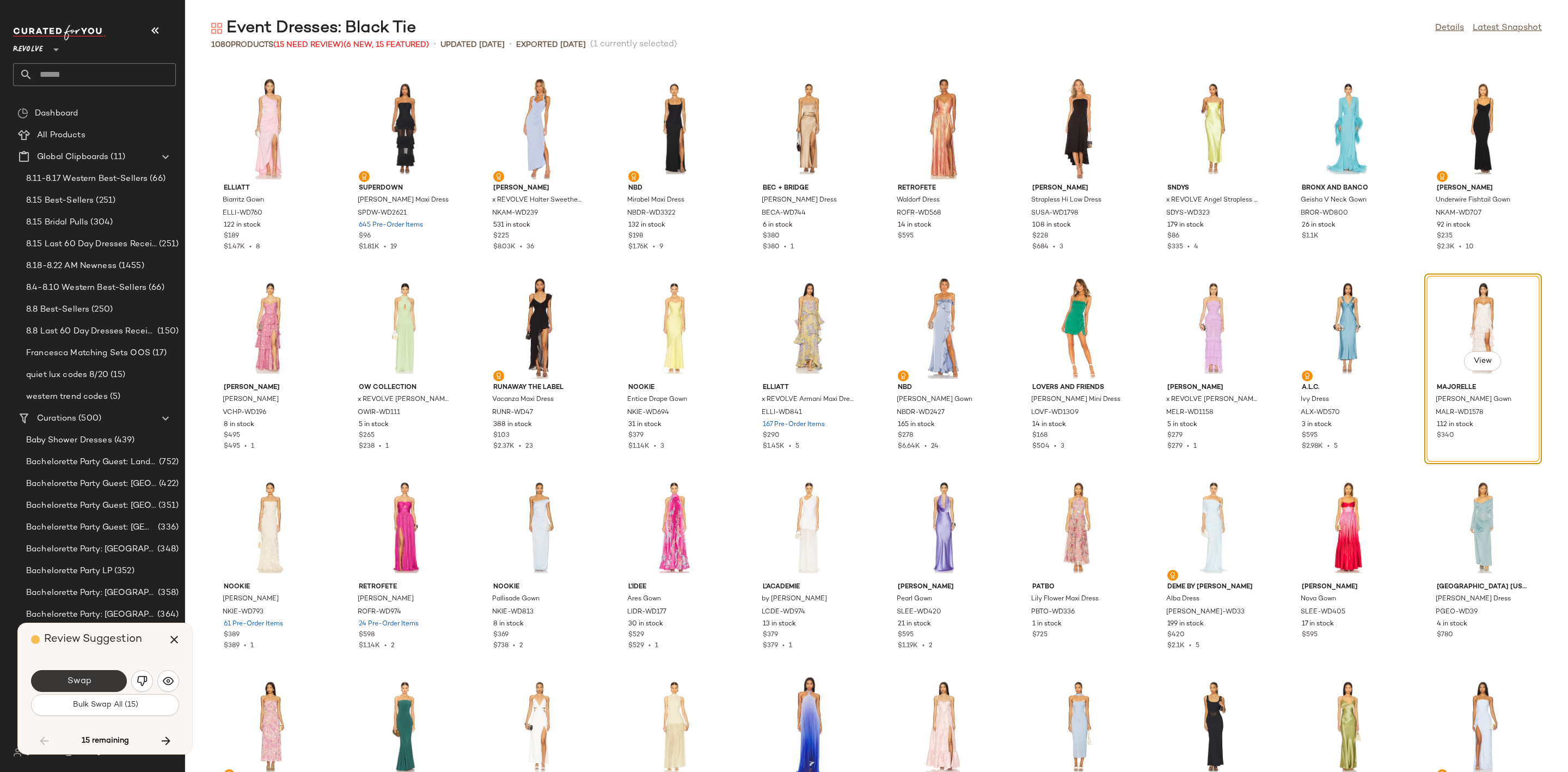
click at [100, 679] on button "Swap" at bounding box center [78, 681] width 96 height 22
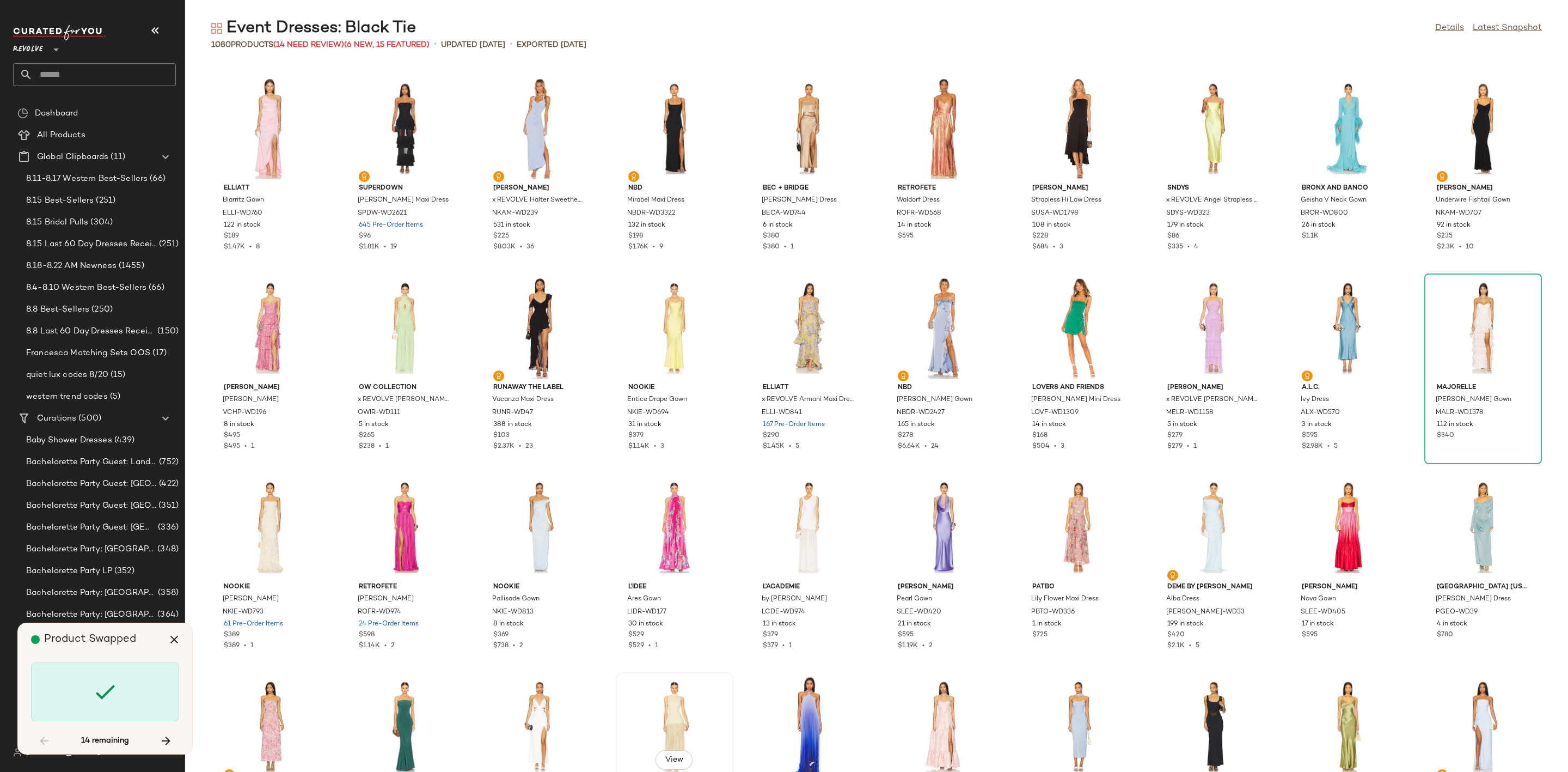
scroll to position [3588, 0]
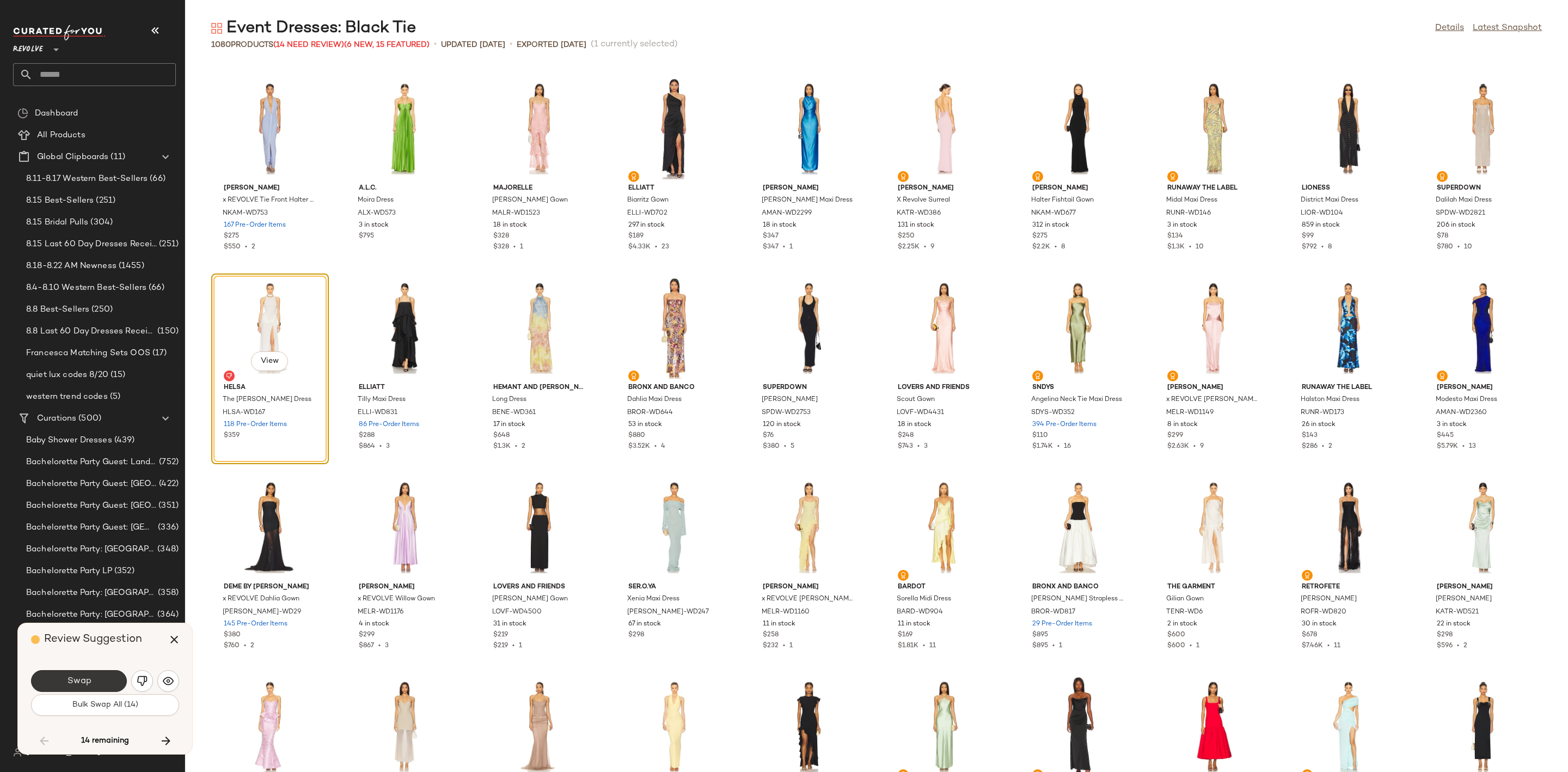
click at [100, 682] on button "Swap" at bounding box center [78, 681] width 96 height 22
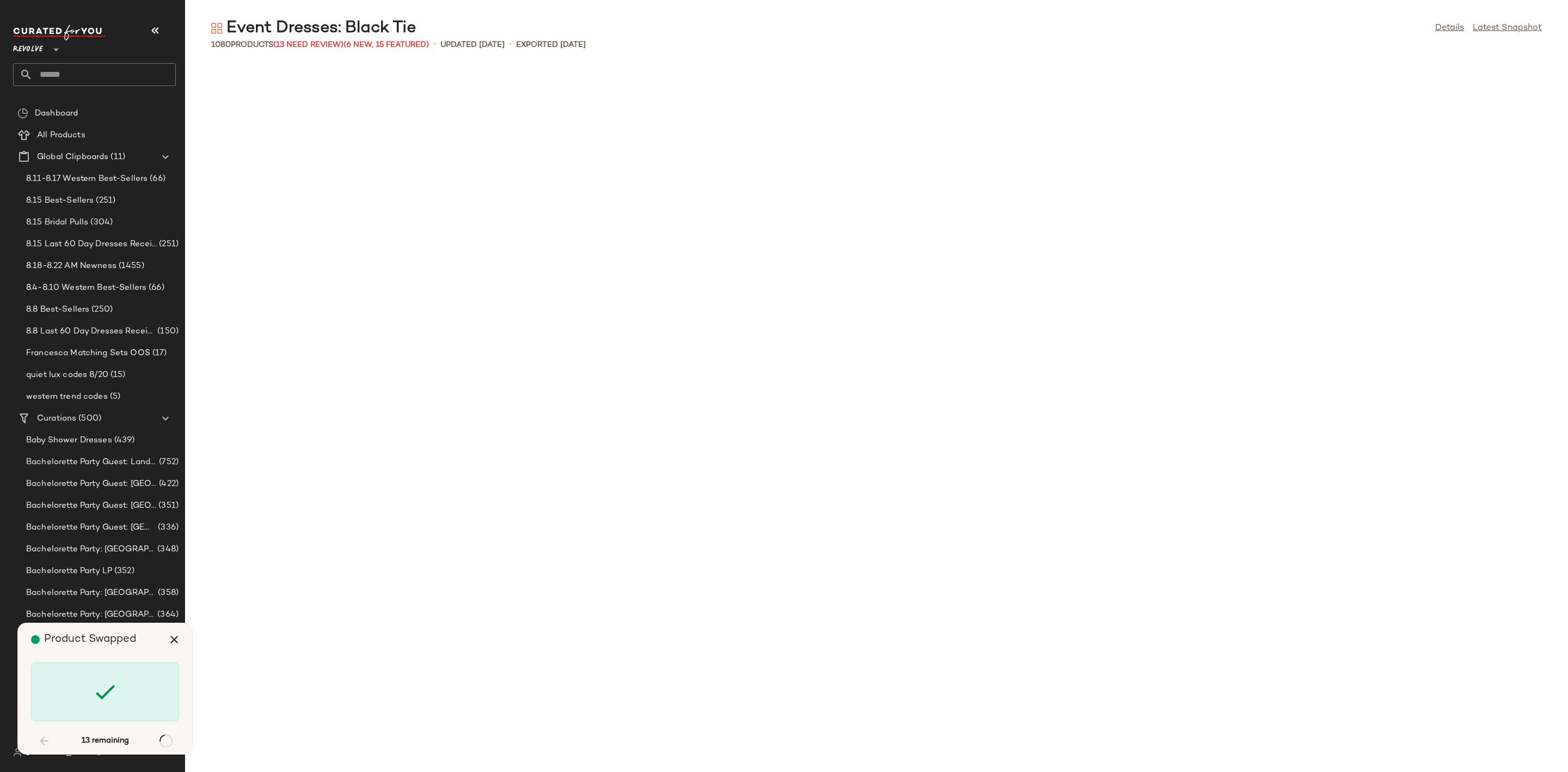
scroll to position [5381, 0]
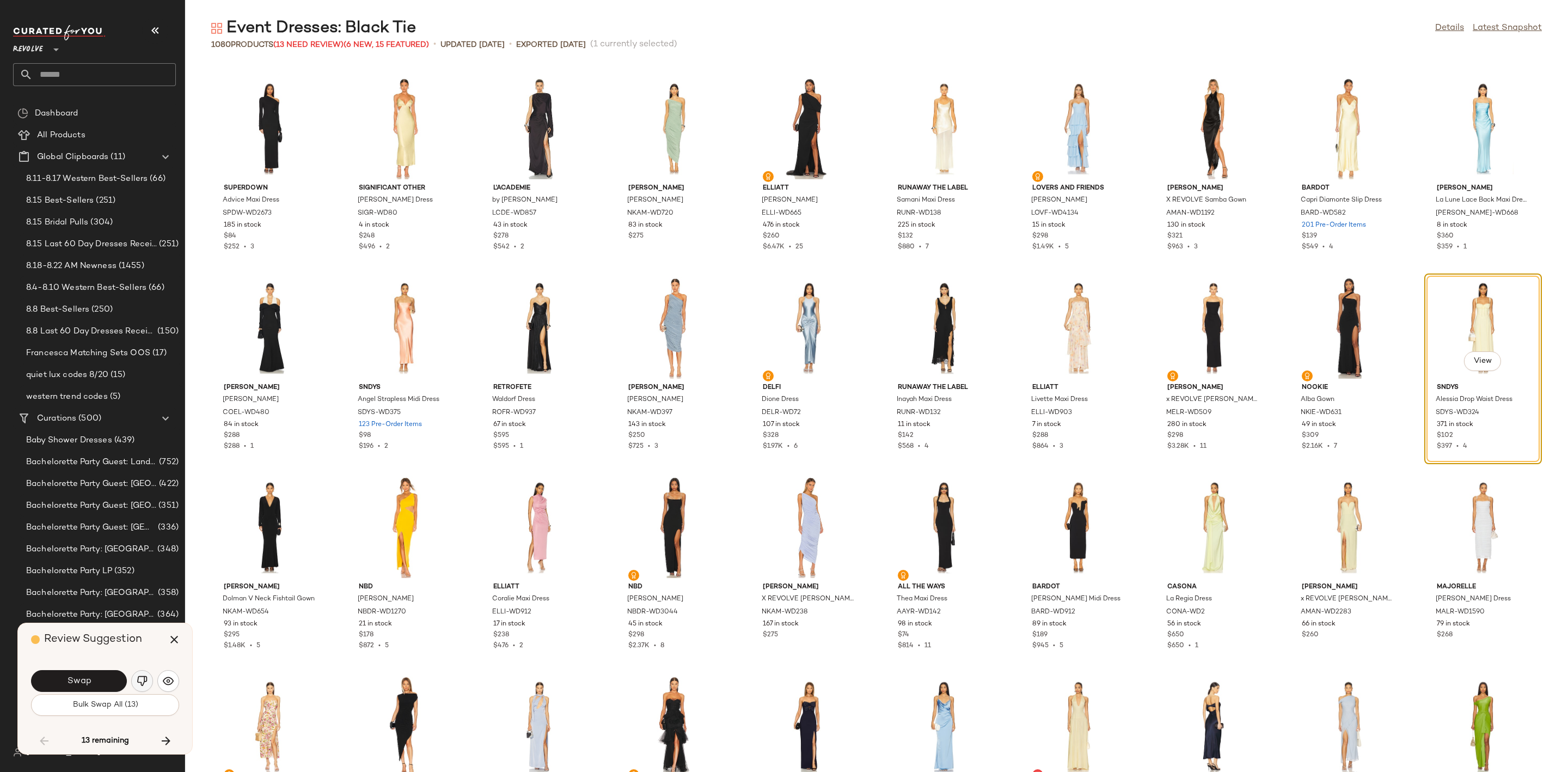
click at [140, 680] on img "button" at bounding box center [141, 680] width 11 height 11
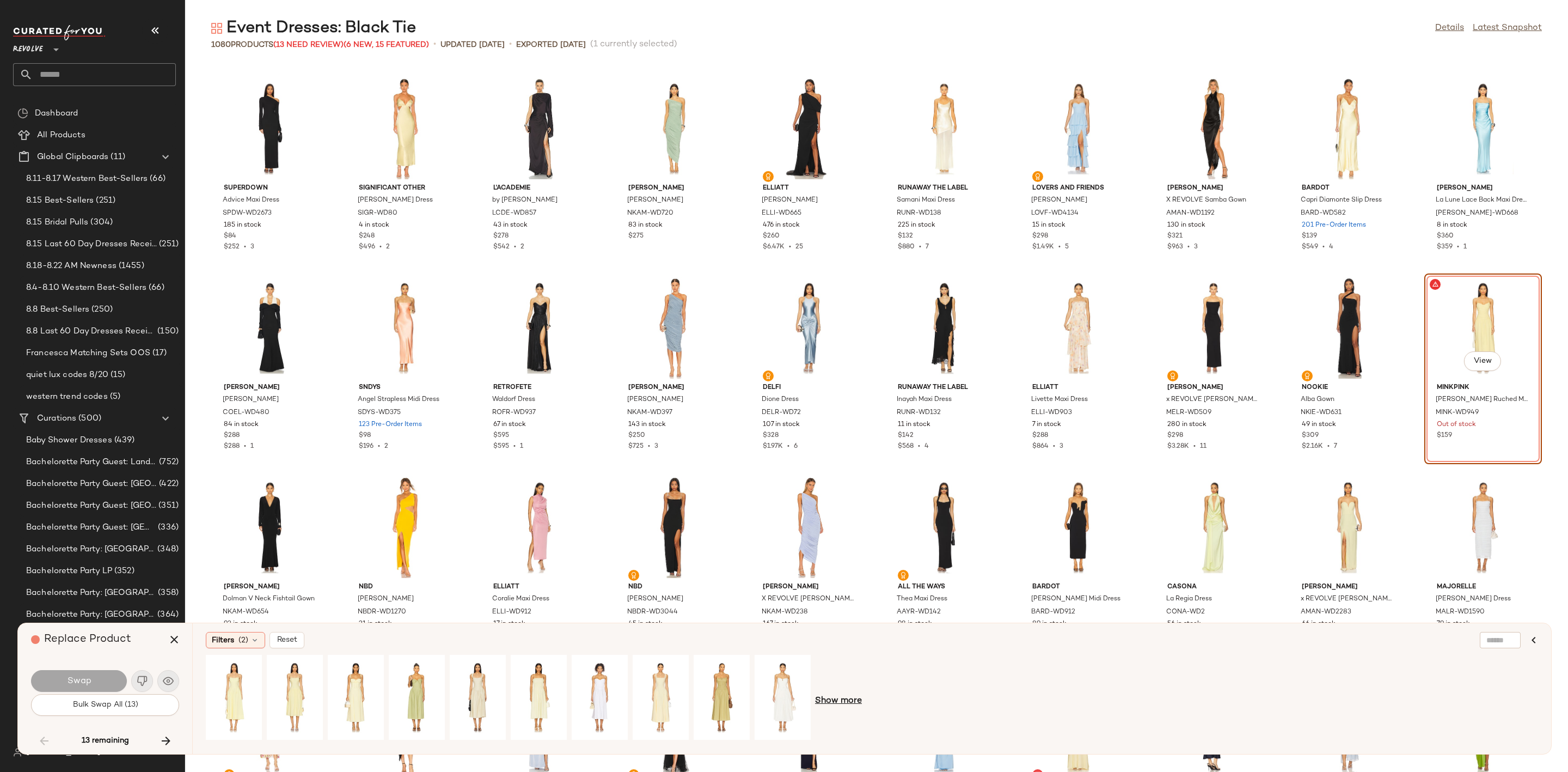
click at [856, 703] on span "Show more" at bounding box center [838, 700] width 46 height 13
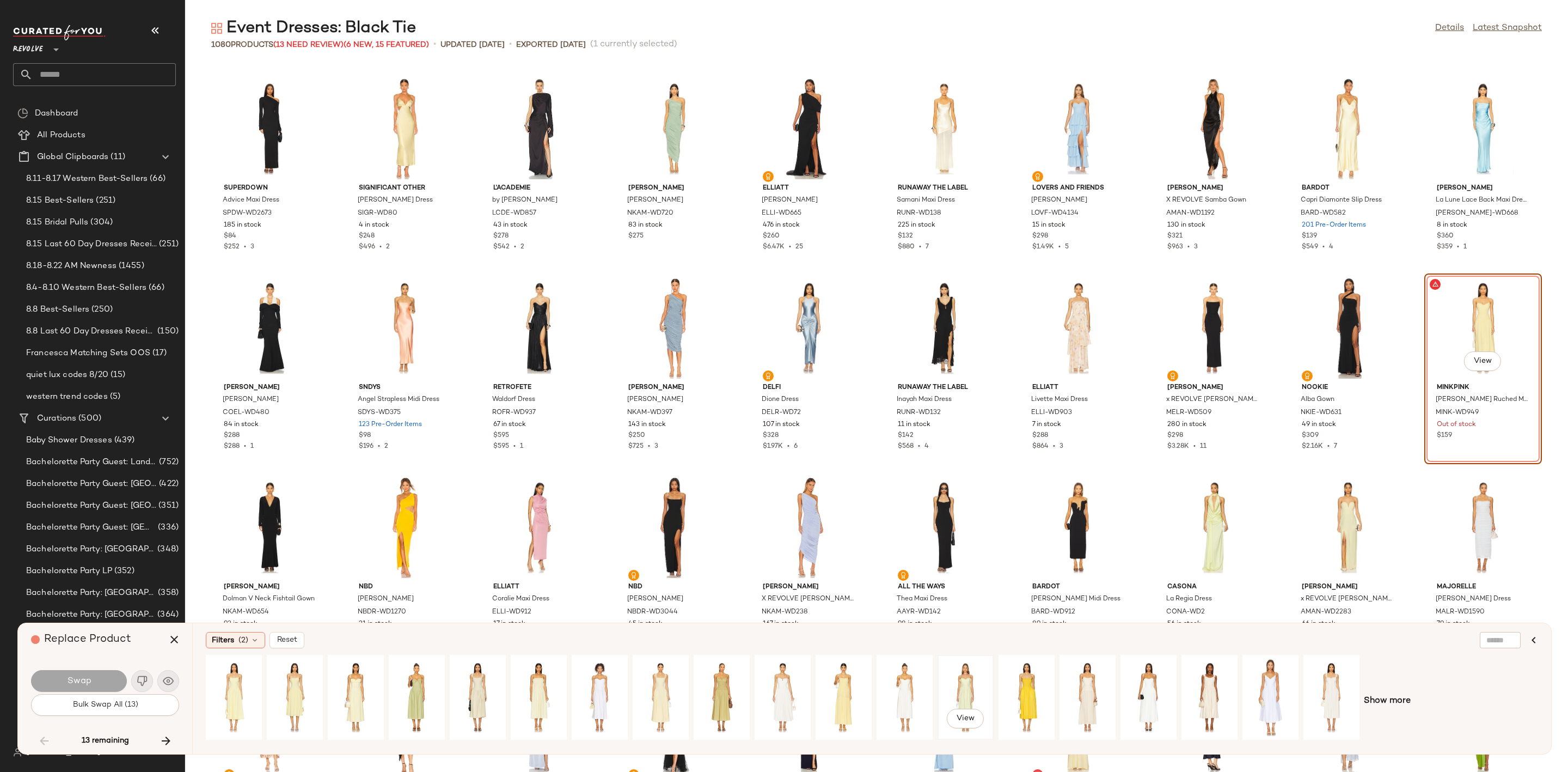
click at [974, 688] on div "View" at bounding box center [965, 697] width 48 height 77
click at [80, 682] on span "Swap" at bounding box center [78, 681] width 25 height 10
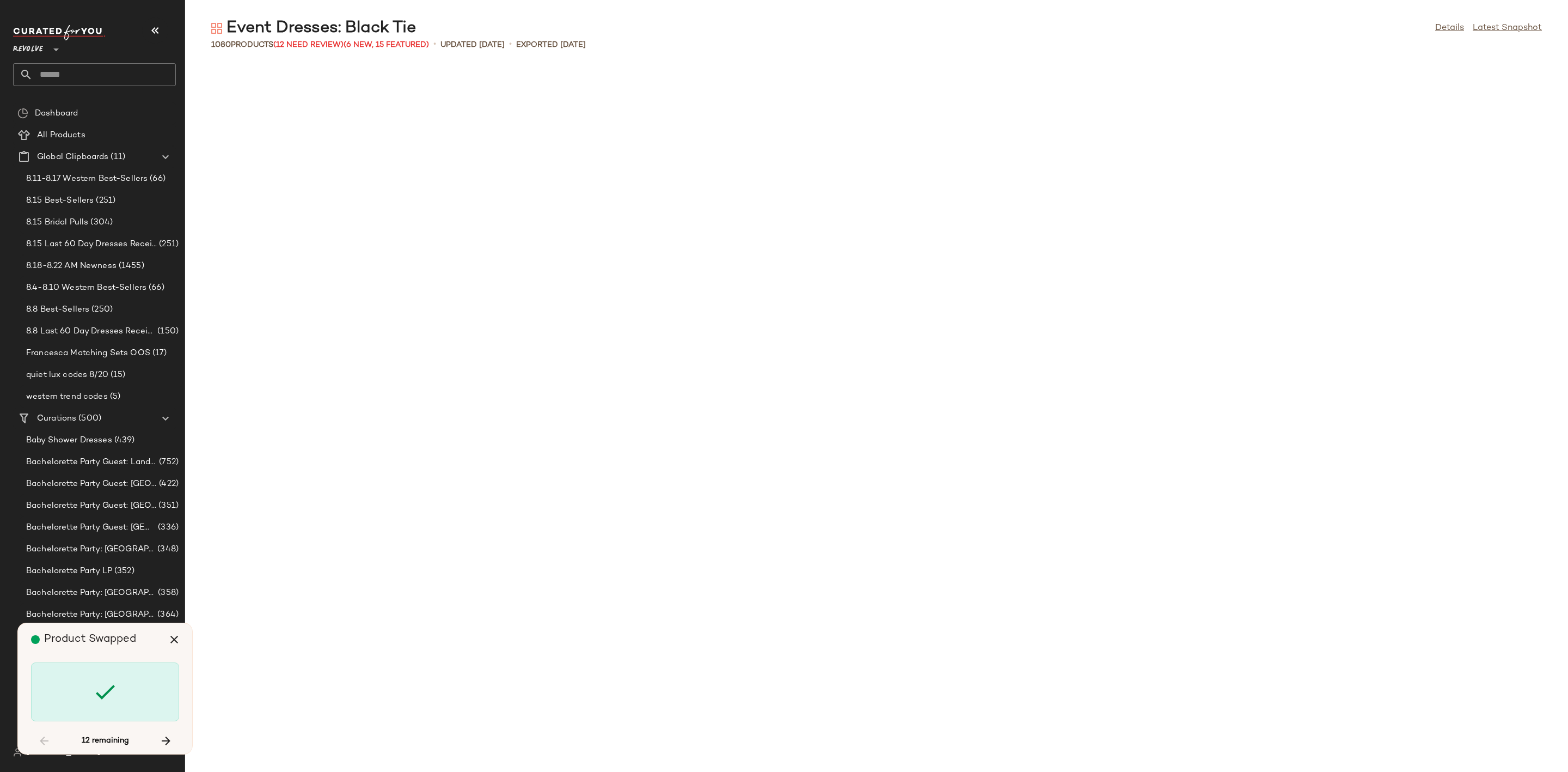
scroll to position [7175, 0]
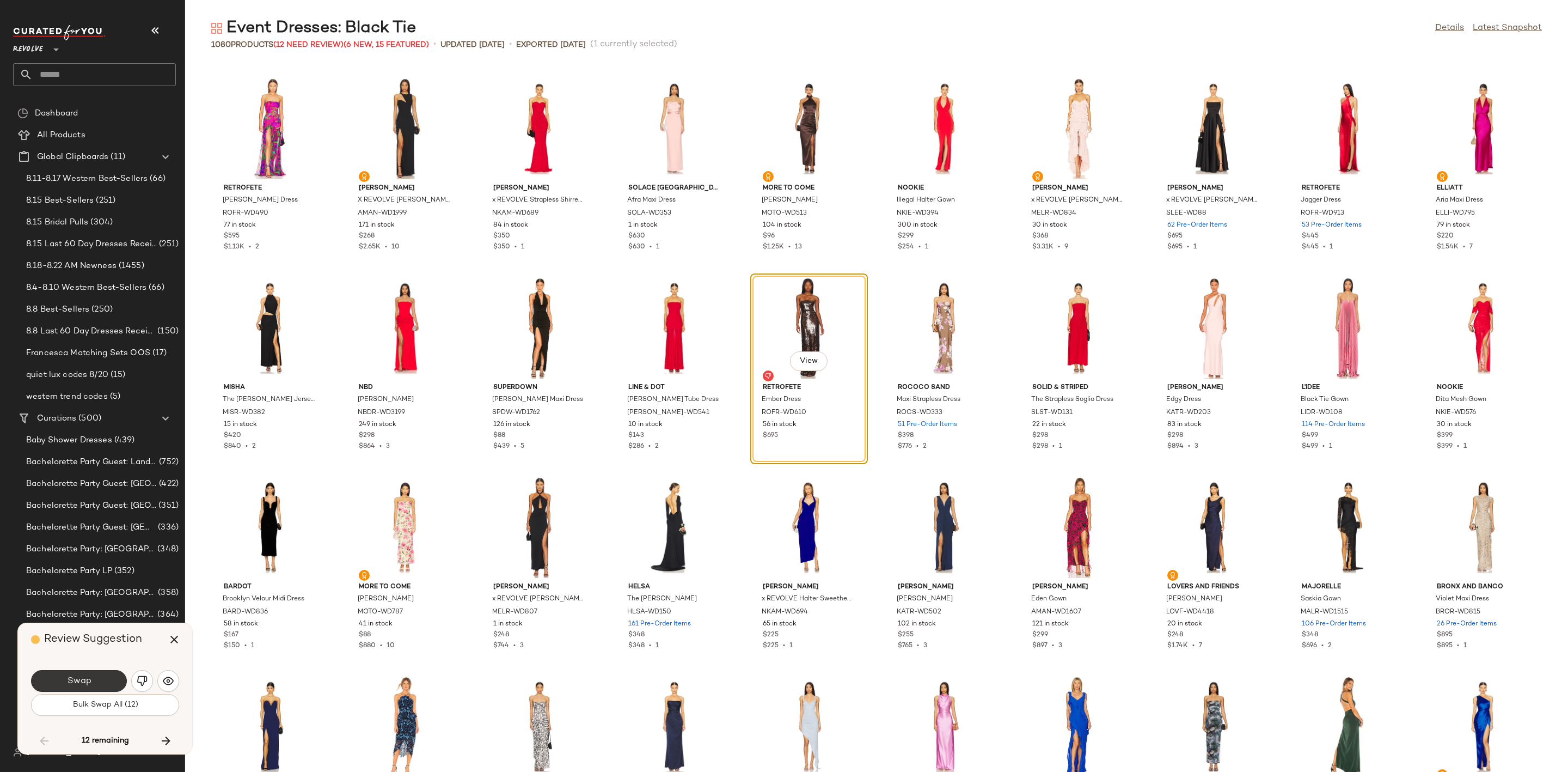
click at [97, 681] on button "Swap" at bounding box center [78, 681] width 96 height 22
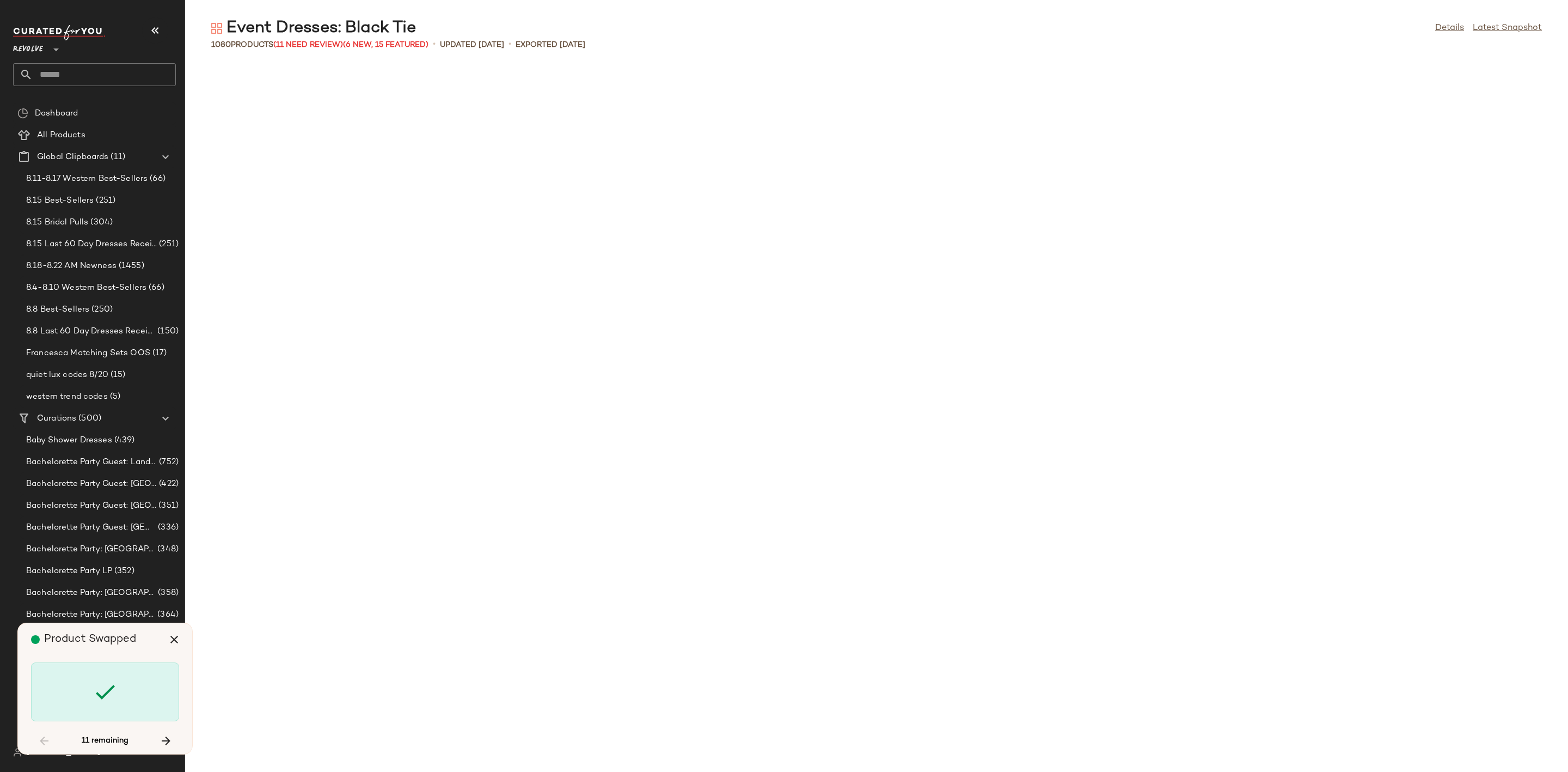
scroll to position [9168, 0]
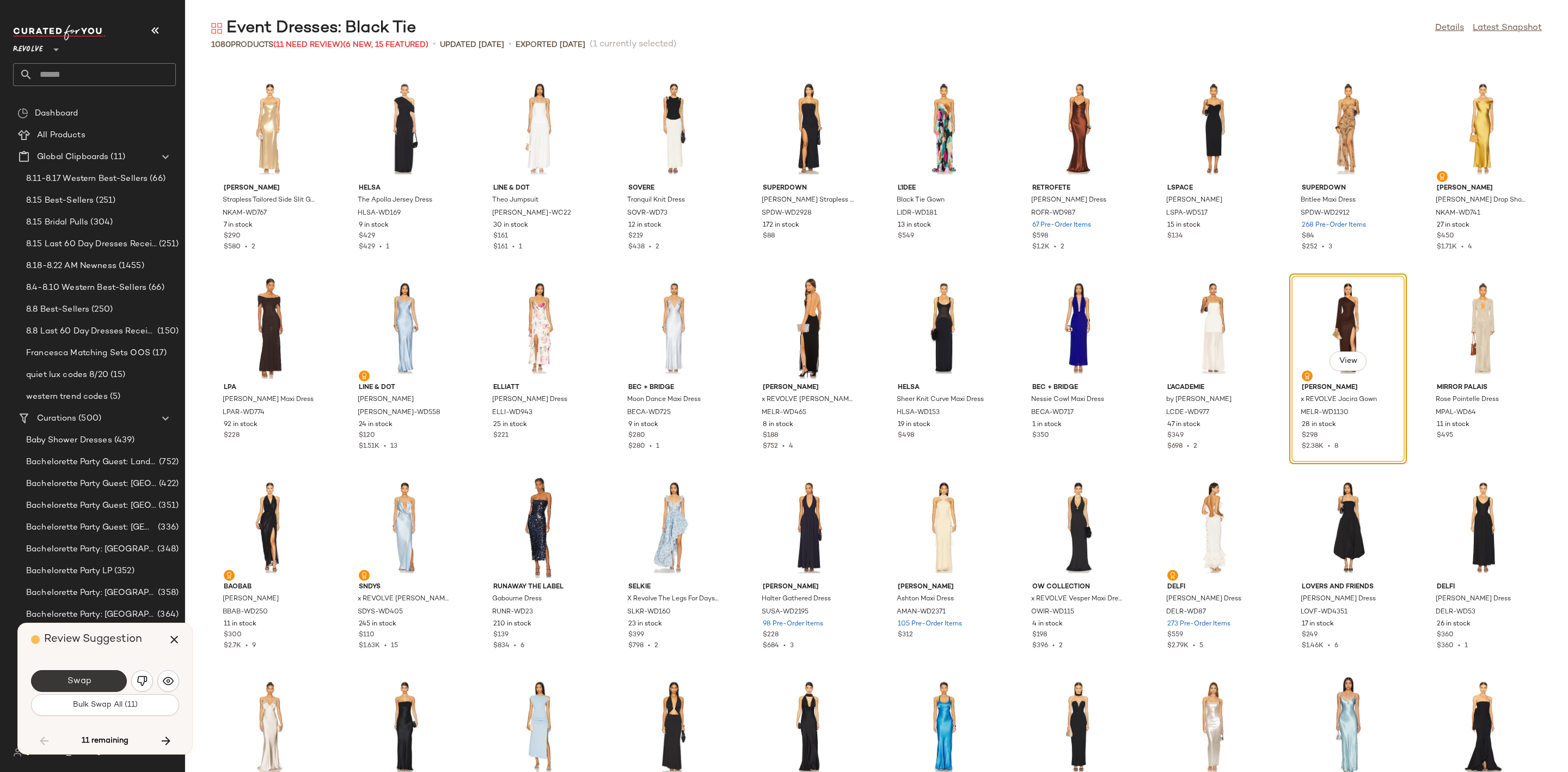
click at [105, 677] on button "Swap" at bounding box center [78, 681] width 96 height 22
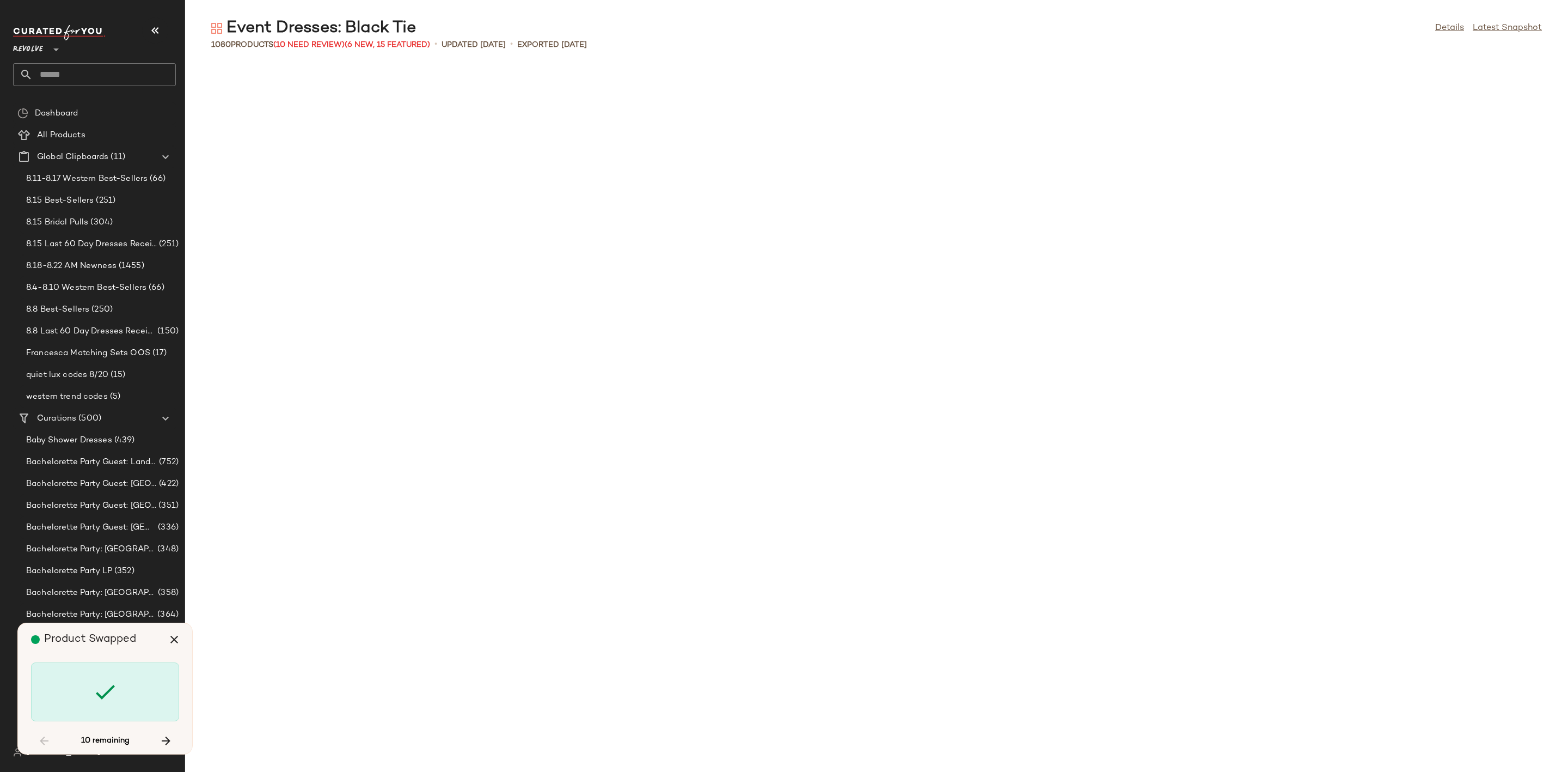
scroll to position [10165, 0]
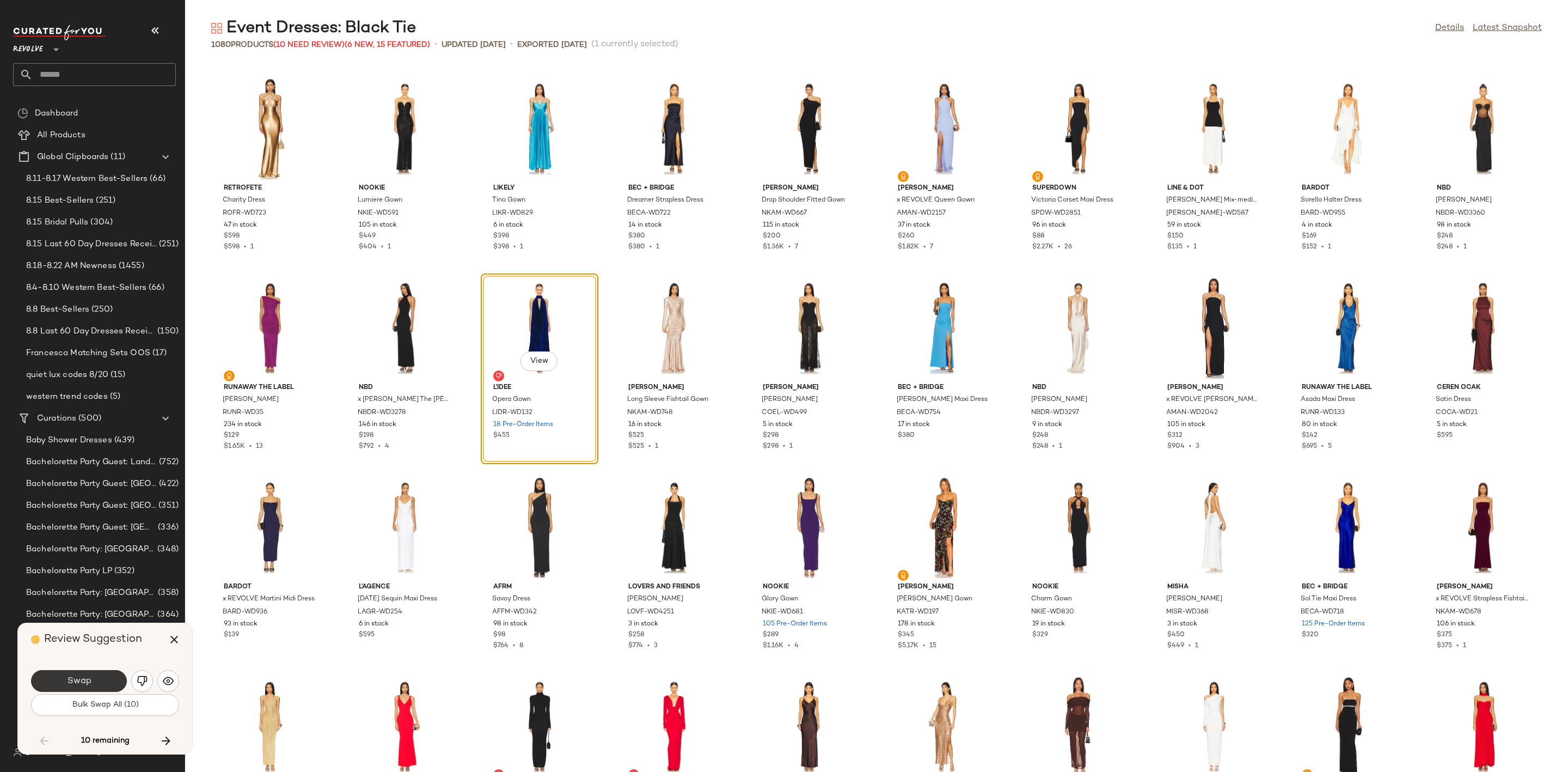
click at [94, 686] on button "Swap" at bounding box center [78, 681] width 96 height 22
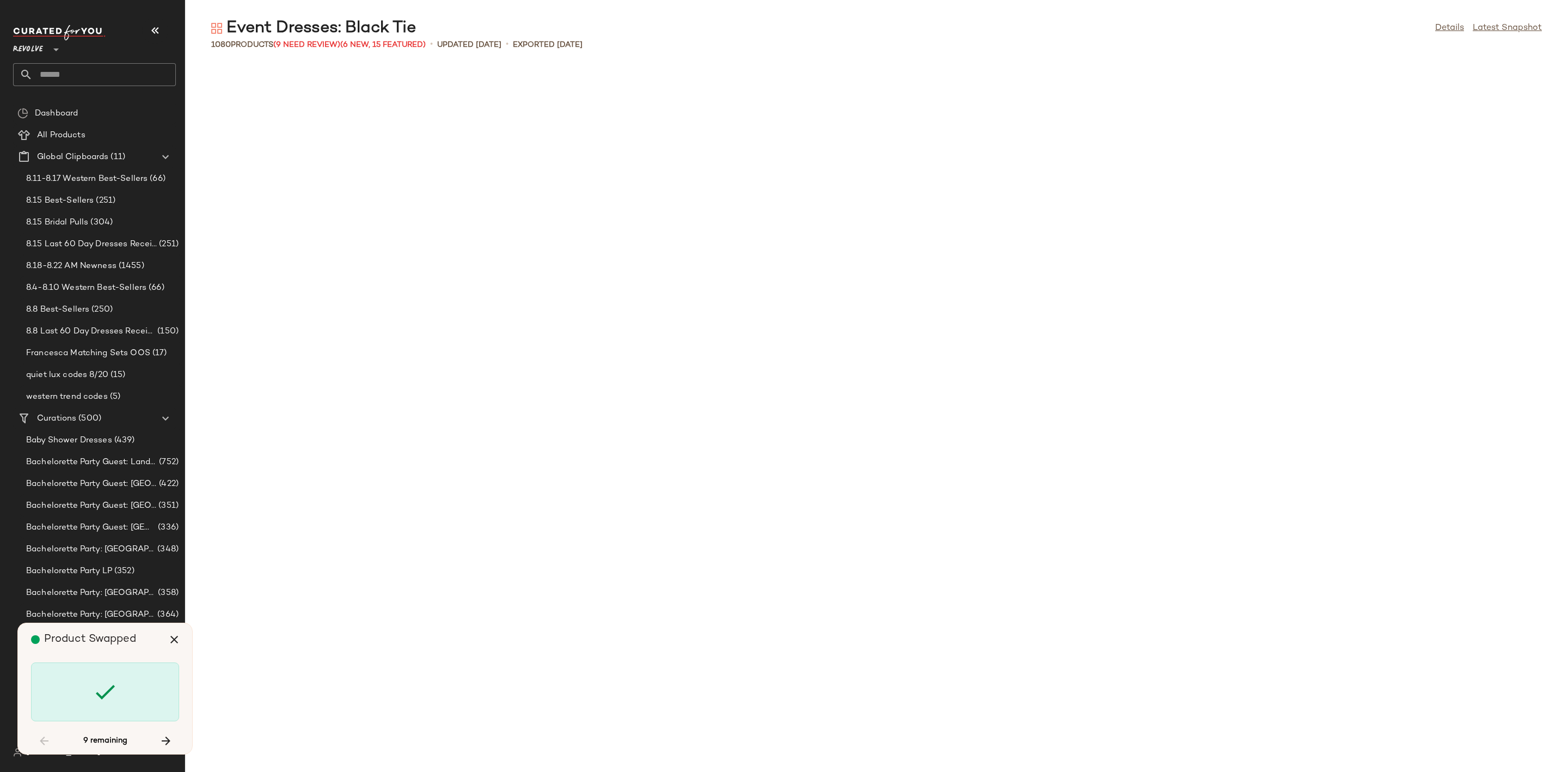
scroll to position [11161, 0]
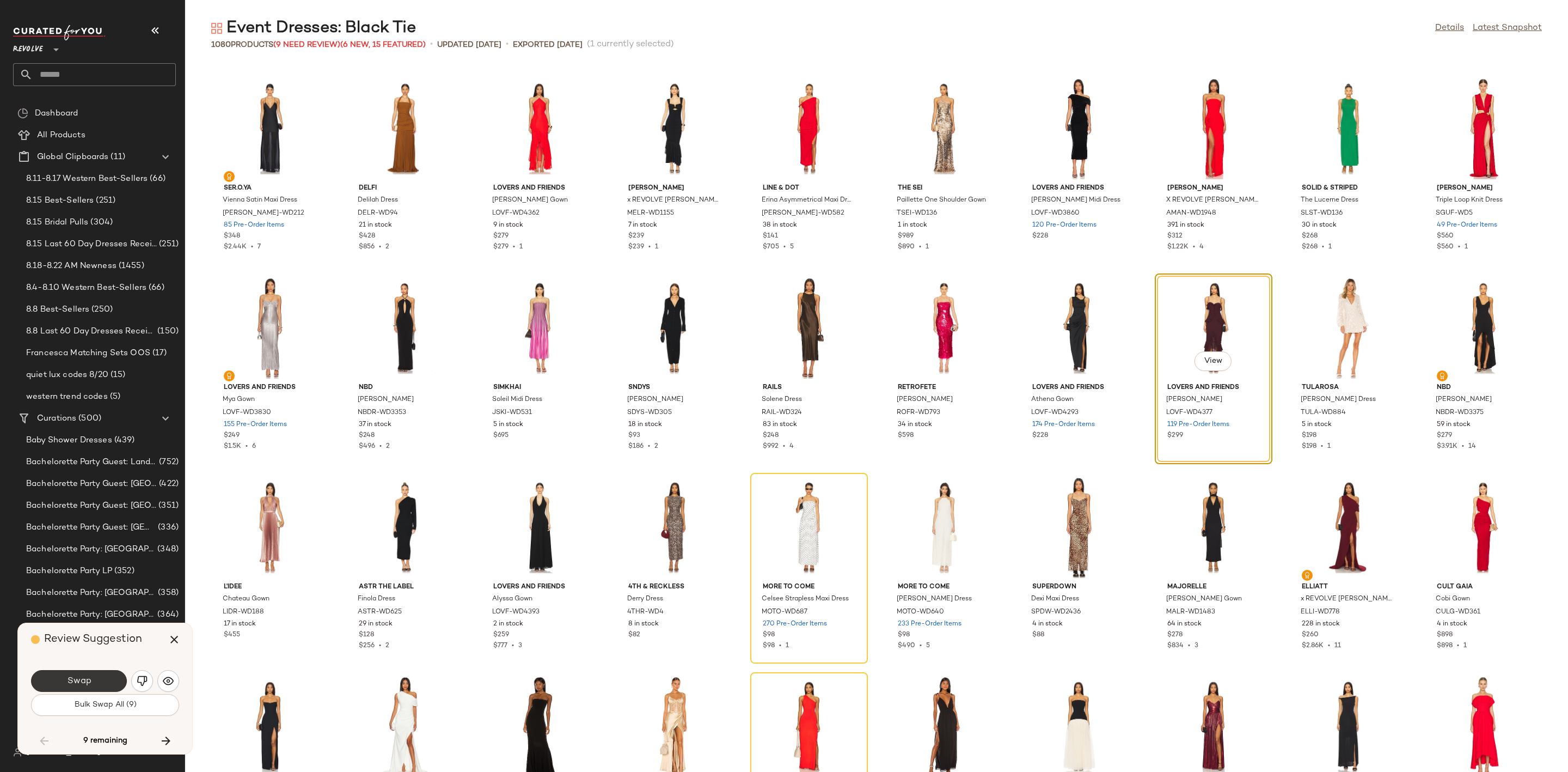
click at [68, 677] on span "Swap" at bounding box center [78, 681] width 25 height 10
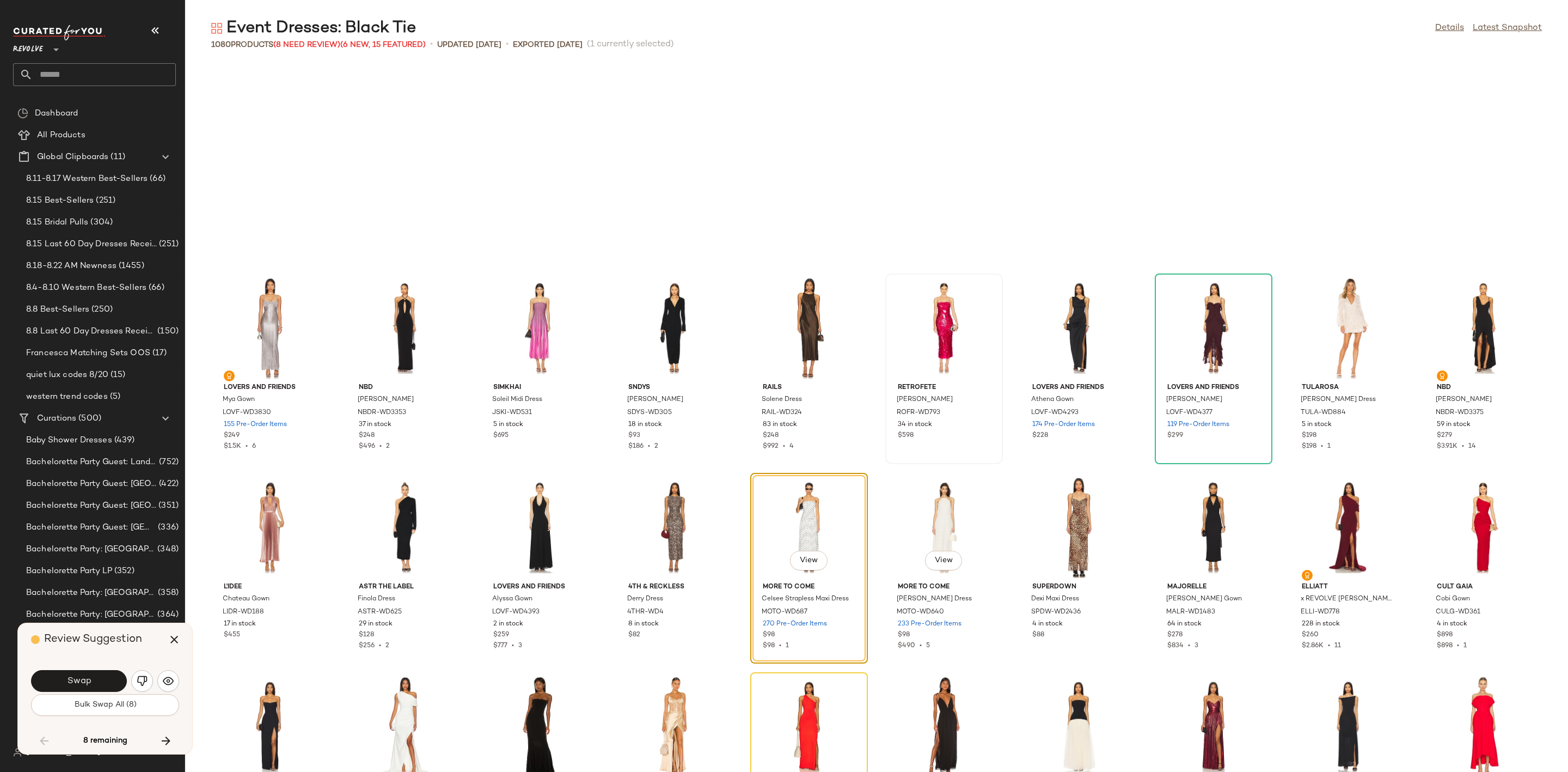
scroll to position [11360, 0]
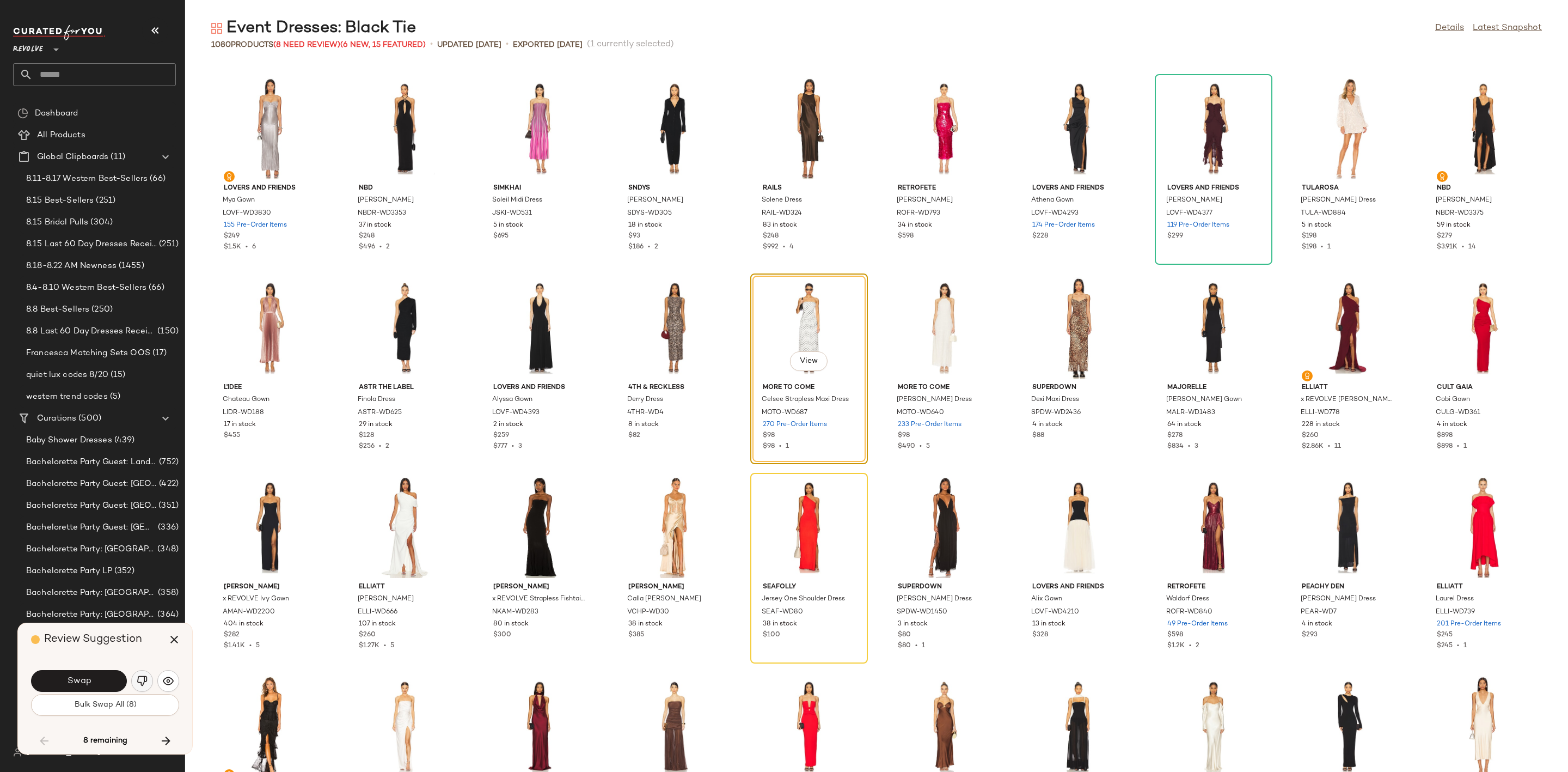
click at [137, 681] on img "button" at bounding box center [141, 680] width 11 height 11
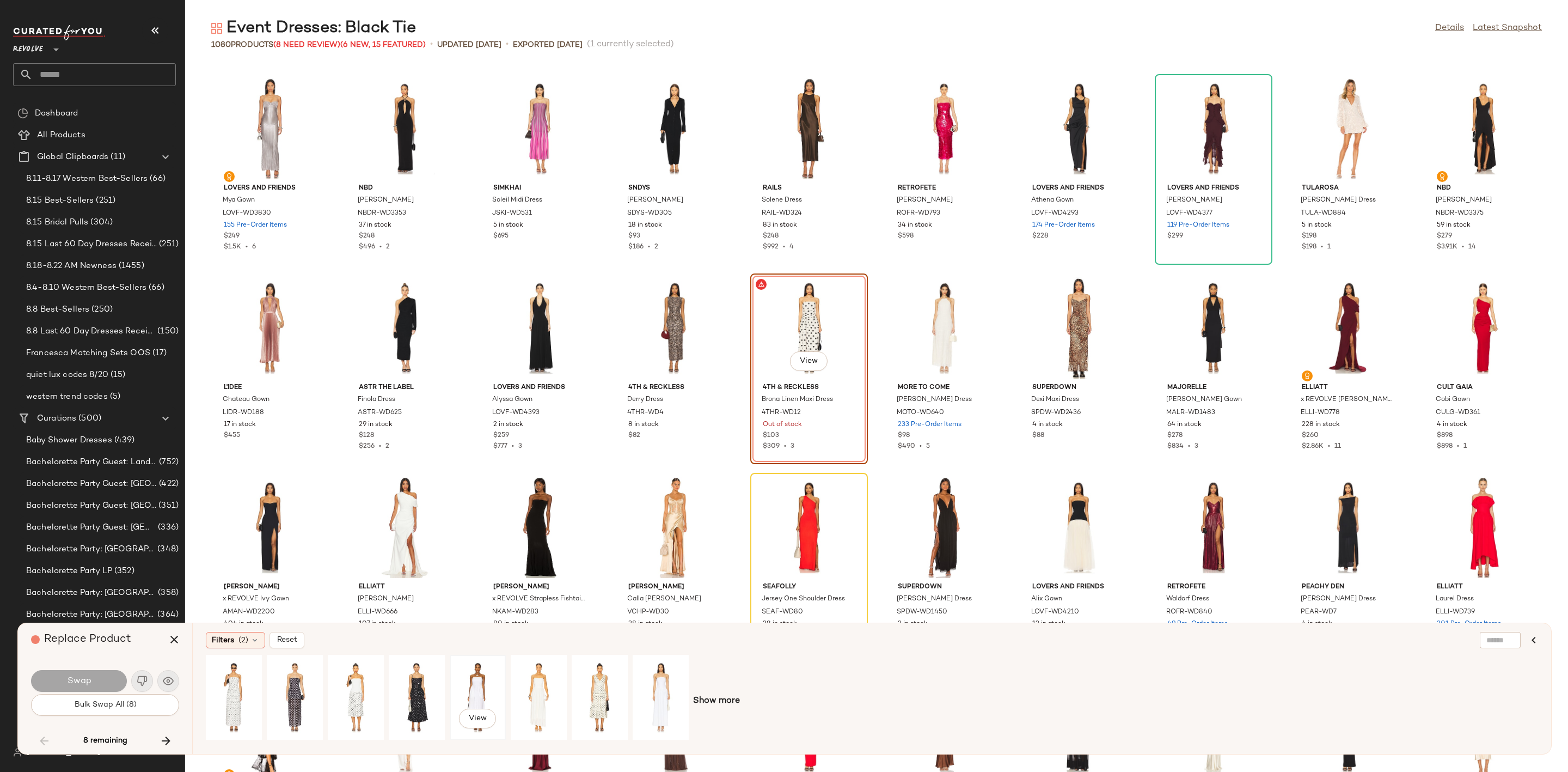
click at [467, 683] on div "View" at bounding box center [477, 697] width 48 height 77
click at [714, 702] on span "Show more" at bounding box center [715, 700] width 46 height 13
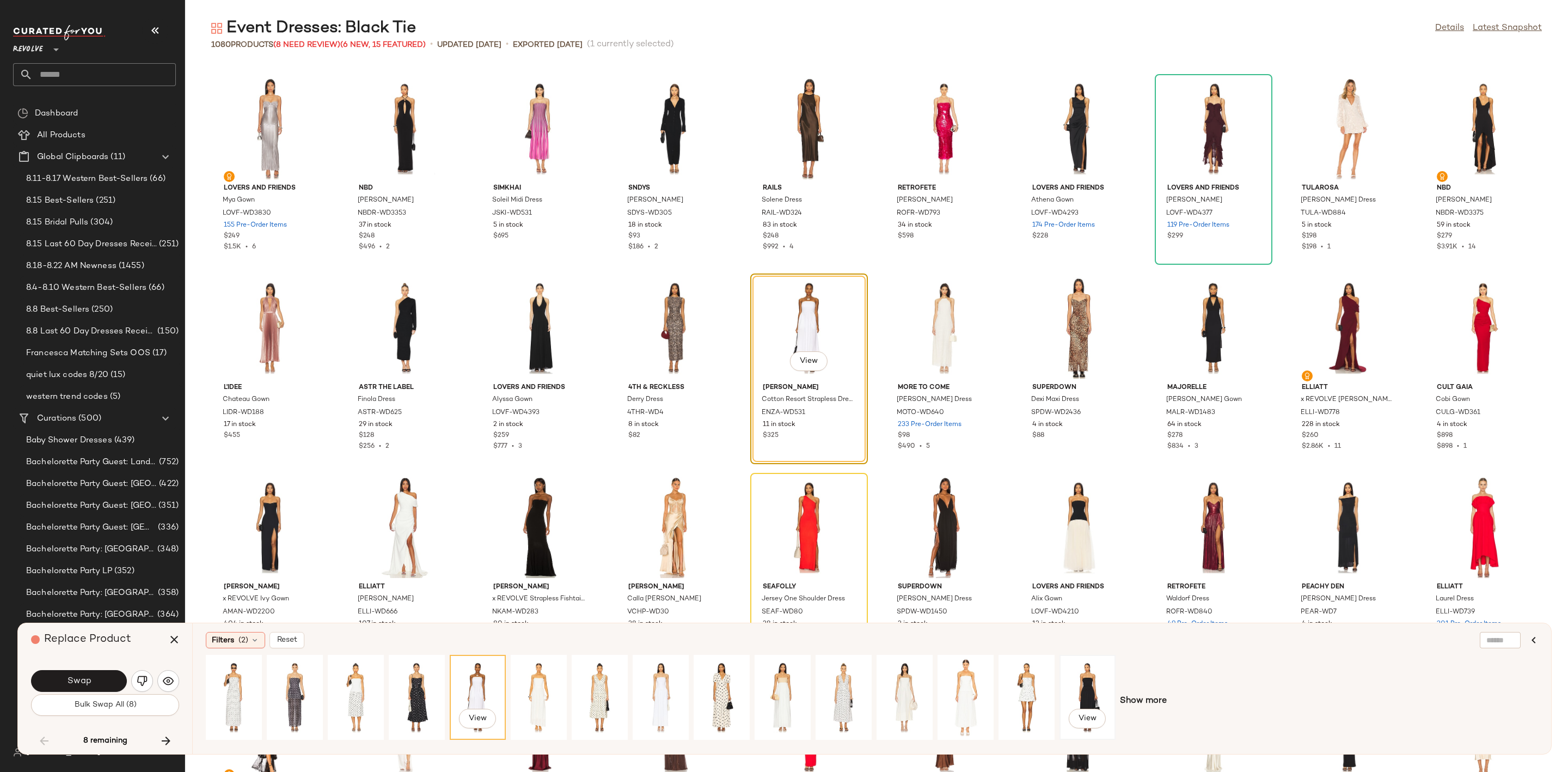
click at [1088, 680] on div "View" at bounding box center [1087, 697] width 48 height 77
click at [1135, 698] on span "Show more" at bounding box center [1143, 700] width 46 height 13
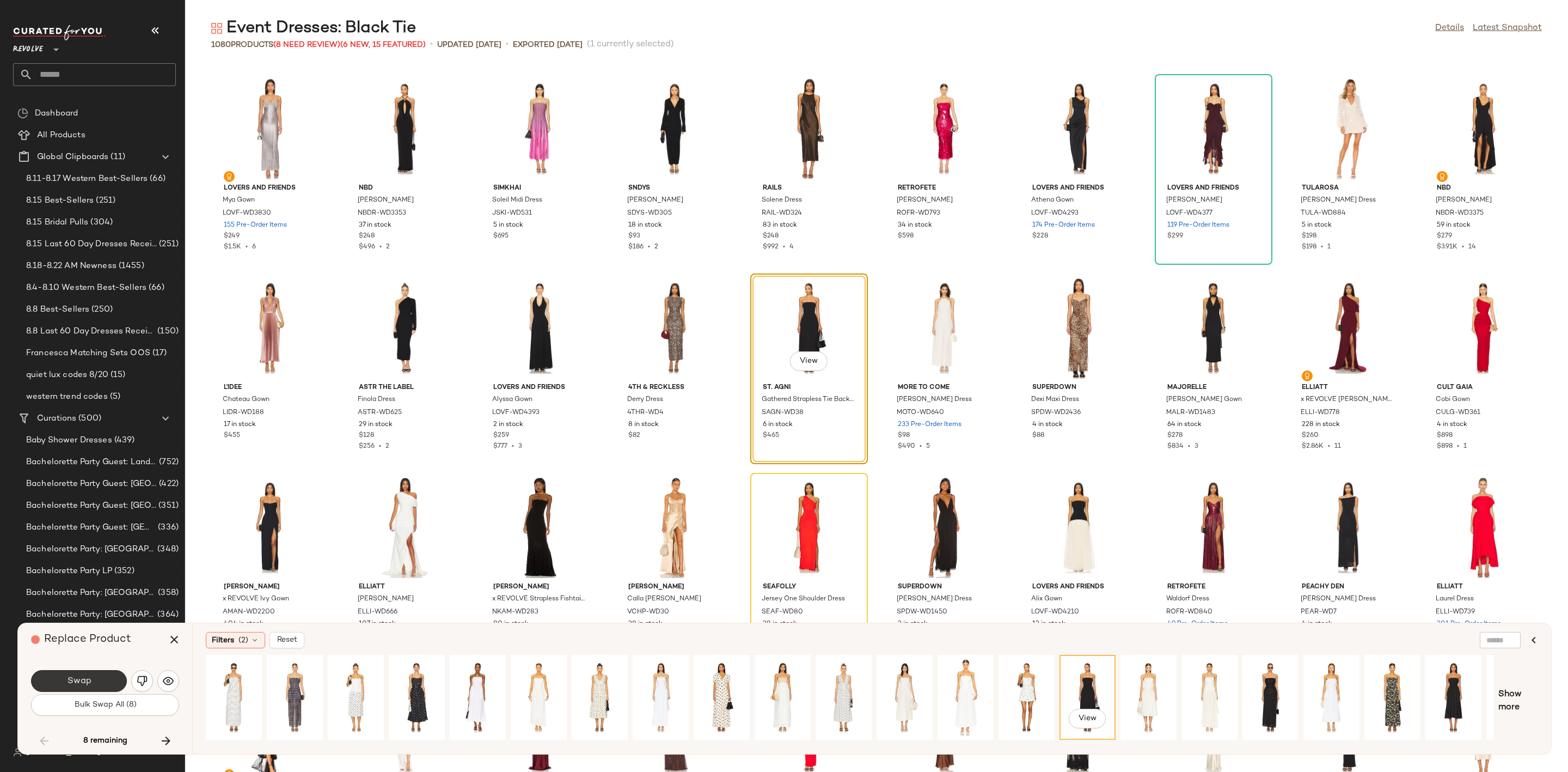
click at [87, 682] on span "Swap" at bounding box center [78, 681] width 25 height 10
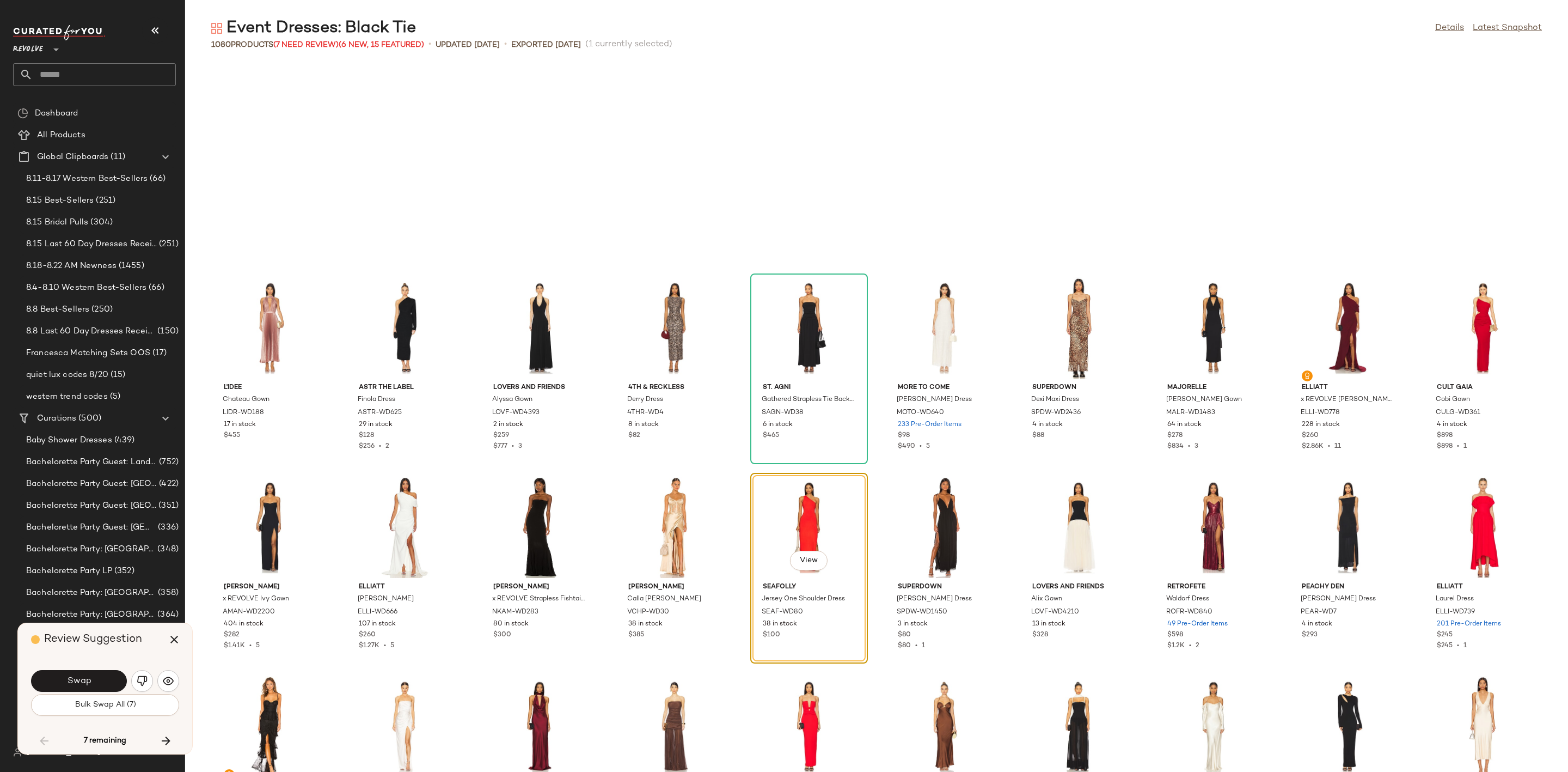
scroll to position [11559, 0]
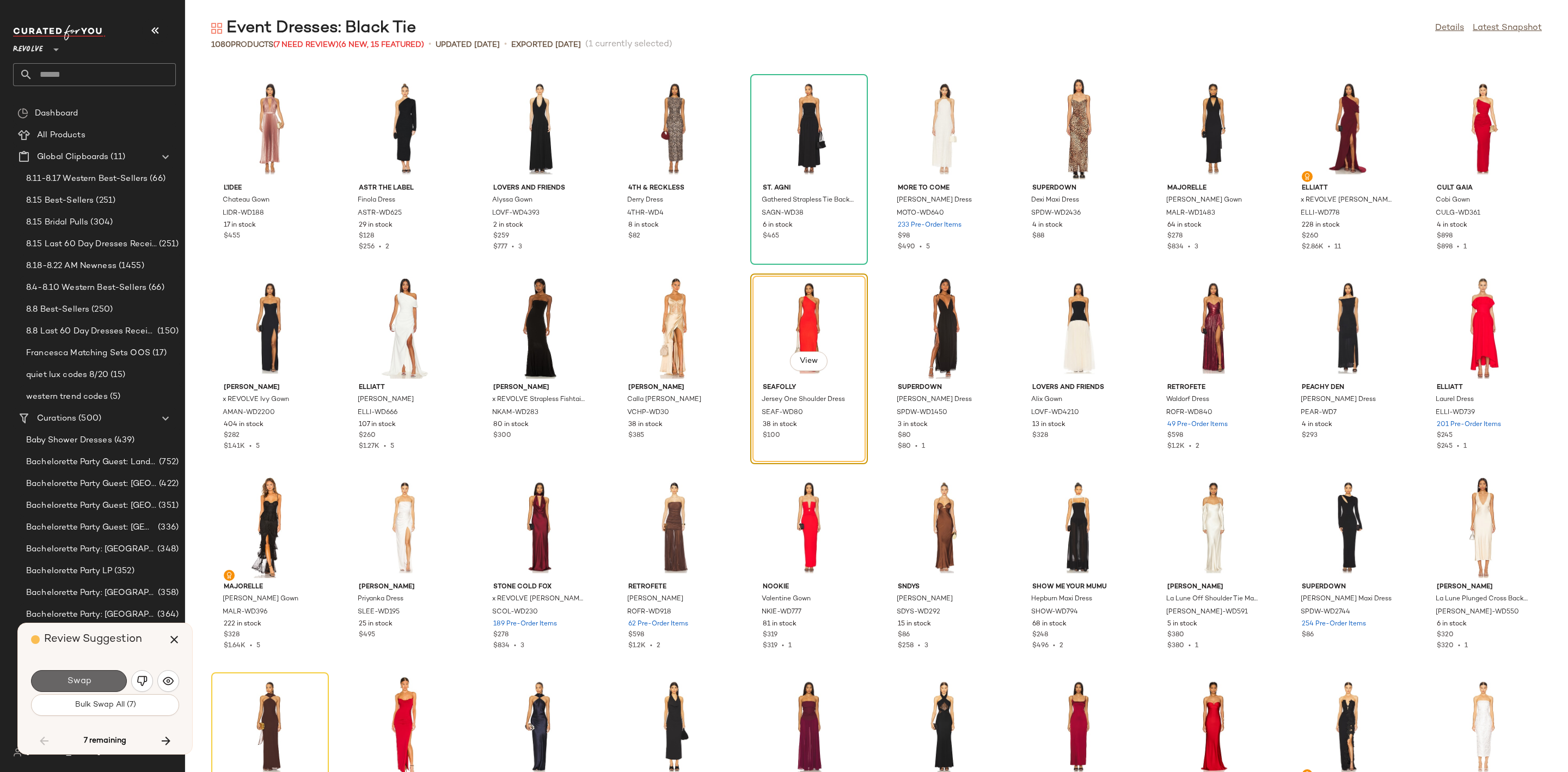
click at [69, 685] on span "Swap" at bounding box center [78, 681] width 25 height 10
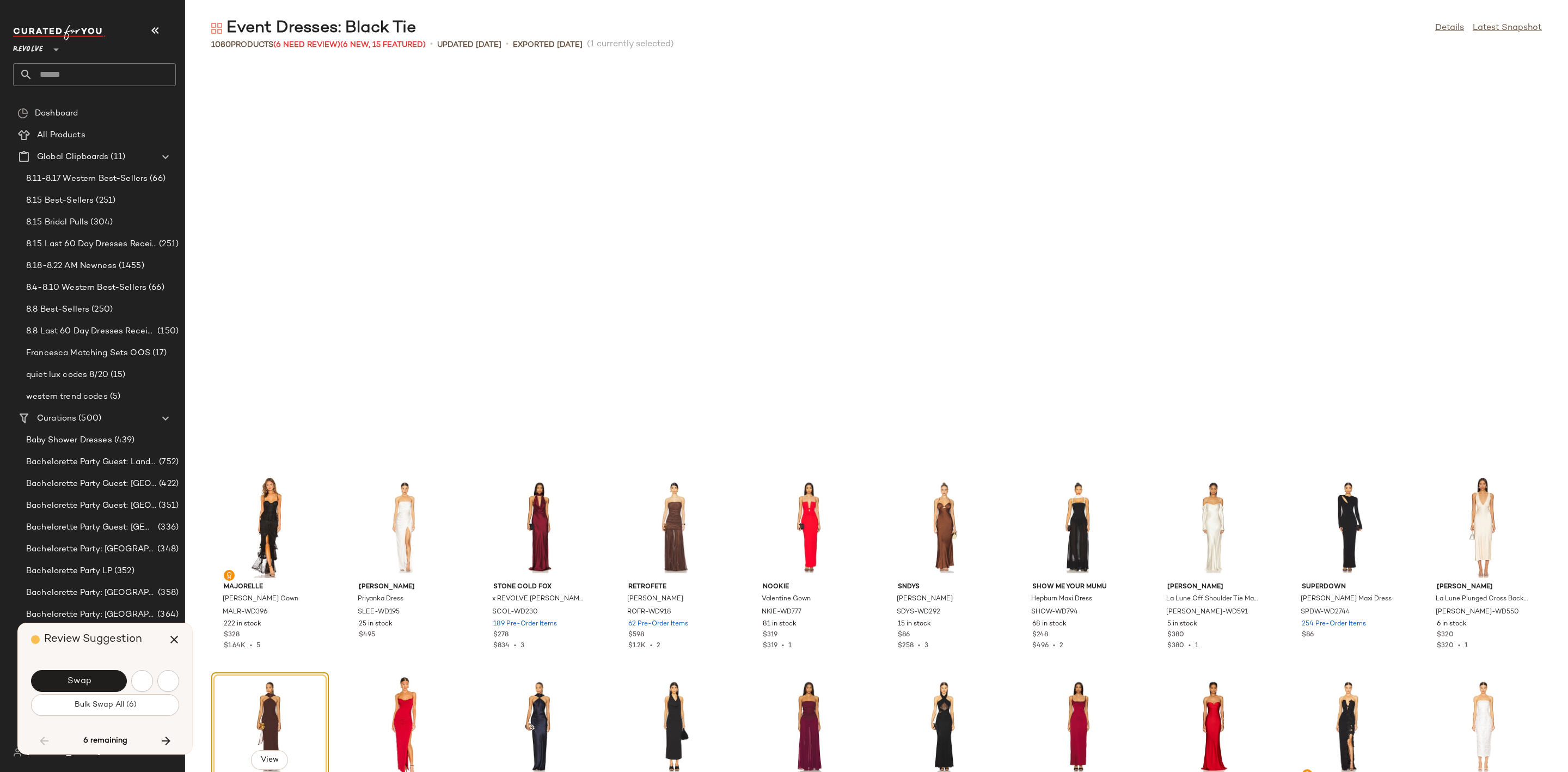
scroll to position [11958, 0]
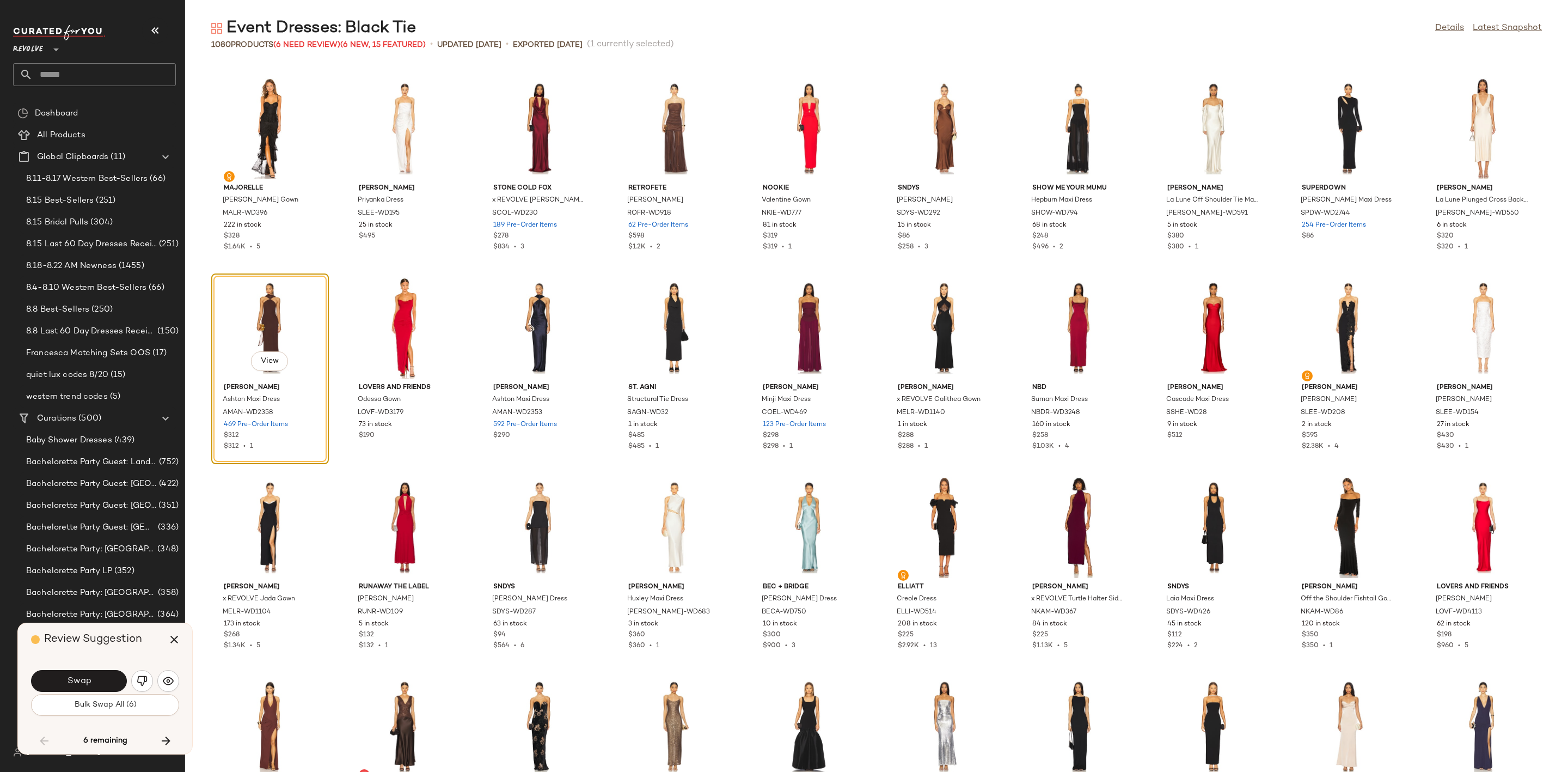
click at [92, 681] on button "Swap" at bounding box center [78, 681] width 96 height 22
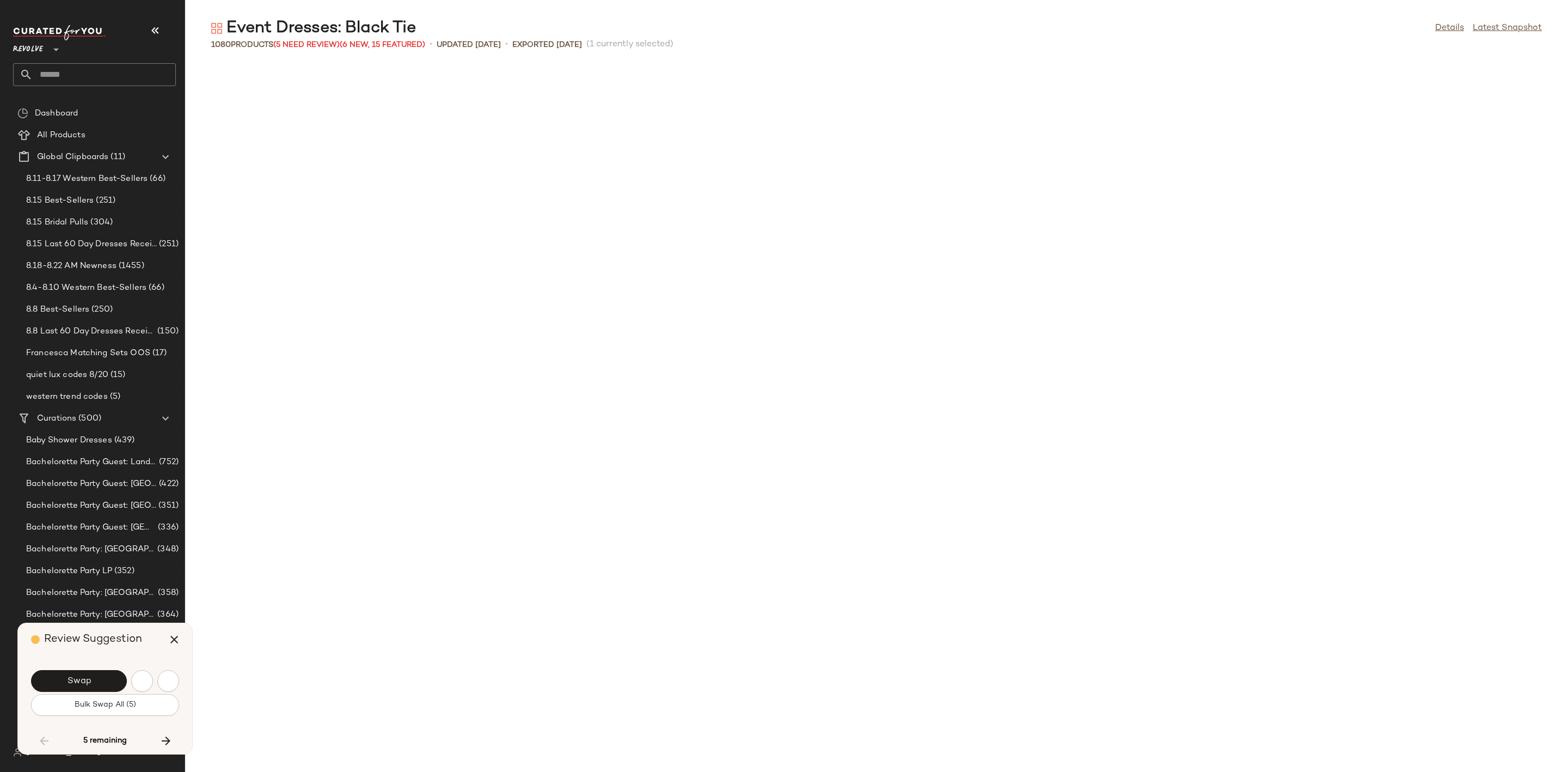
scroll to position [12756, 0]
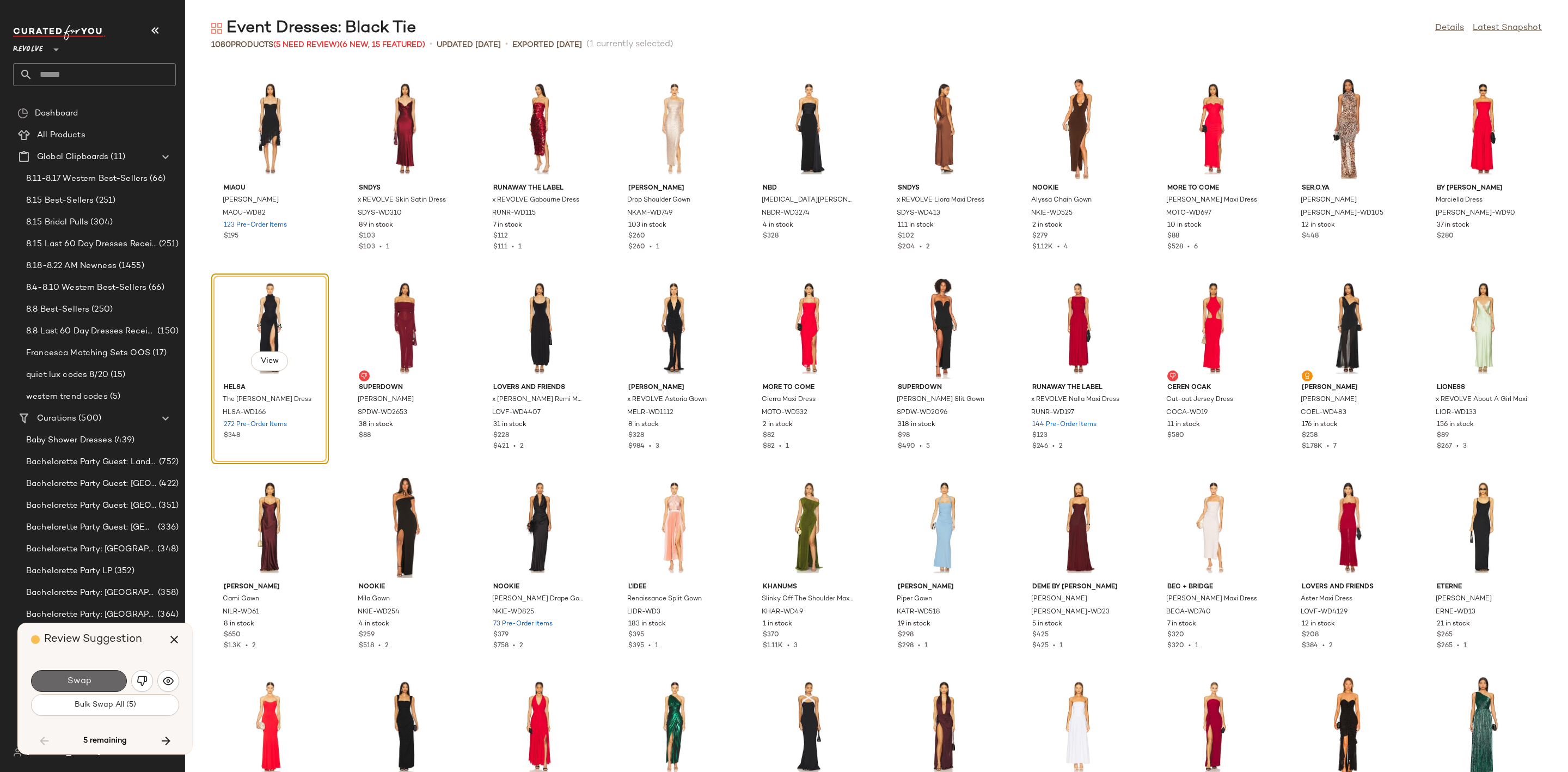
click at [96, 688] on button "Swap" at bounding box center [78, 681] width 96 height 22
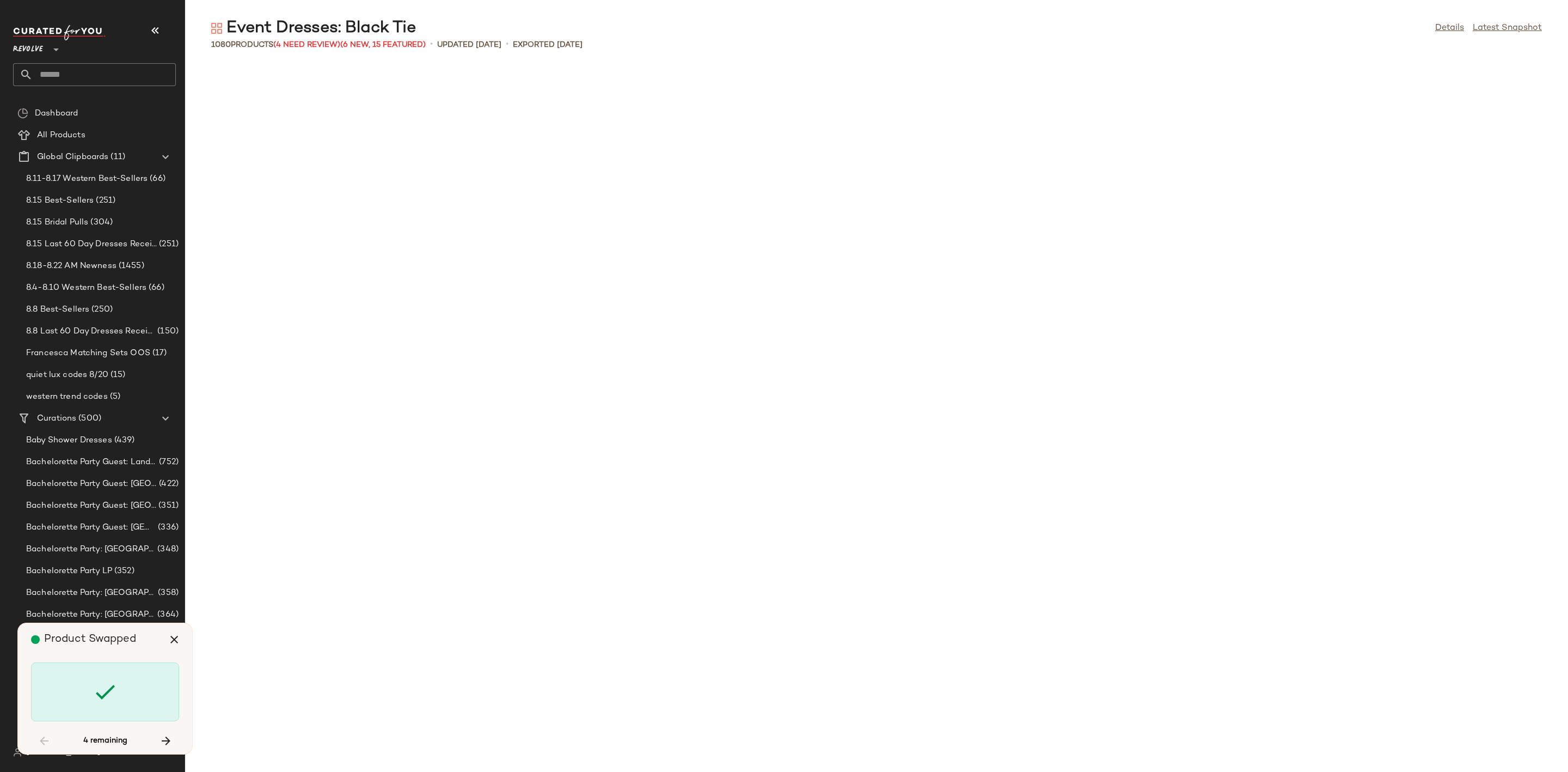
scroll to position [14549, 0]
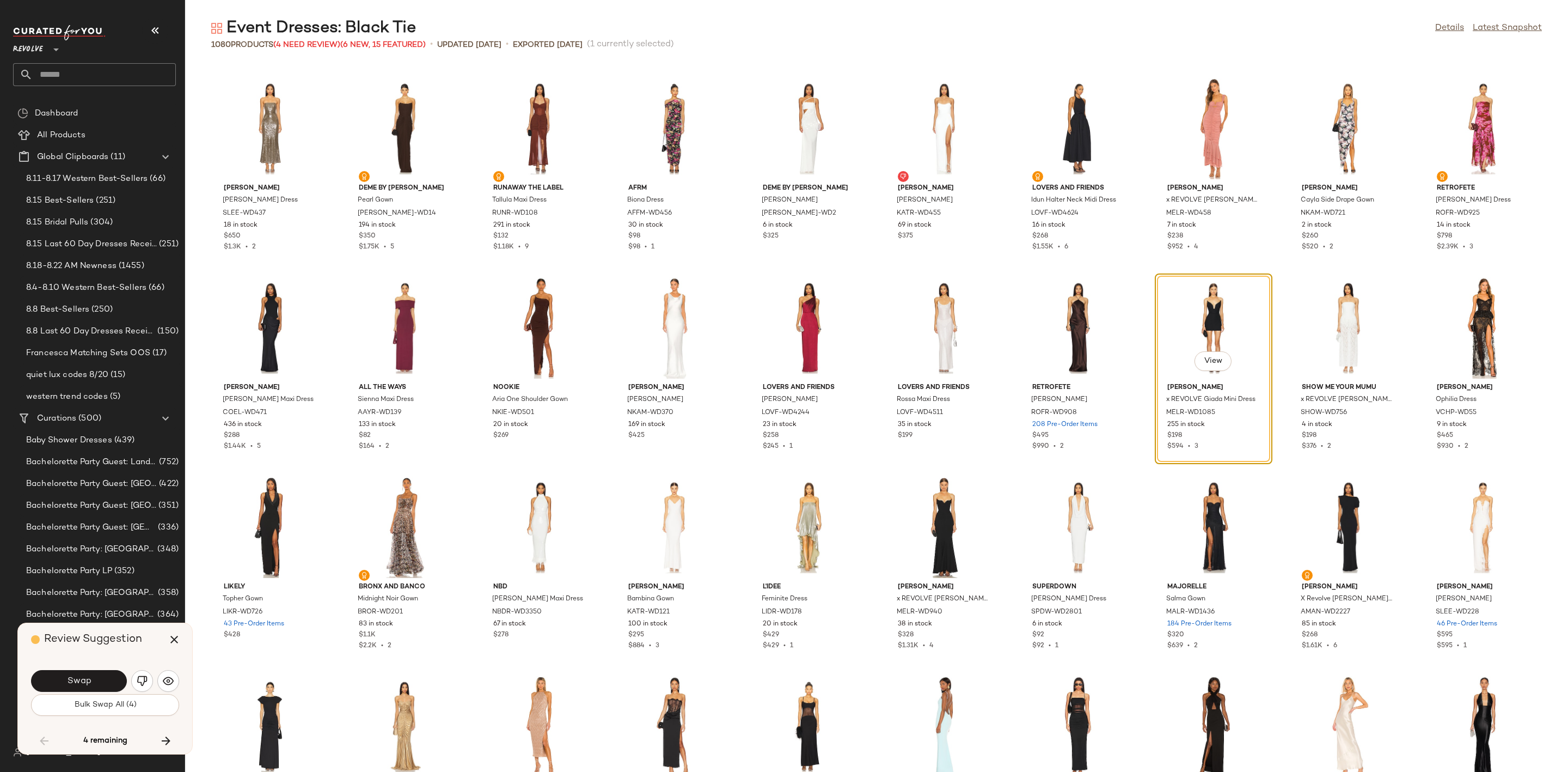
click at [119, 669] on div "Swap" at bounding box center [105, 681] width 148 height 26
click at [99, 680] on button "Swap" at bounding box center [78, 681] width 96 height 22
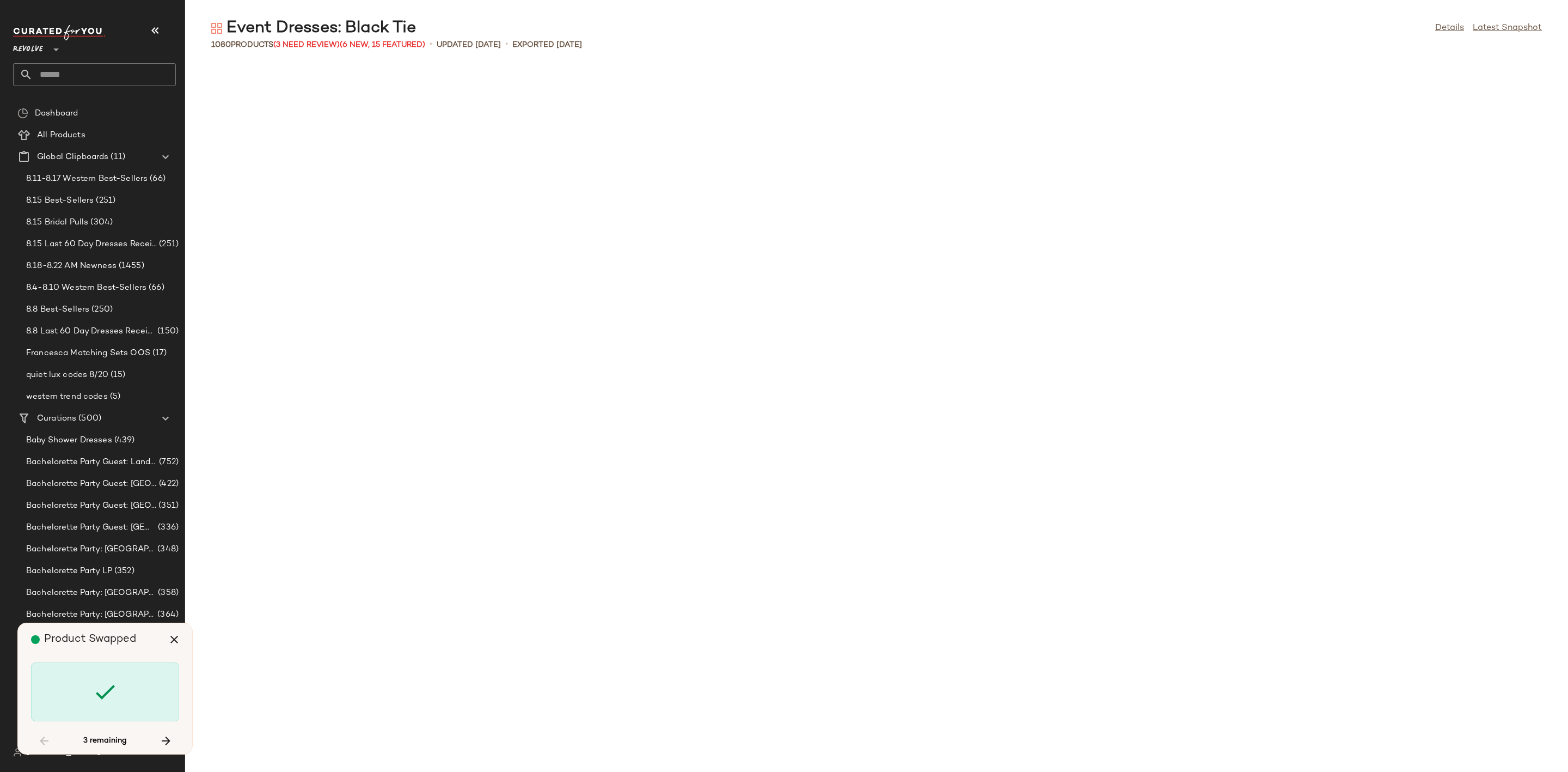
scroll to position [15546, 0]
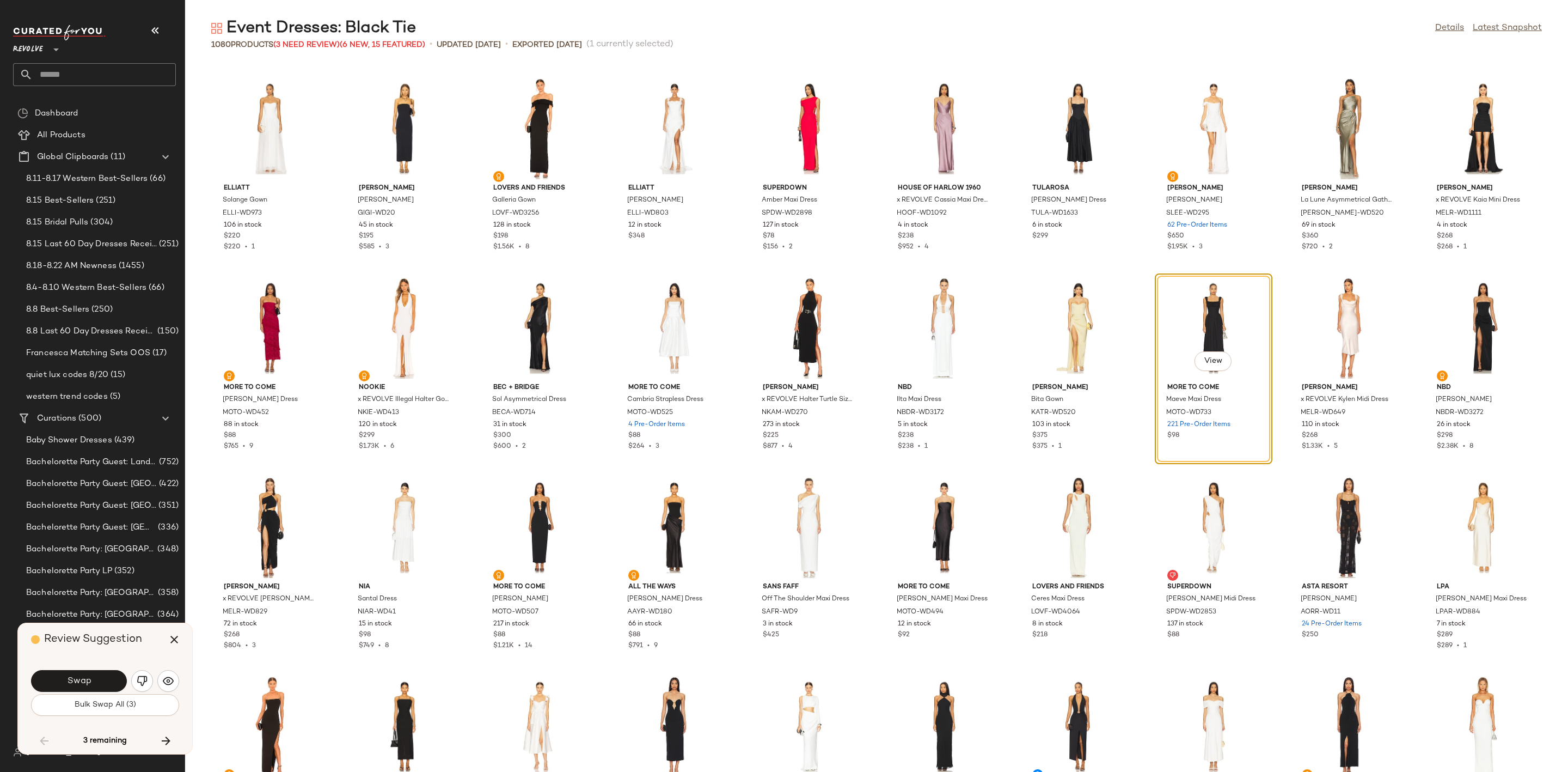
click at [75, 676] on span "Swap" at bounding box center [78, 681] width 25 height 10
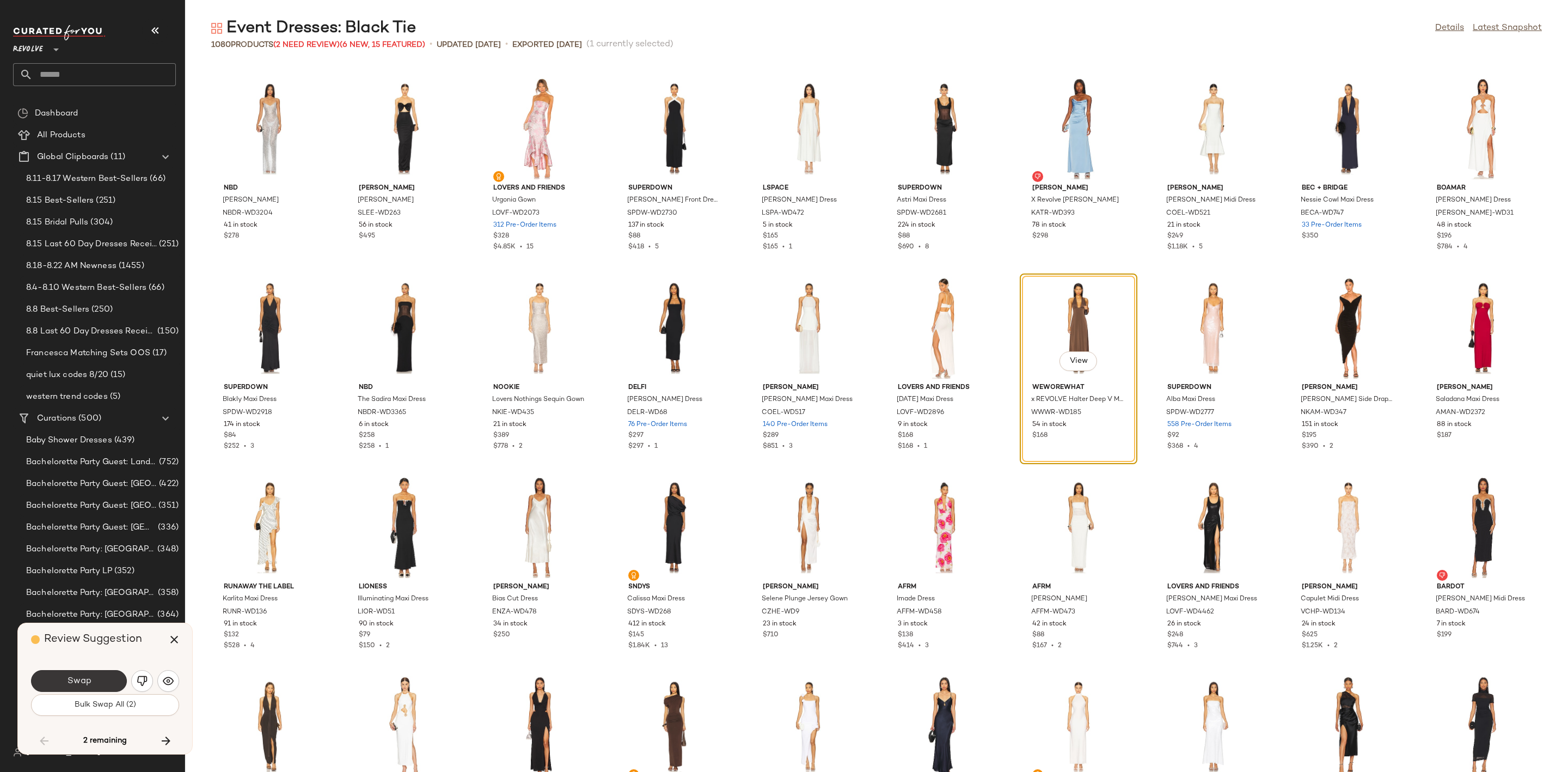
click at [87, 685] on span "Swap" at bounding box center [78, 681] width 25 height 10
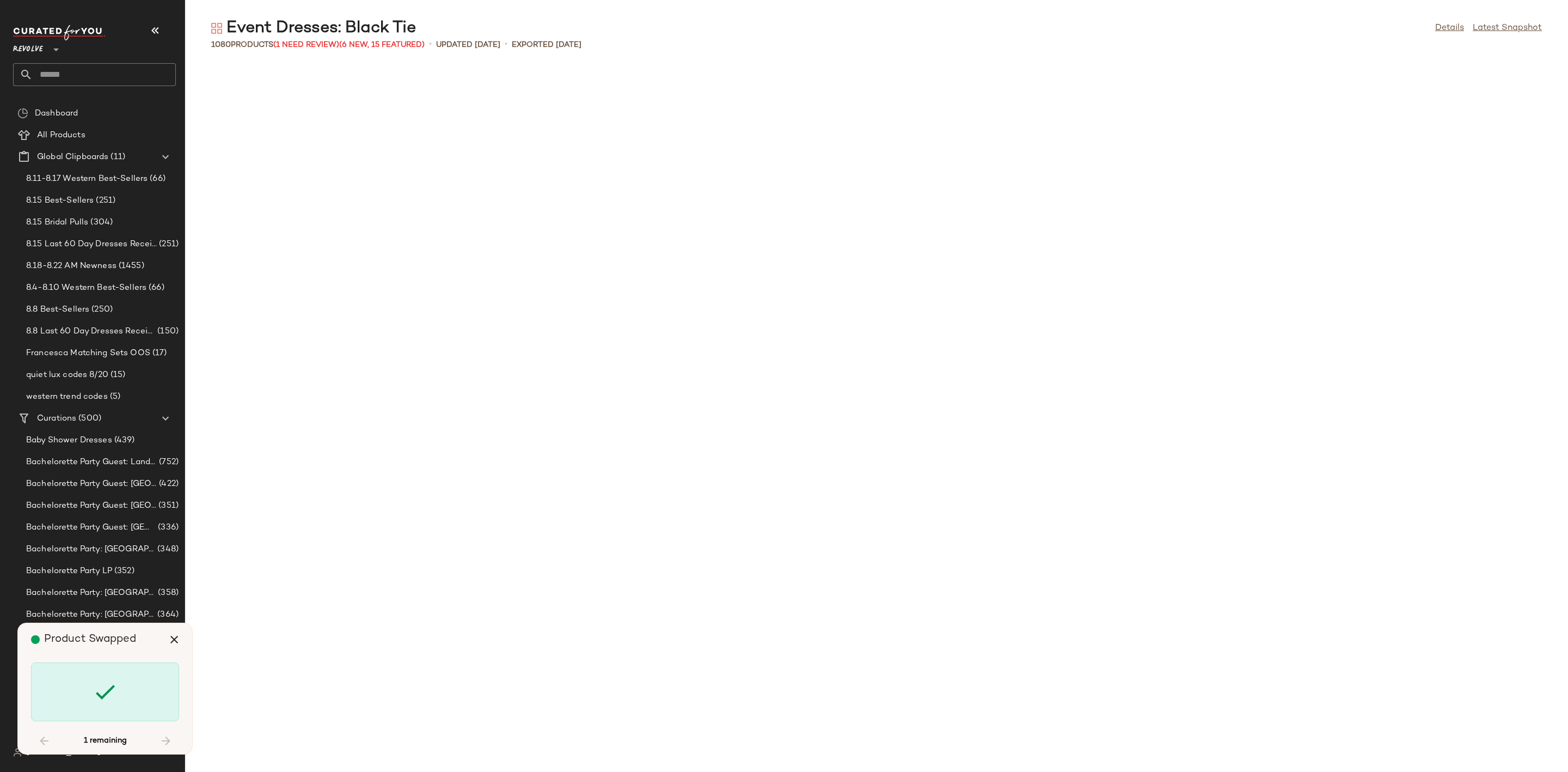
scroll to position [17339, 0]
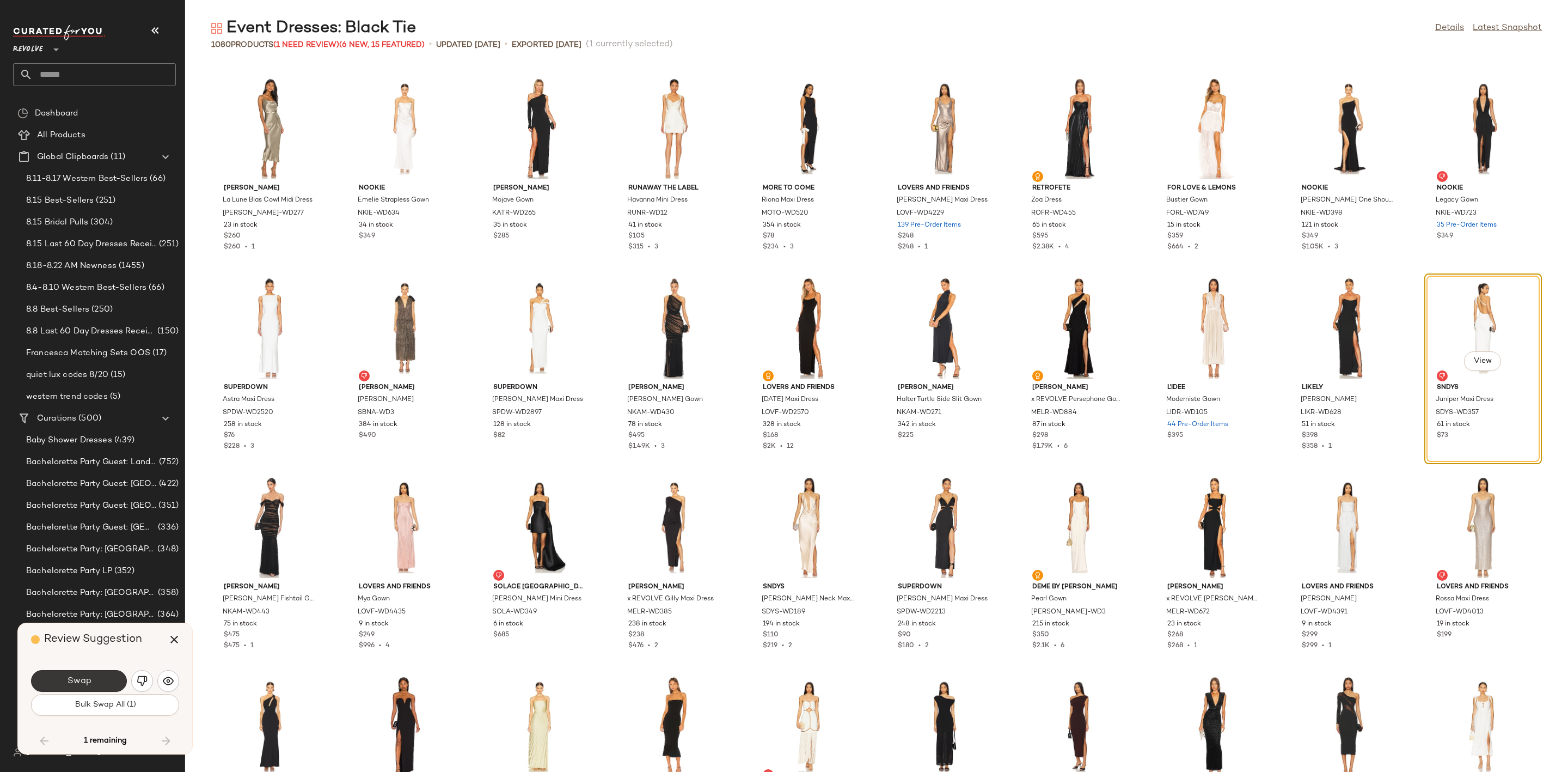
click at [70, 676] on span "Swap" at bounding box center [78, 681] width 25 height 10
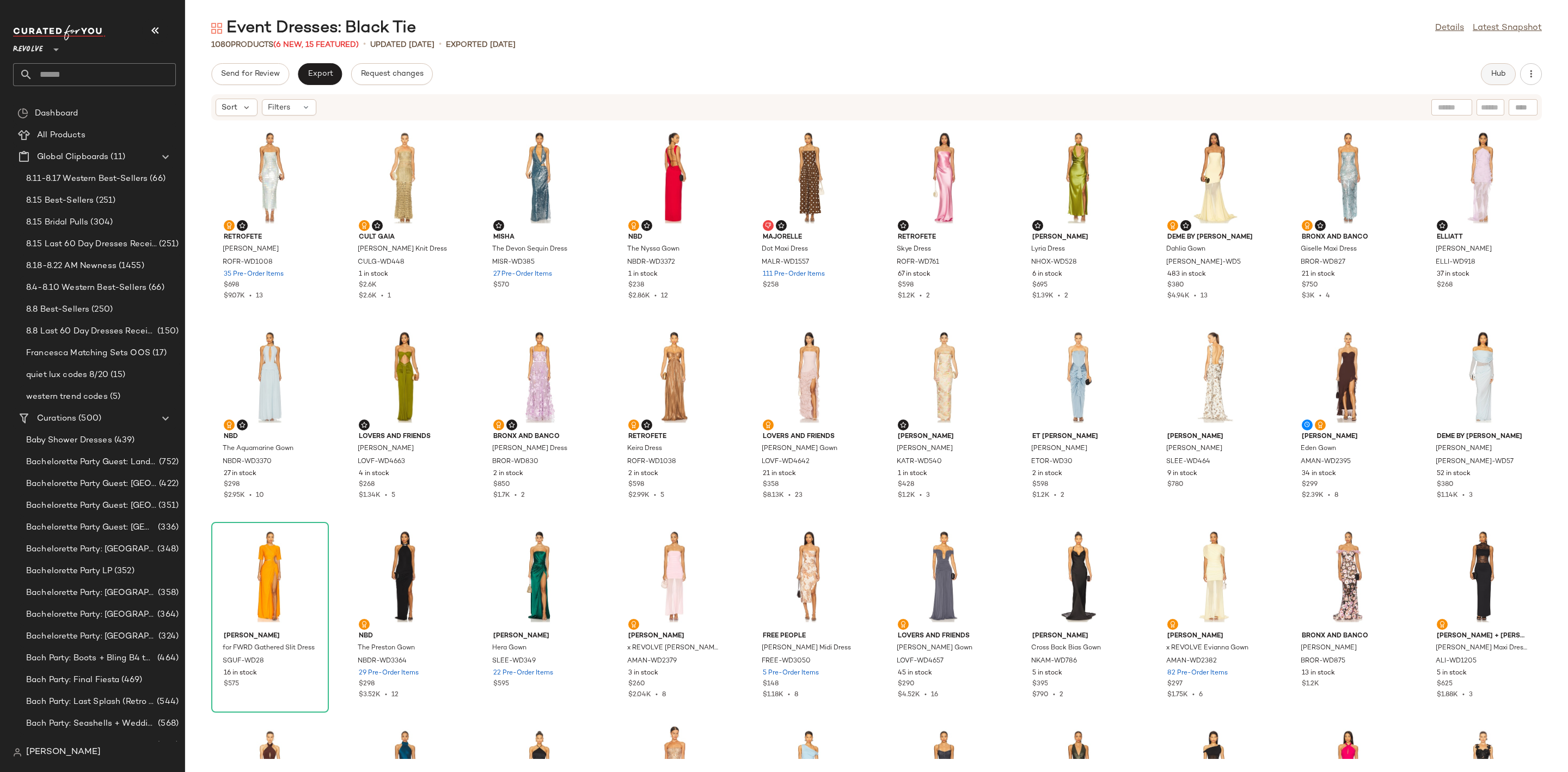
click at [1498, 83] on button "Hub" at bounding box center [1498, 74] width 35 height 22
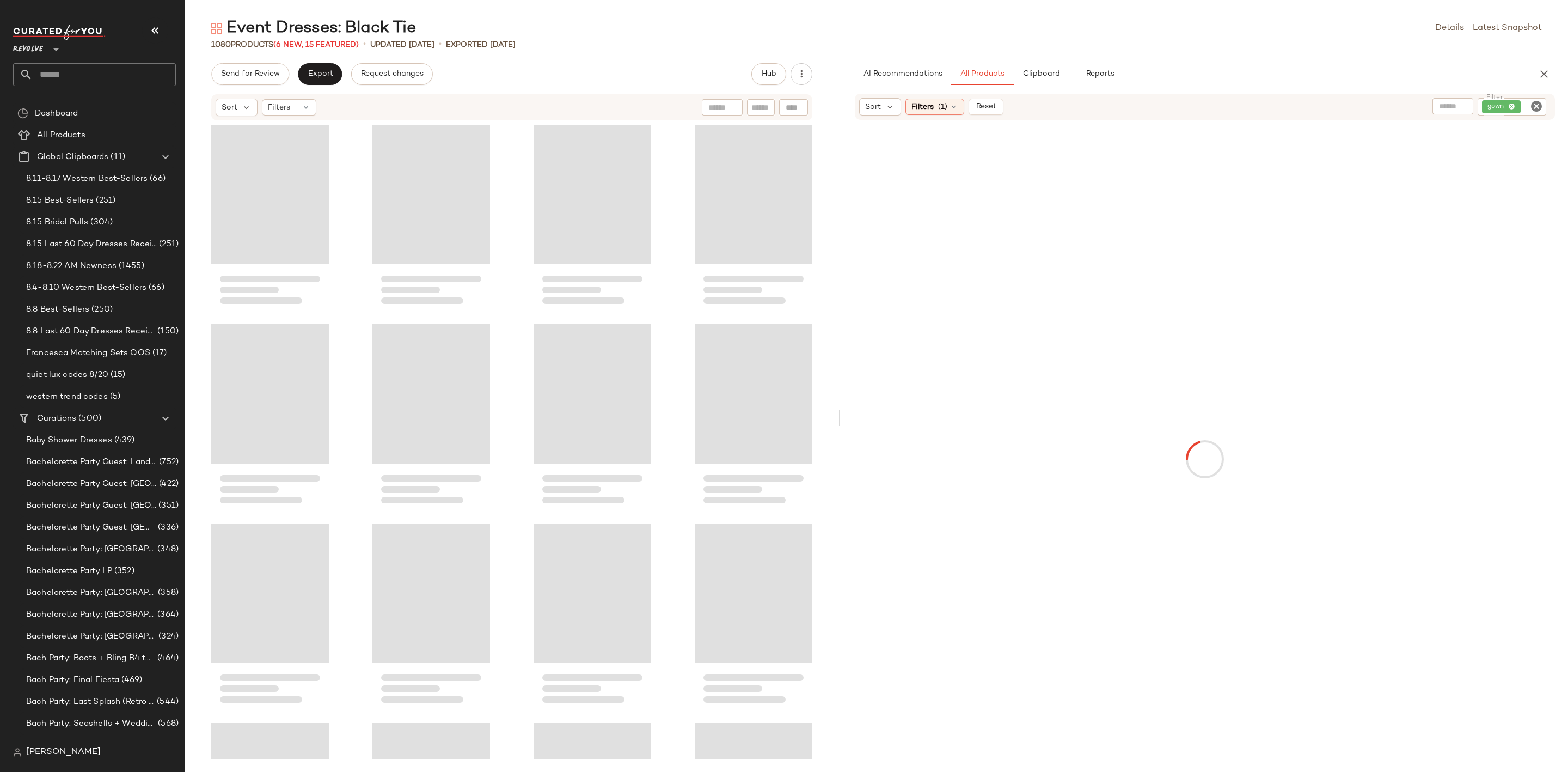
drag, startPoint x: 874, startPoint y: 420, endPoint x: 839, endPoint y: 425, distance: 35.4
click at [839, 425] on div "Event Dresses: Black Tie Details Latest Snapshot 1080 Products (6 New, 15 Featu…" at bounding box center [876, 395] width 1382 height 754
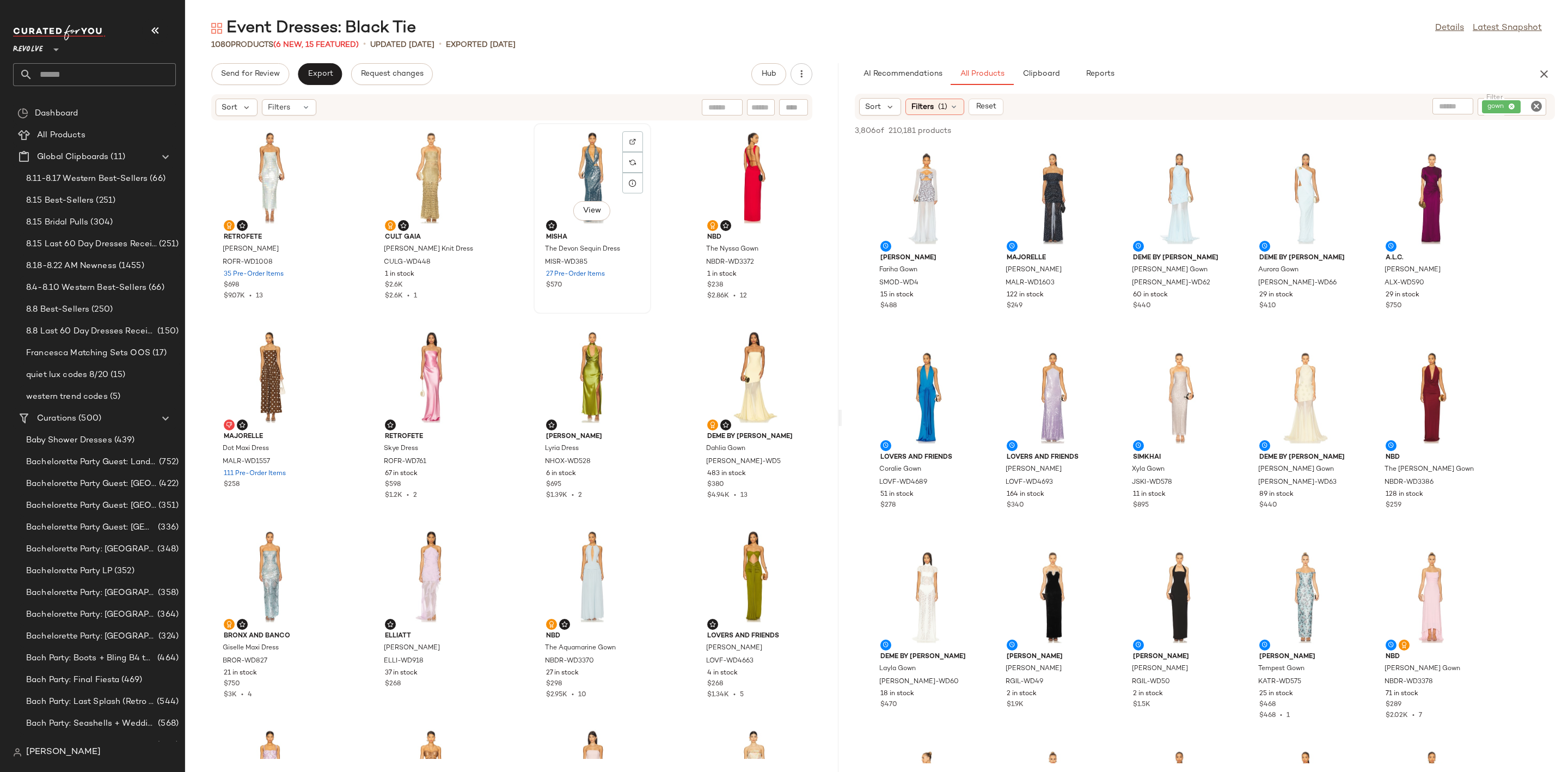
click at [557, 180] on div "View" at bounding box center [592, 177] width 110 height 101
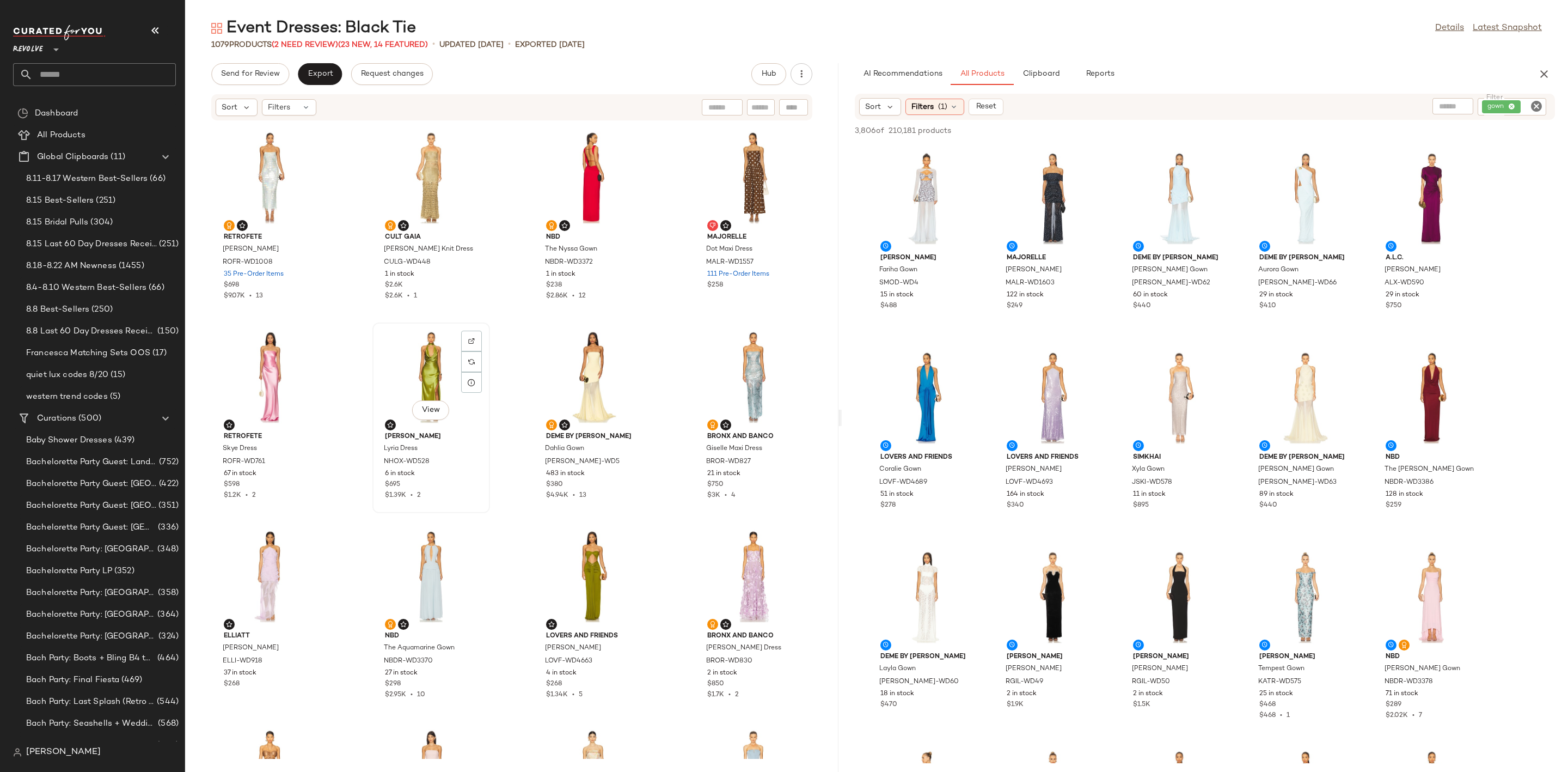
click at [403, 381] on div "View" at bounding box center [430, 377] width 110 height 101
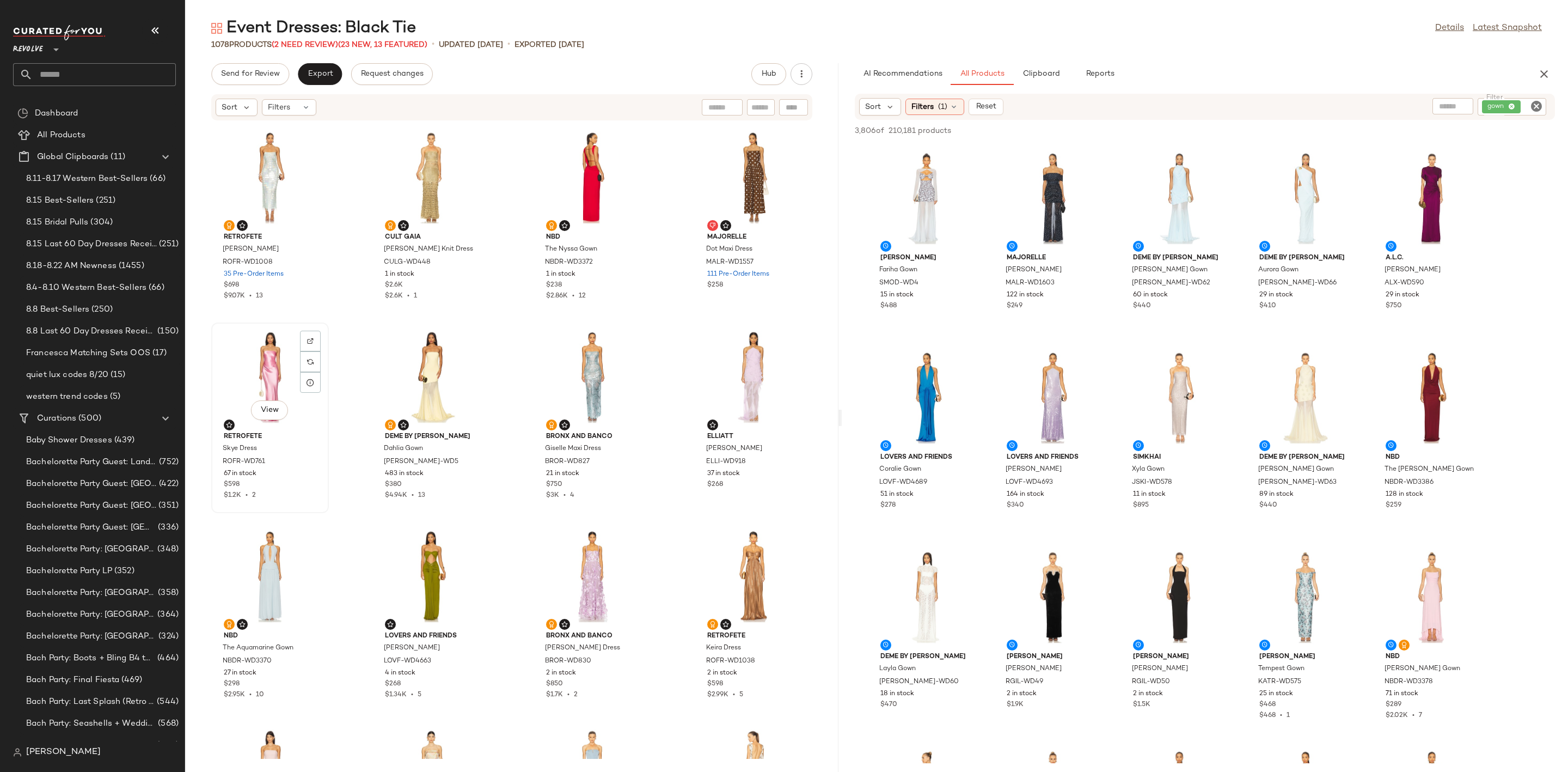
click at [243, 386] on div "View" at bounding box center [269, 377] width 110 height 101
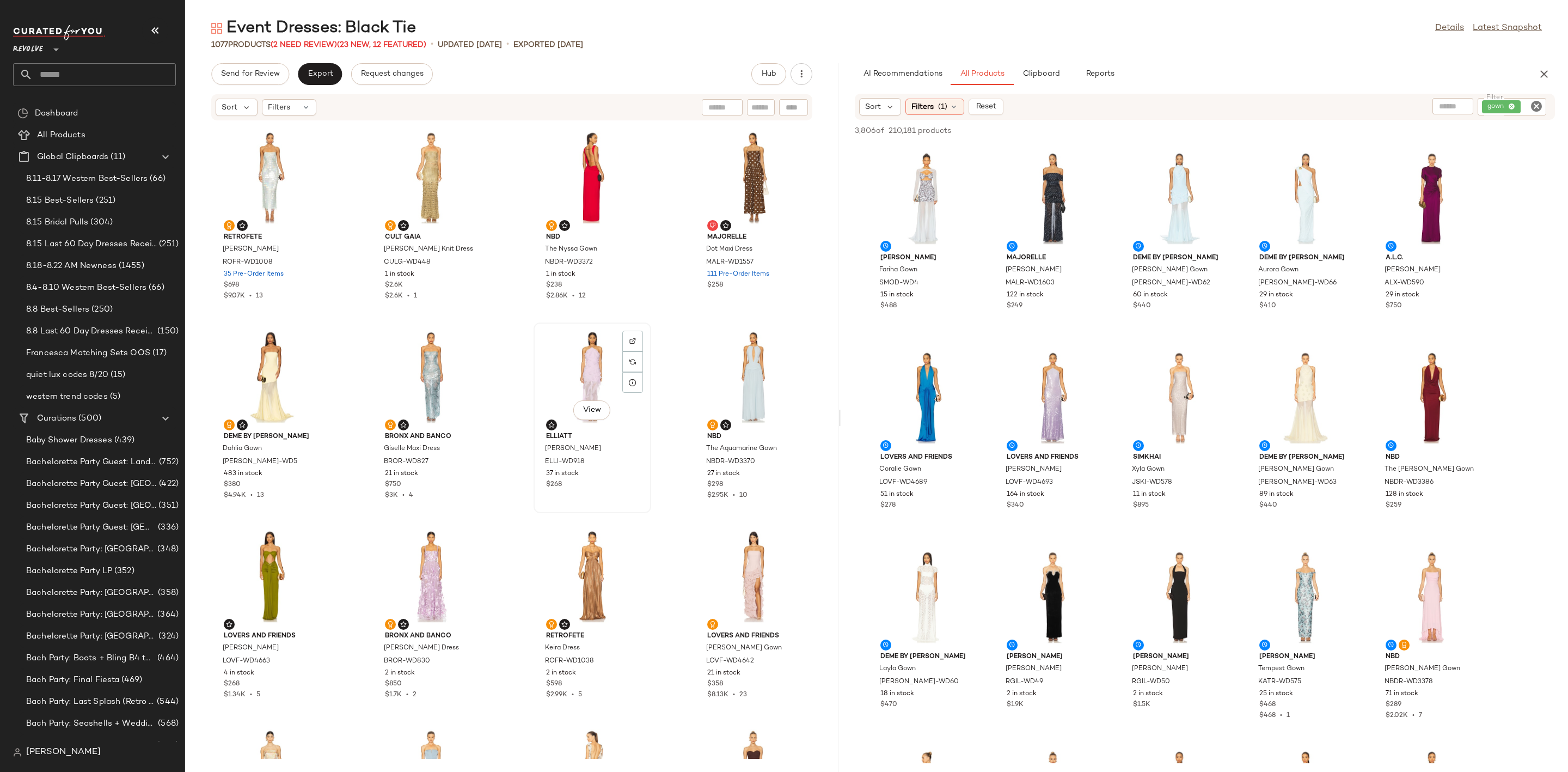
click at [576, 365] on div "View" at bounding box center [592, 377] width 110 height 101
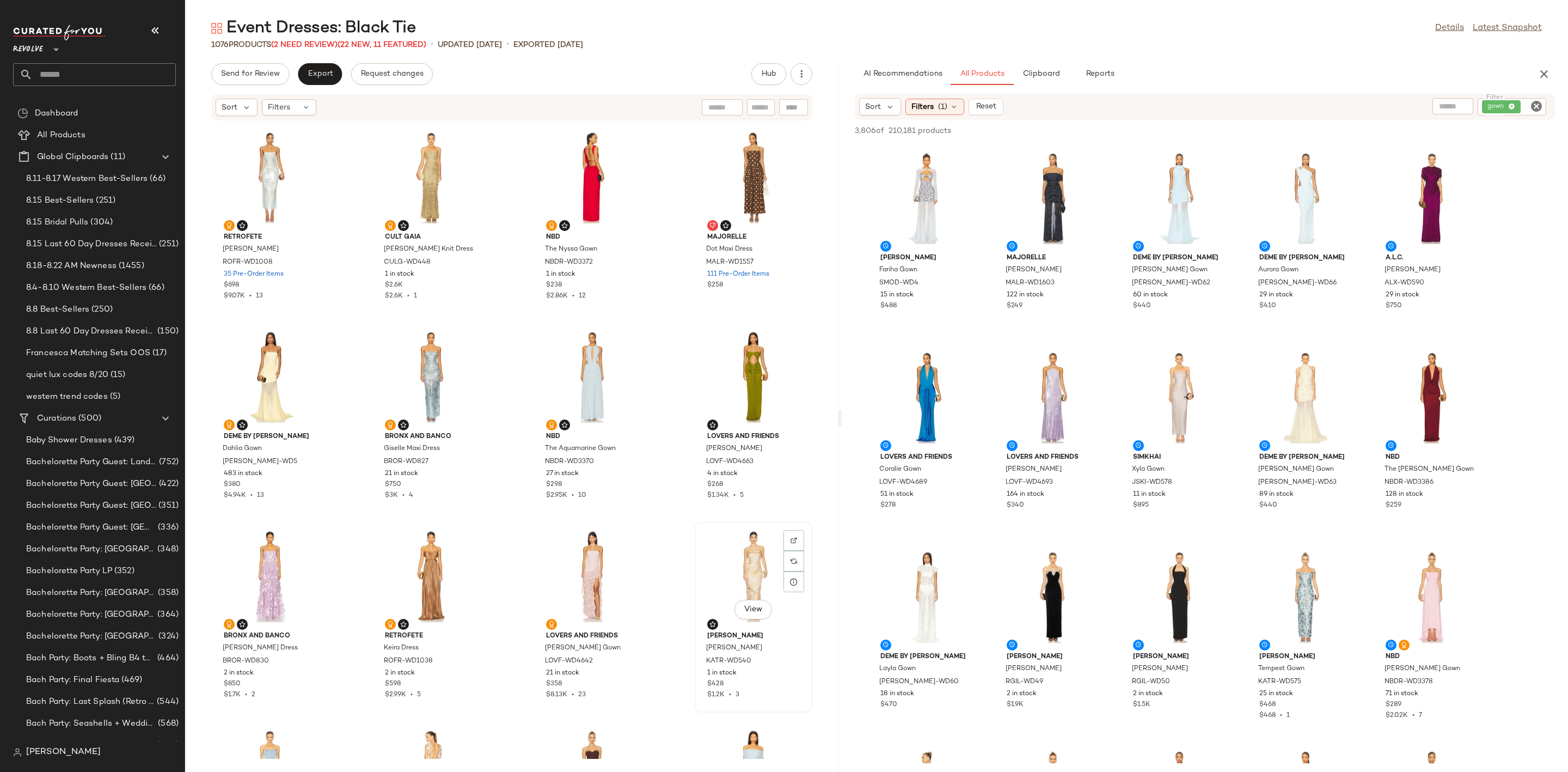
click at [720, 554] on div "View" at bounding box center [753, 576] width 110 height 101
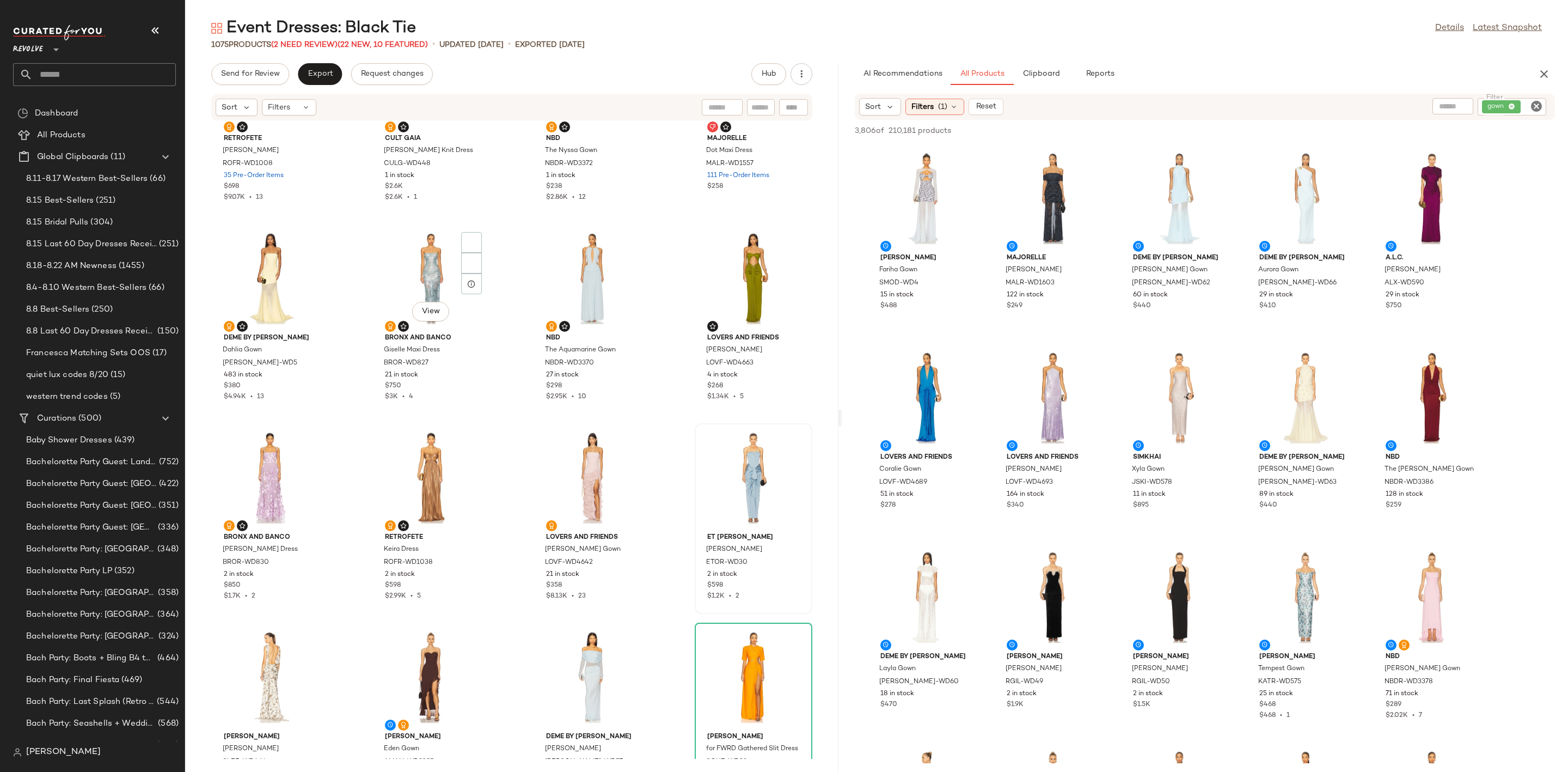
scroll to position [82, 0]
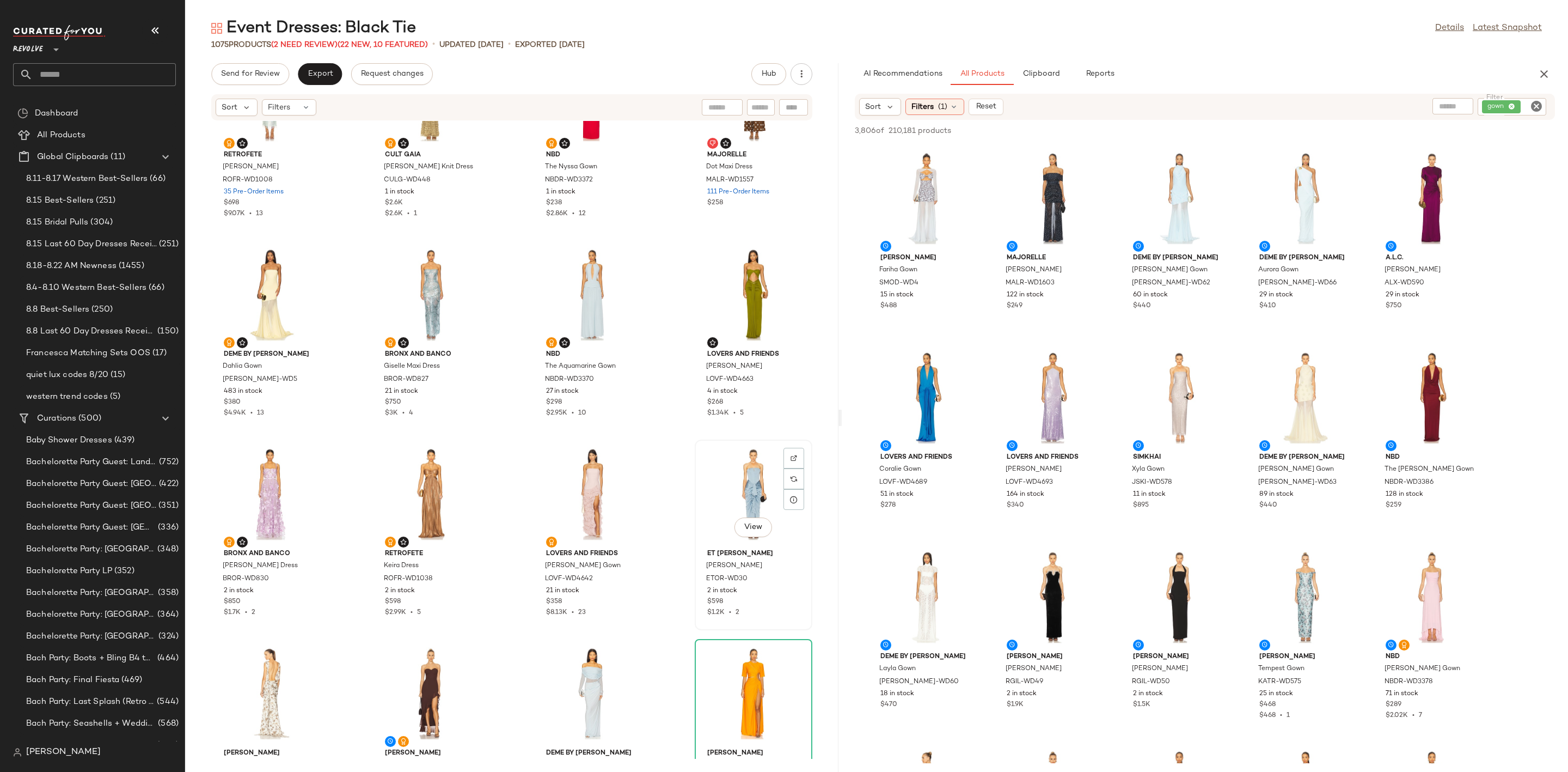
click at [727, 482] on div "View" at bounding box center [753, 494] width 110 height 101
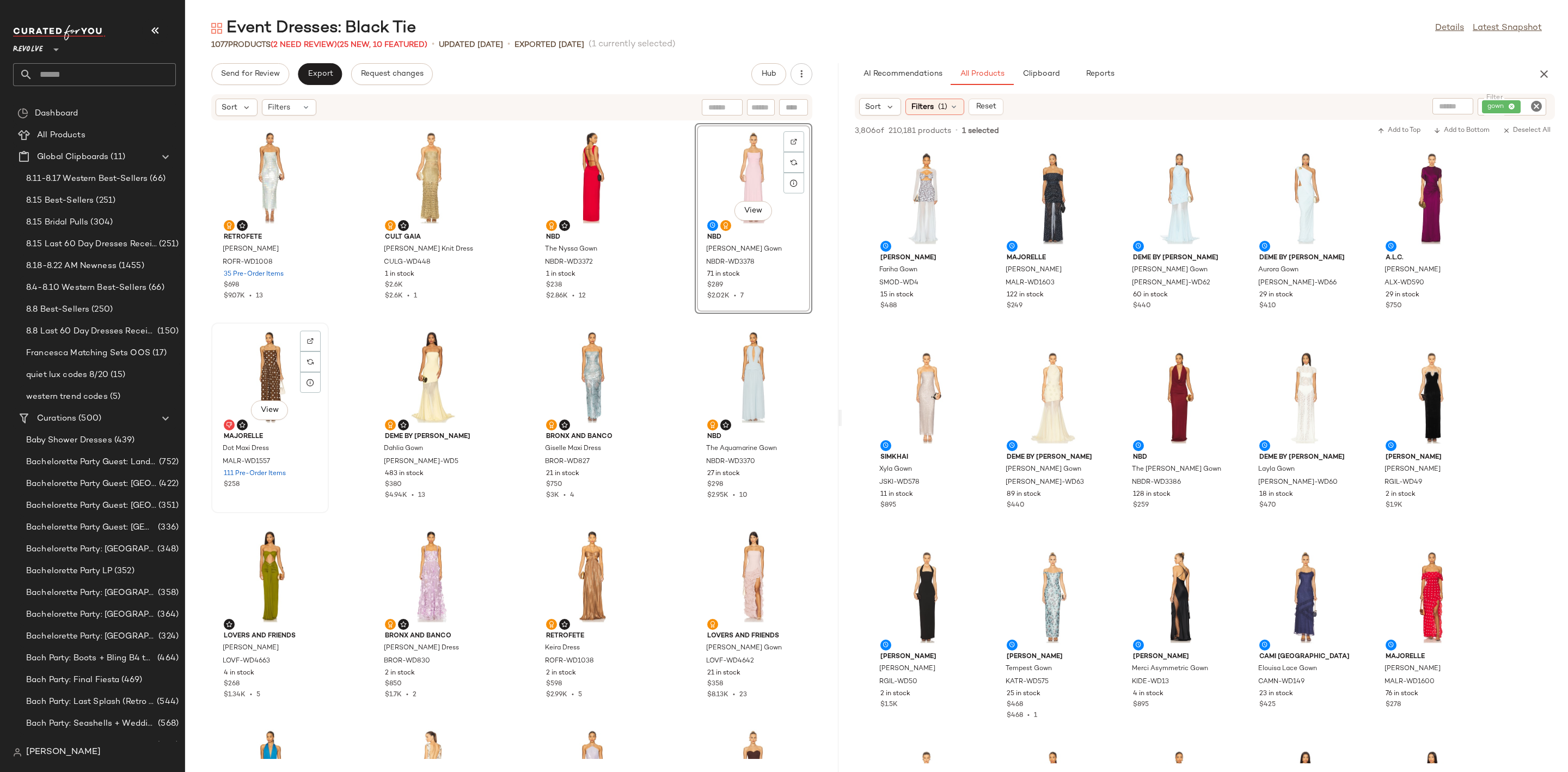
click at [247, 371] on div "View" at bounding box center [269, 377] width 110 height 101
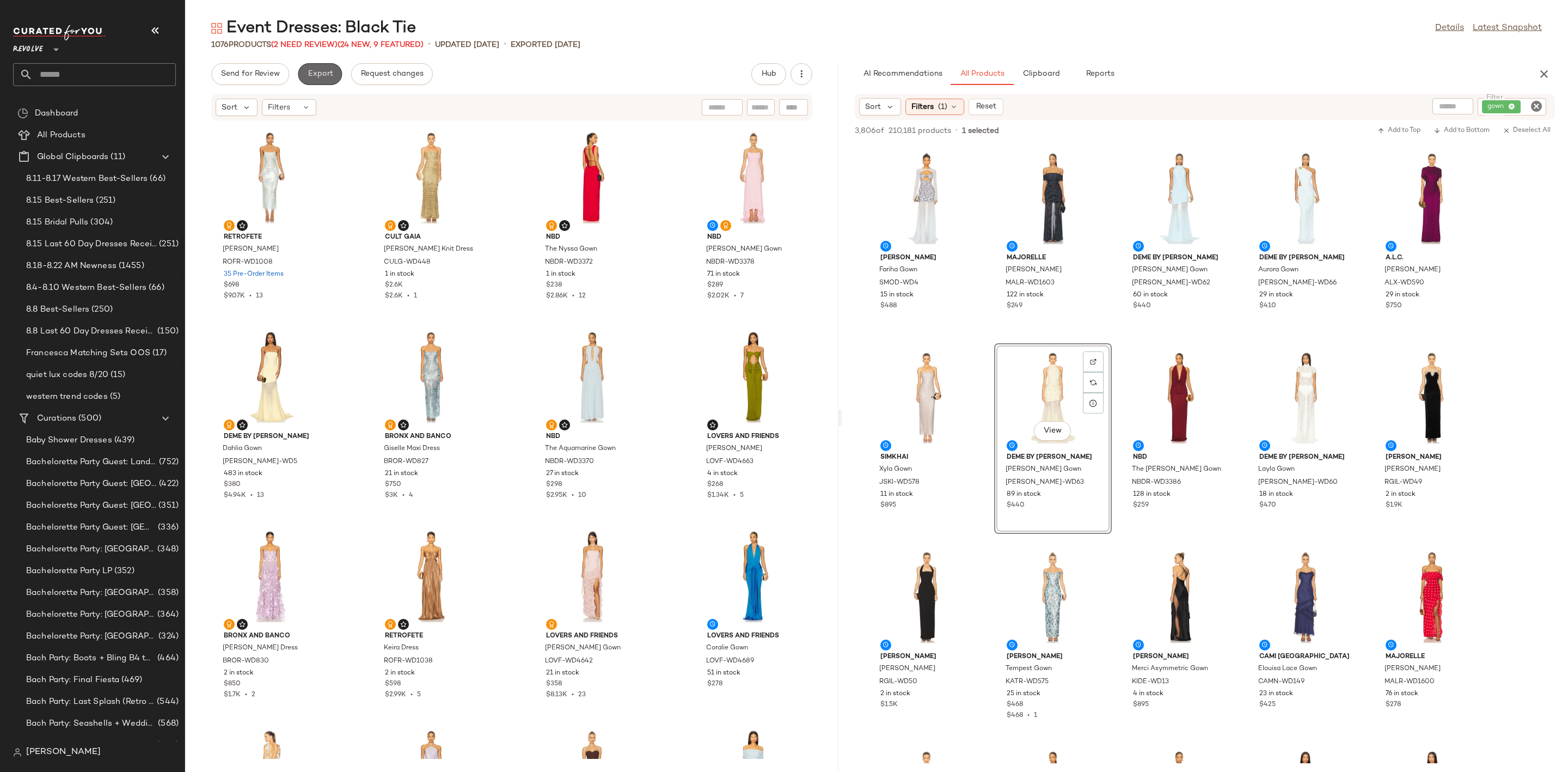
click at [314, 71] on span "Export" at bounding box center [320, 73] width 26 height 9
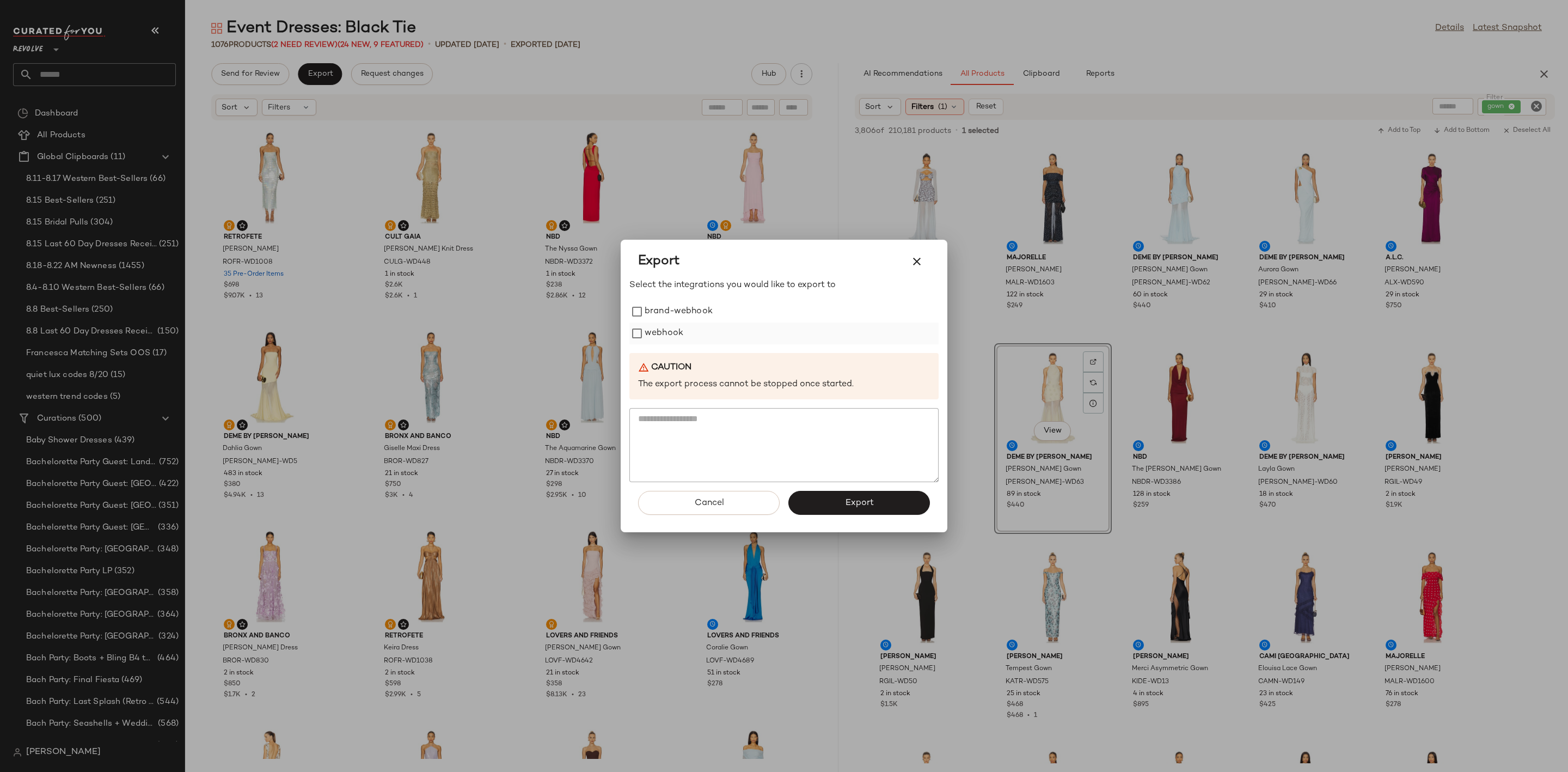
click at [665, 335] on label "webhook" at bounding box center [663, 334] width 39 height 22
click at [912, 261] on icon "button" at bounding box center [916, 260] width 13 height 13
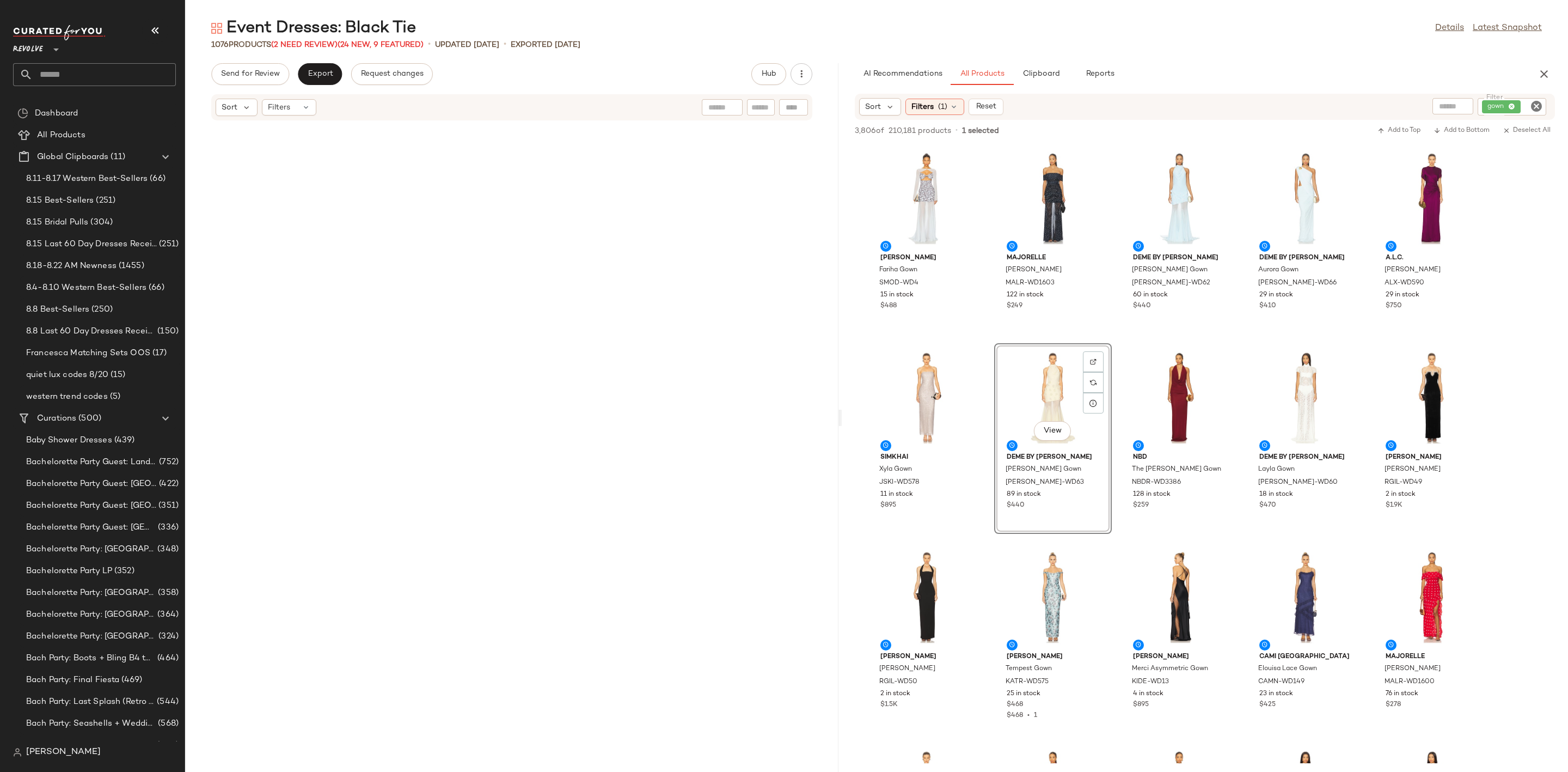
scroll to position [52977, 0]
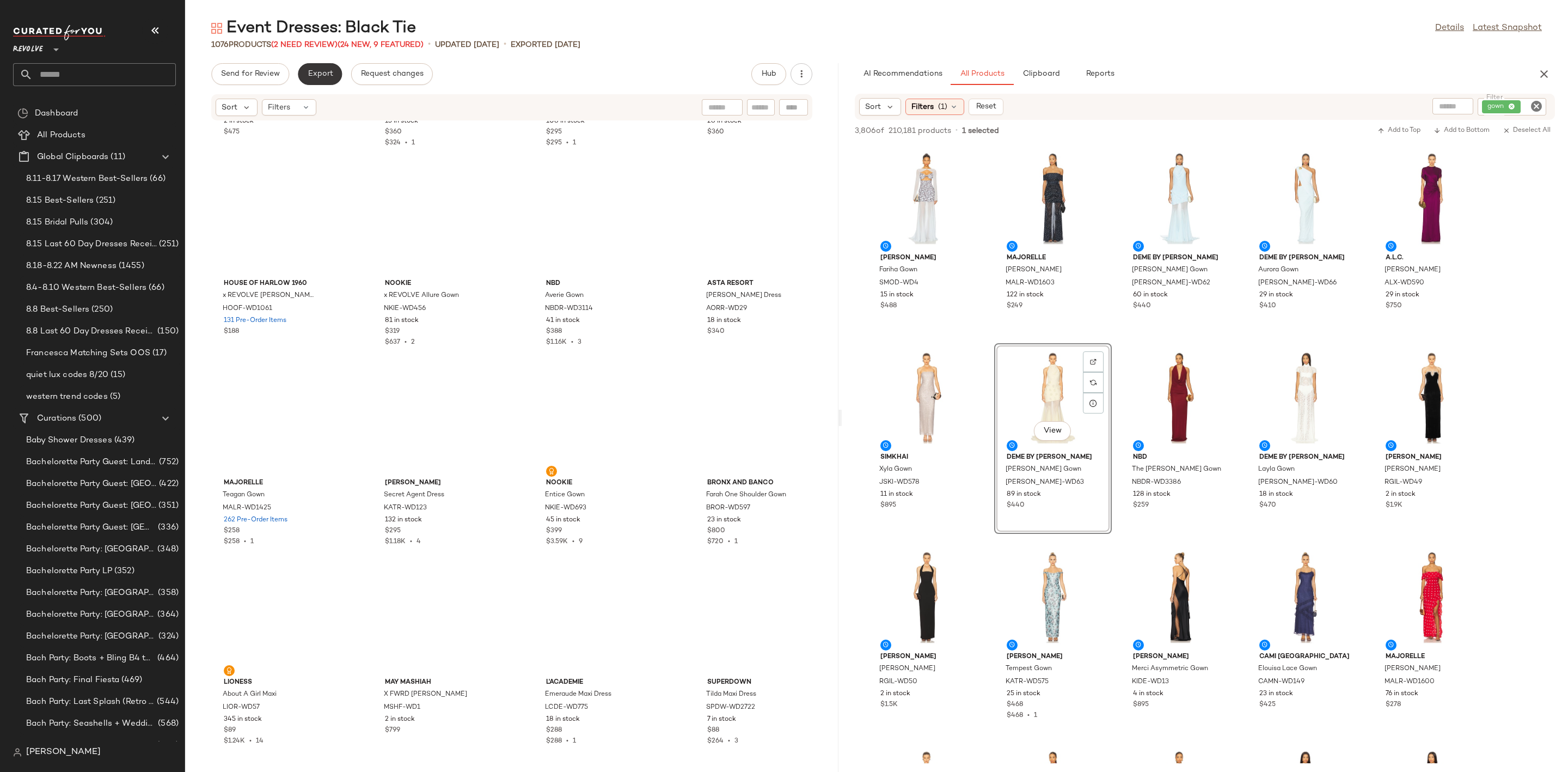
click at [310, 69] on span "Export" at bounding box center [320, 73] width 26 height 9
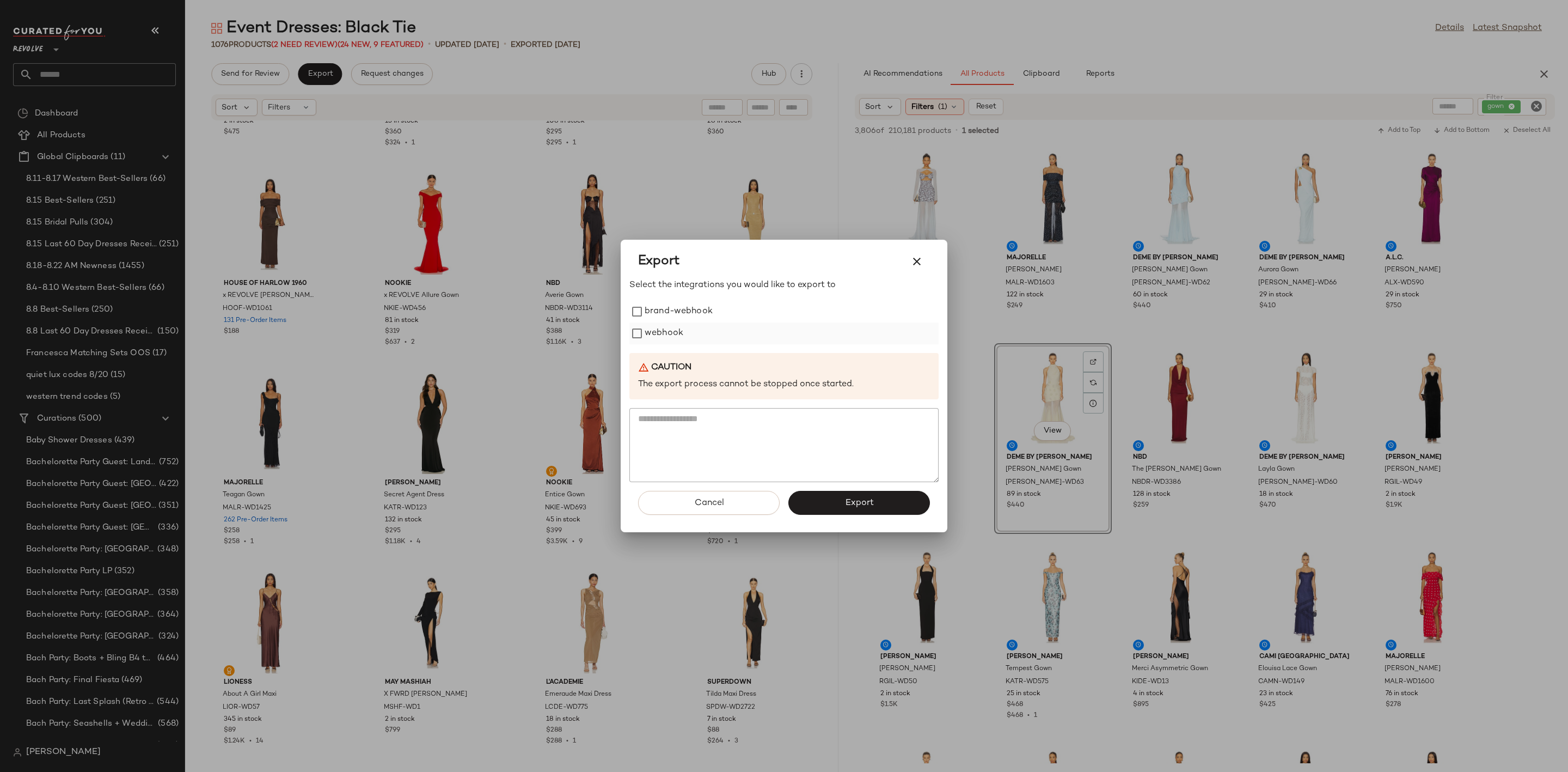
drag, startPoint x: 657, startPoint y: 330, endPoint x: 665, endPoint y: 333, distance: 8.5
click at [657, 330] on label "webhook" at bounding box center [663, 334] width 39 height 22
drag, startPoint x: 869, startPoint y: 506, endPoint x: 845, endPoint y: 482, distance: 33.9
click at [870, 506] on span "Export" at bounding box center [858, 503] width 29 height 10
